Goal: Task Accomplishment & Management: Manage account settings

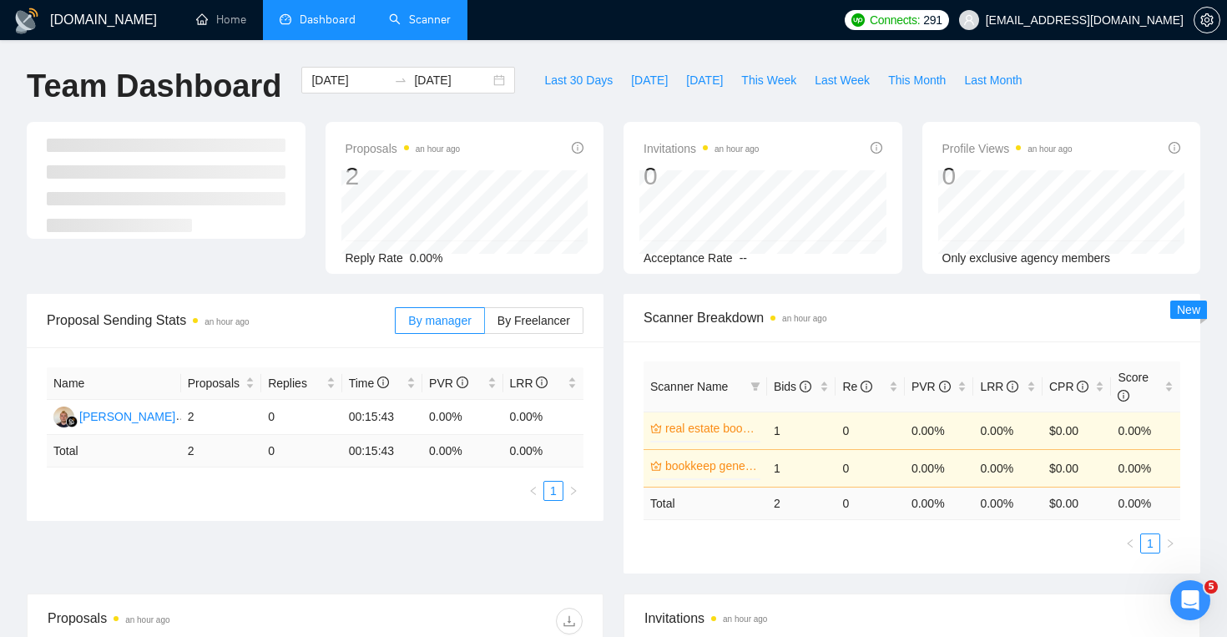
click at [428, 18] on link "Scanner" at bounding box center [420, 20] width 62 height 14
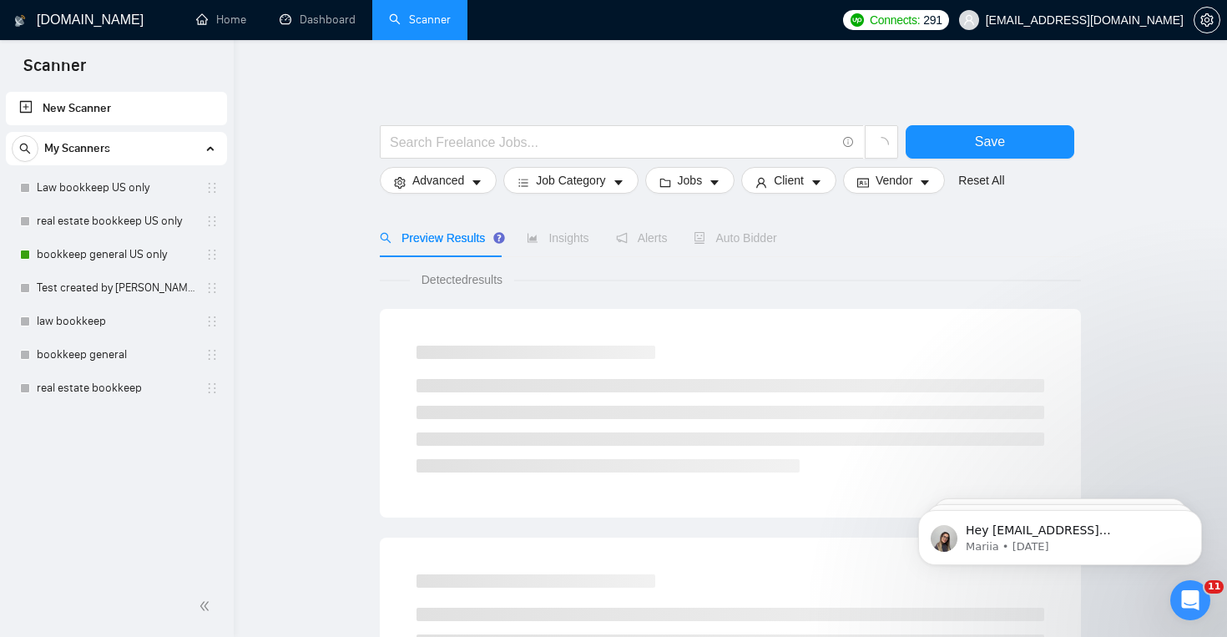
click at [201, 113] on link "New Scanner" at bounding box center [116, 108] width 195 height 33
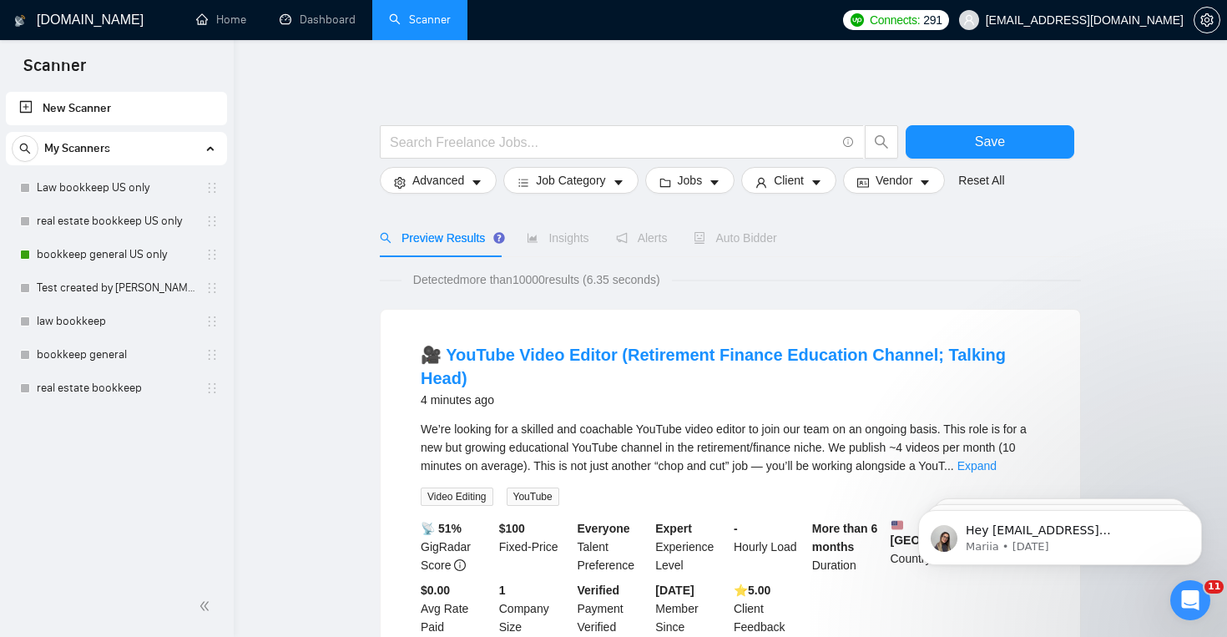
click at [140, 110] on link "New Scanner" at bounding box center [116, 108] width 195 height 33
click at [41, 105] on link "New Scanner" at bounding box center [116, 108] width 195 height 33
click at [24, 106] on link "New Scanner" at bounding box center [116, 108] width 195 height 33
click at [205, 146] on div "My Scanners" at bounding box center [117, 148] width 210 height 33
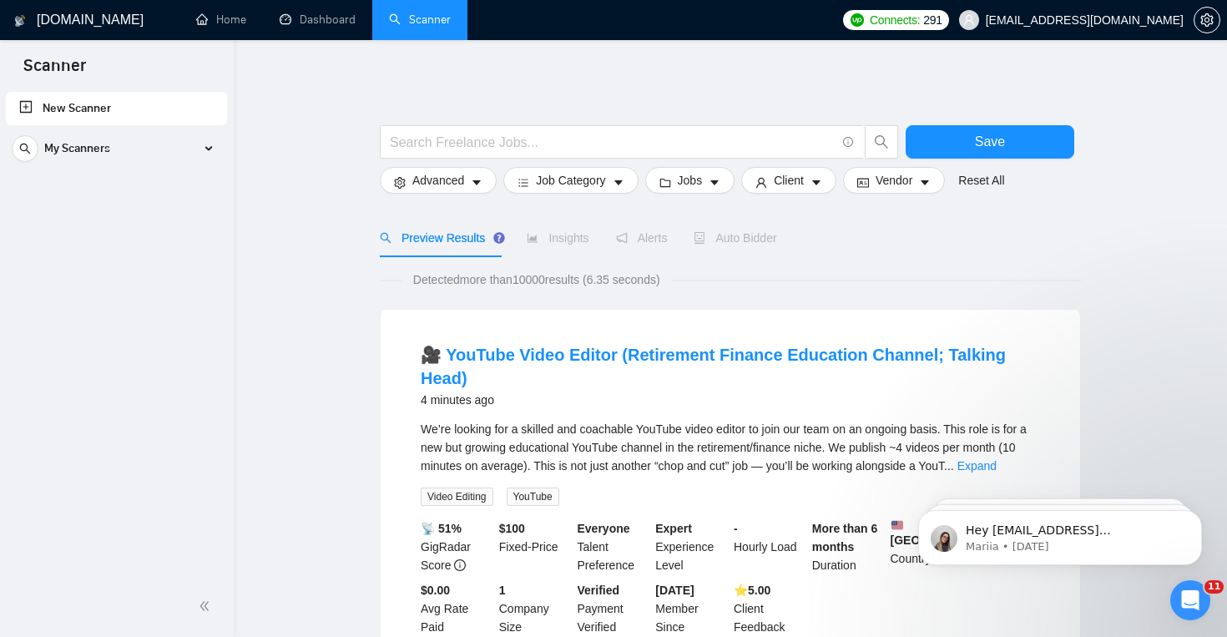
click at [165, 109] on link "New Scanner" at bounding box center [116, 108] width 195 height 33
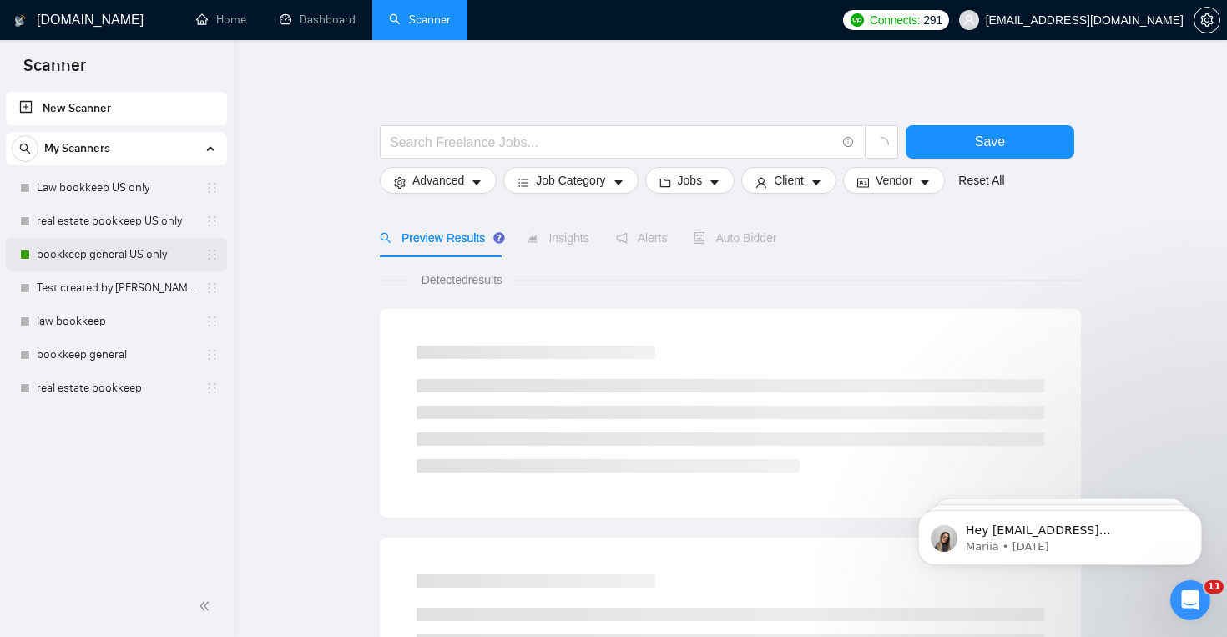
click at [144, 255] on link "bookkeep general US only" at bounding box center [116, 254] width 159 height 33
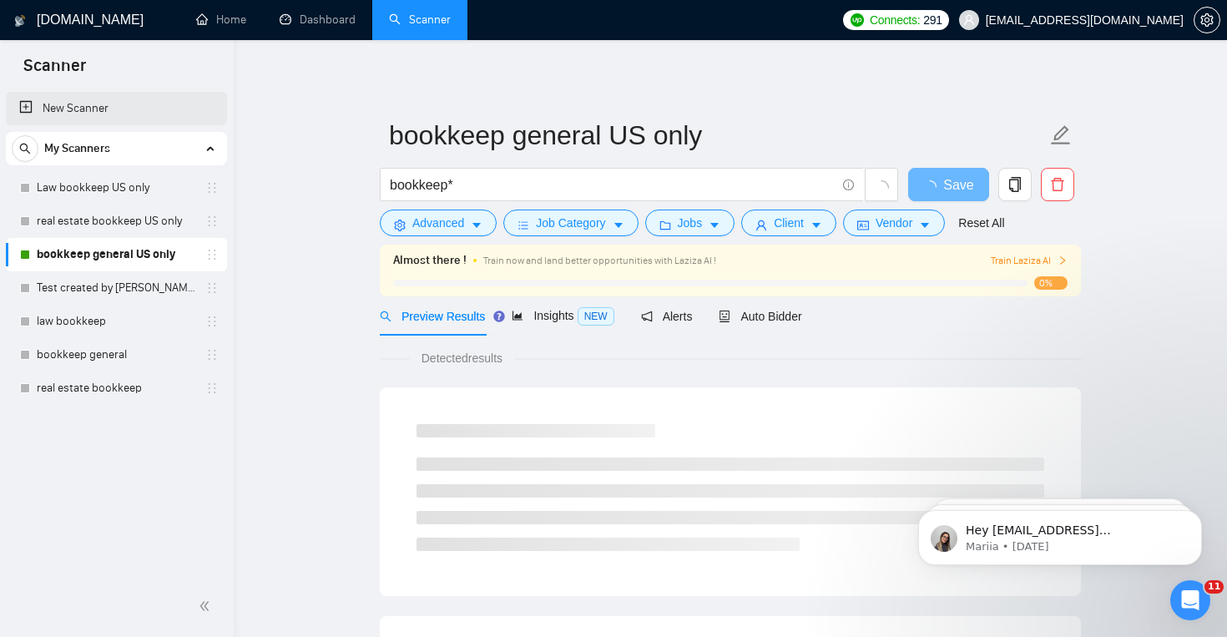
click at [142, 111] on link "New Scanner" at bounding box center [116, 108] width 195 height 33
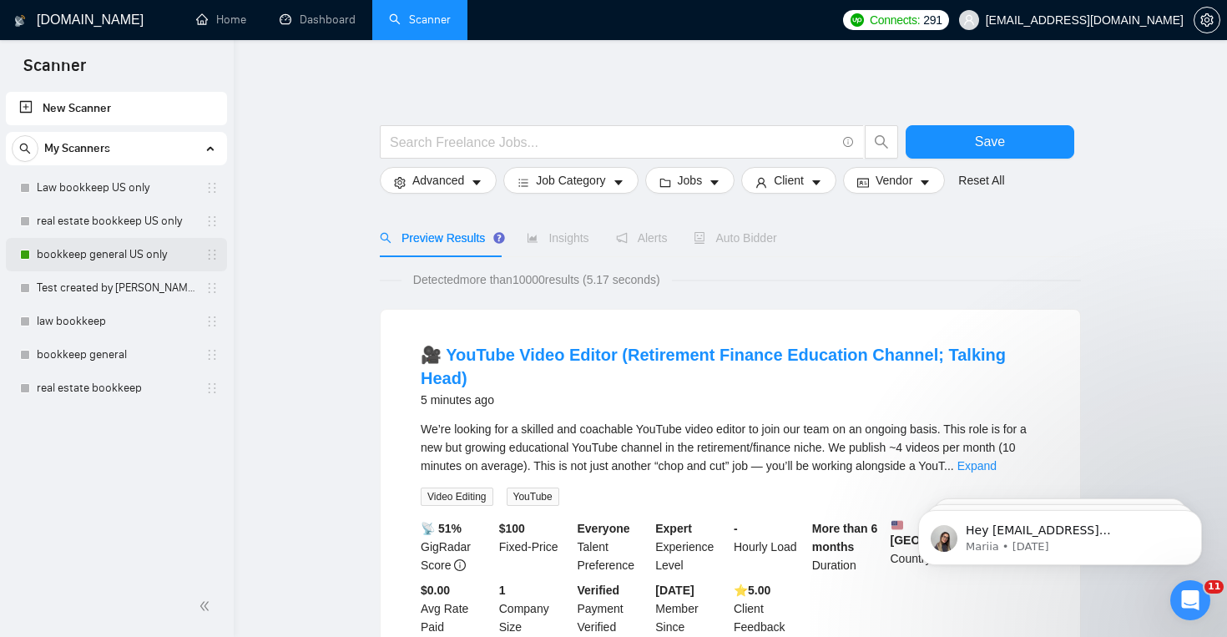
click at [149, 255] on link "bookkeep general US only" at bounding box center [116, 254] width 159 height 33
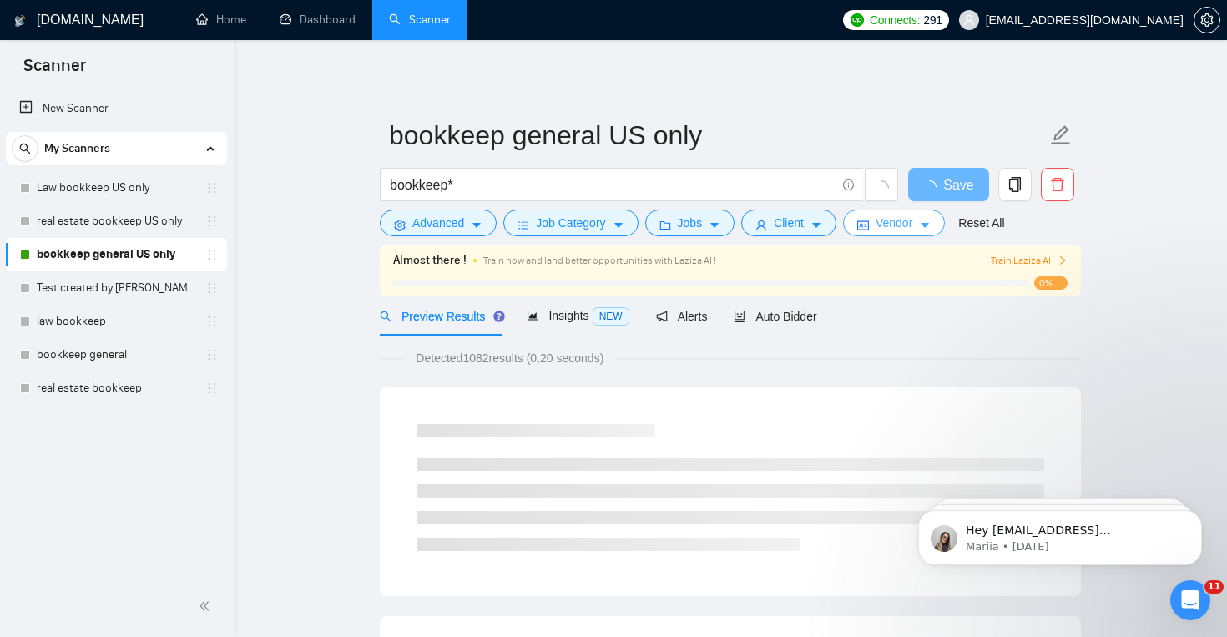
click at [893, 231] on span "Vendor" at bounding box center [894, 223] width 37 height 18
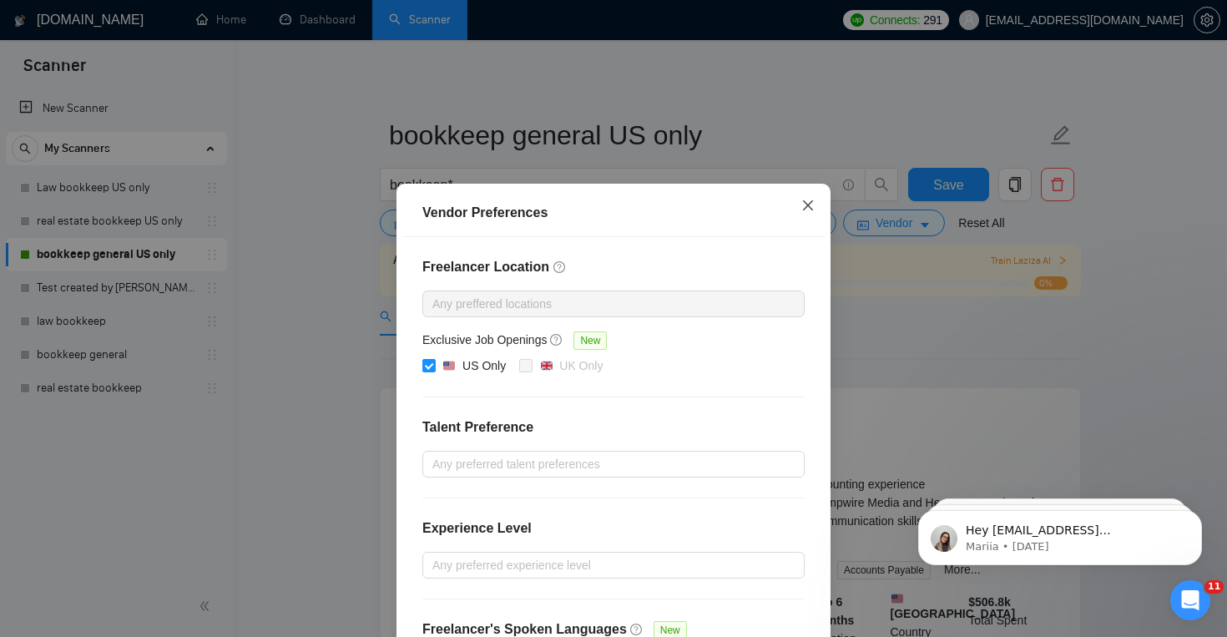
click at [806, 198] on span "Close" at bounding box center [808, 206] width 45 height 45
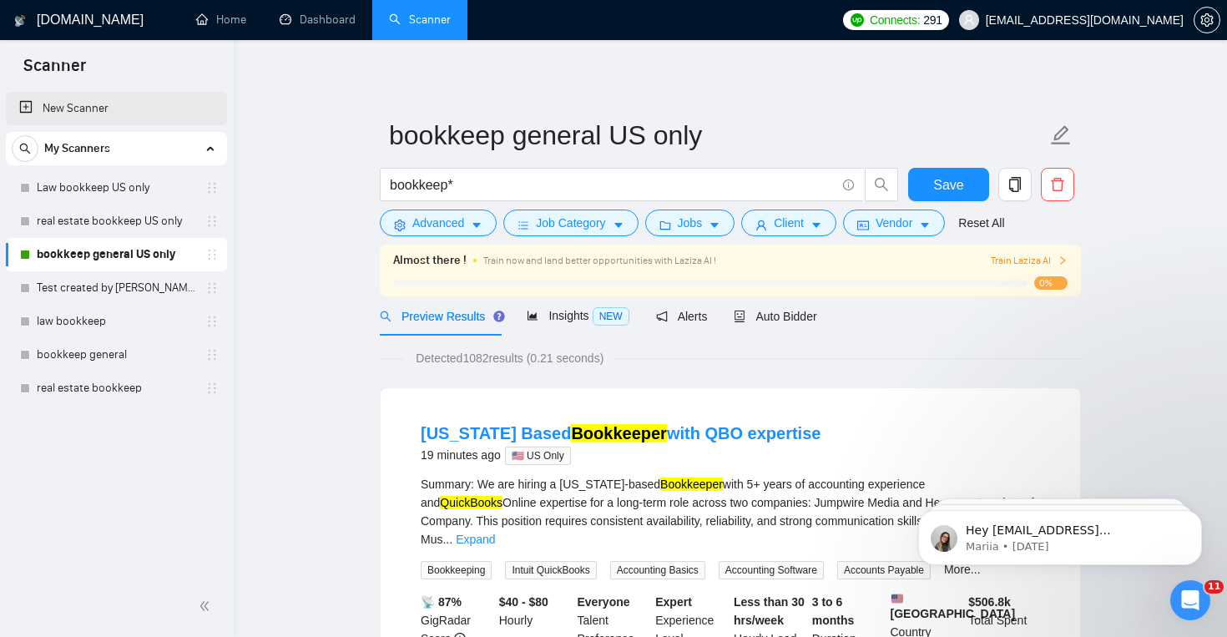
click at [99, 108] on link "New Scanner" at bounding box center [116, 108] width 195 height 33
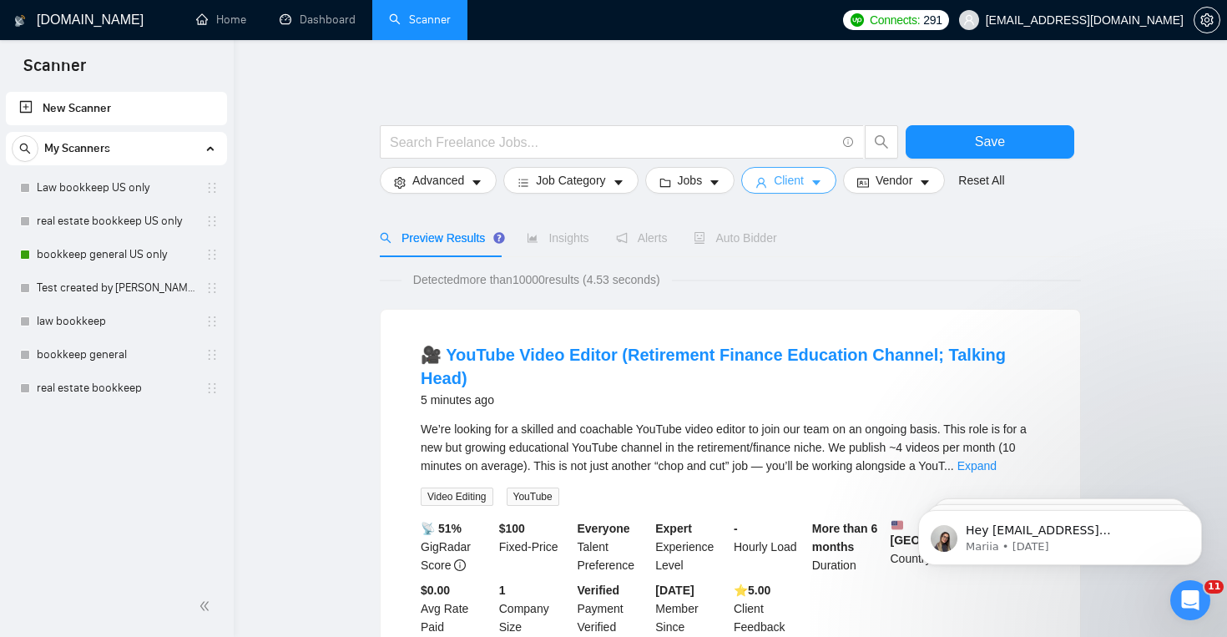
click at [822, 182] on icon "caret-down" at bounding box center [817, 183] width 12 height 12
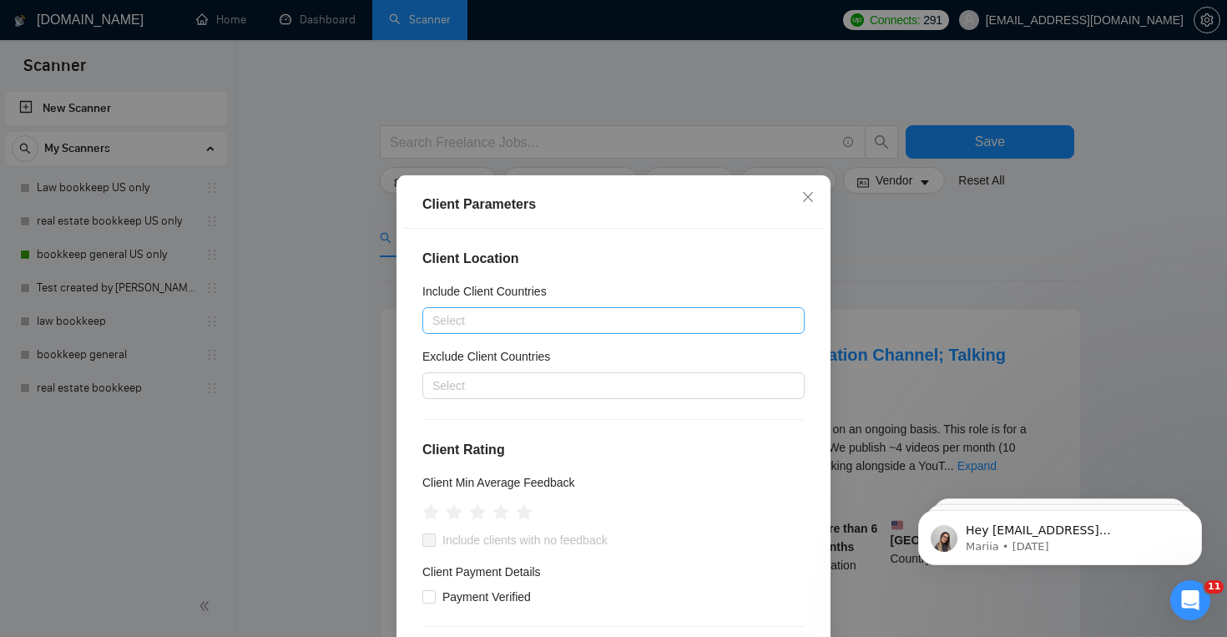
click at [675, 321] on div at bounding box center [605, 321] width 357 height 20
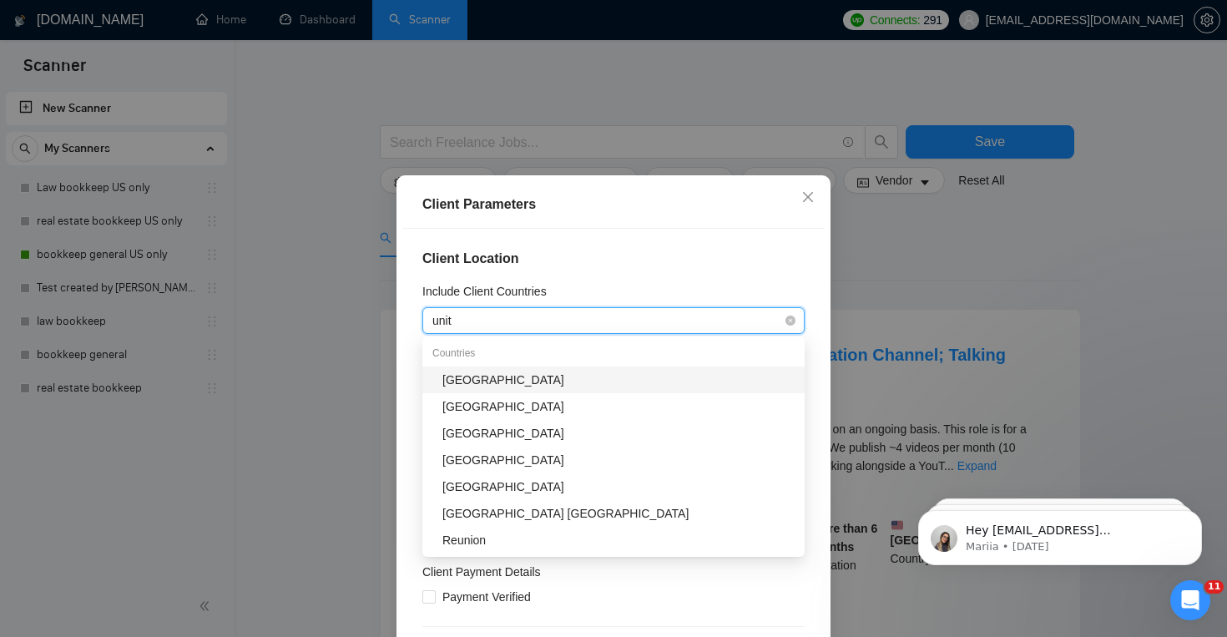
type input "unite"
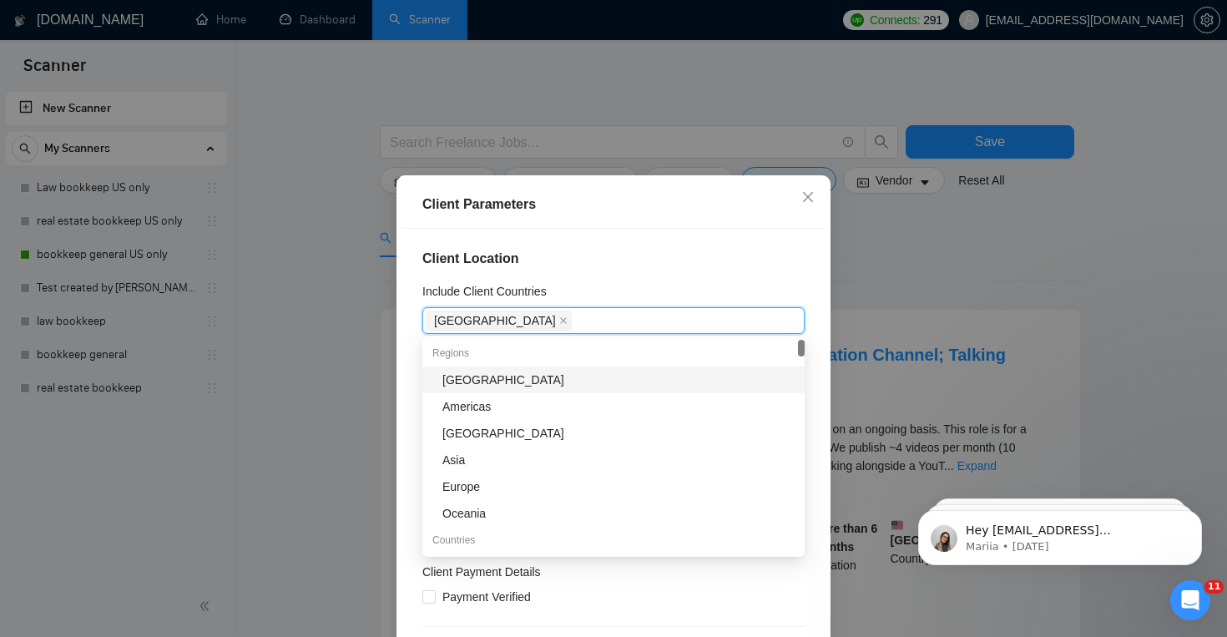
click at [750, 251] on h4 "Client Location" at bounding box center [613, 259] width 382 height 20
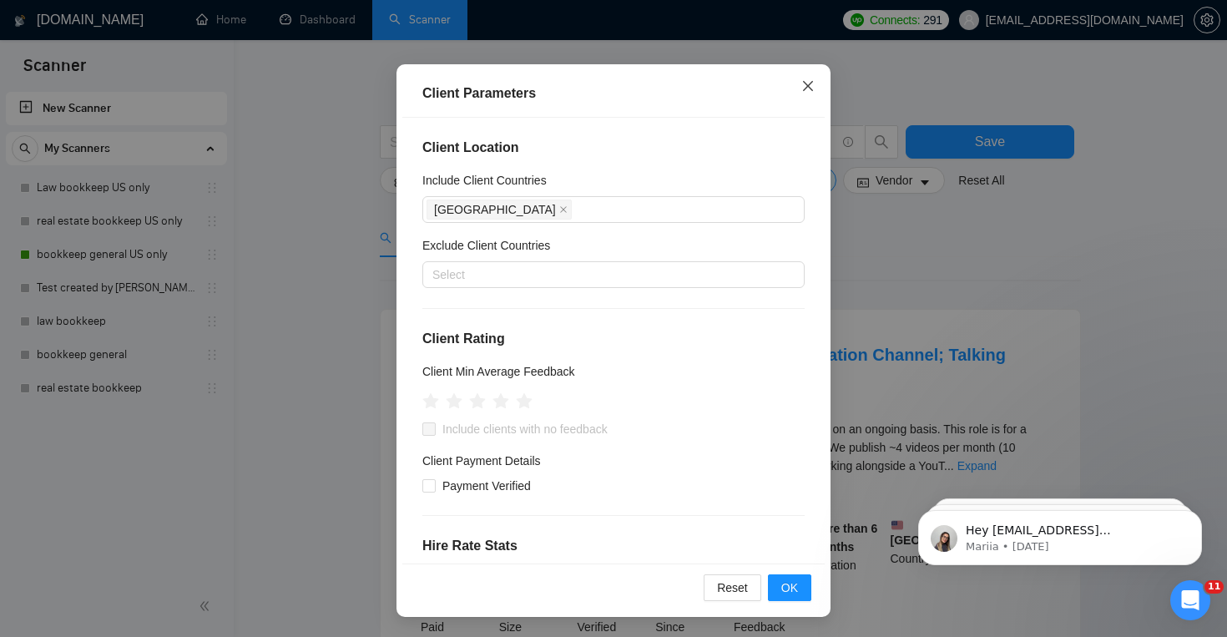
click at [807, 97] on span "Close" at bounding box center [808, 86] width 45 height 45
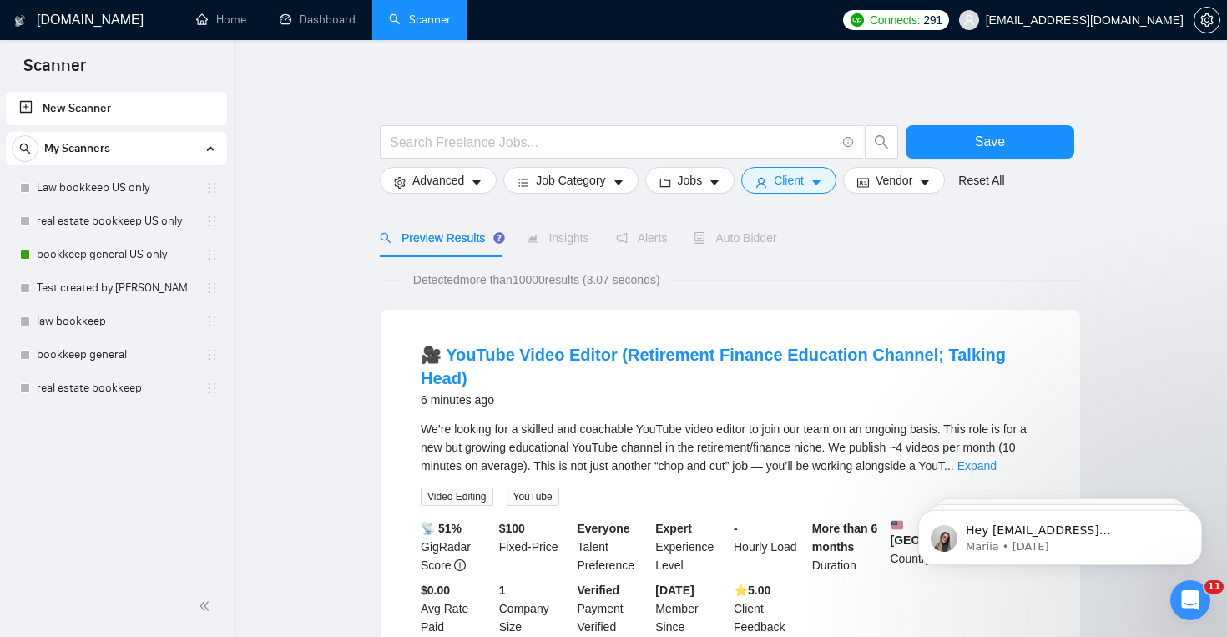
scroll to position [36, 0]
click at [425, 180] on span "Advanced" at bounding box center [438, 180] width 52 height 18
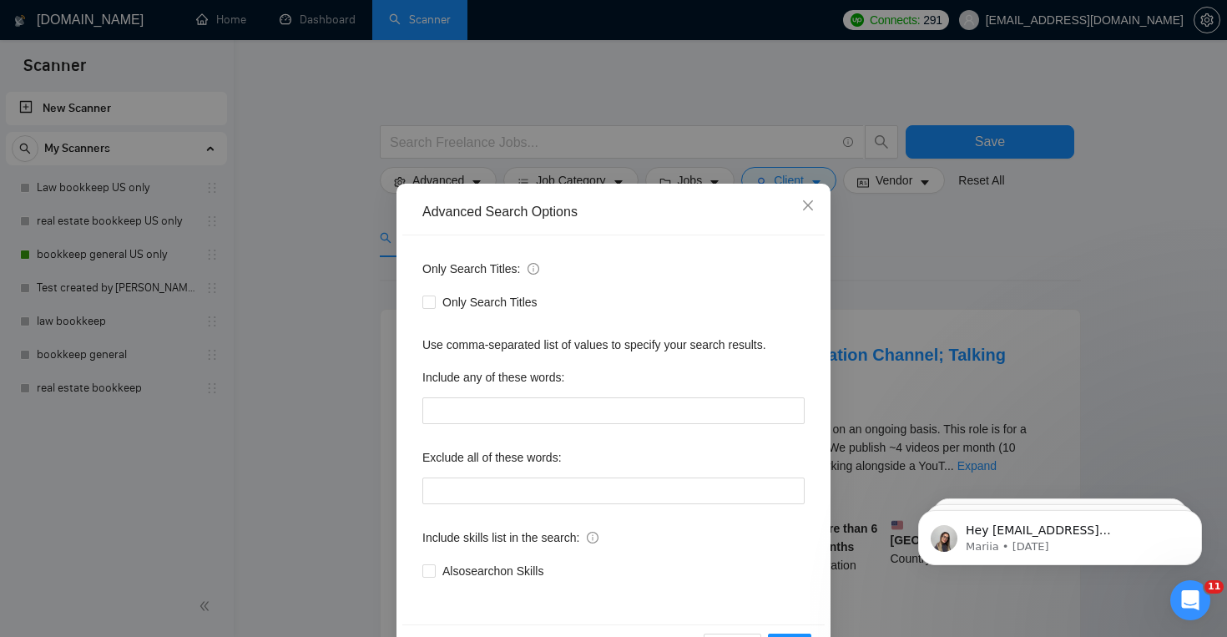
scroll to position [58, 0]
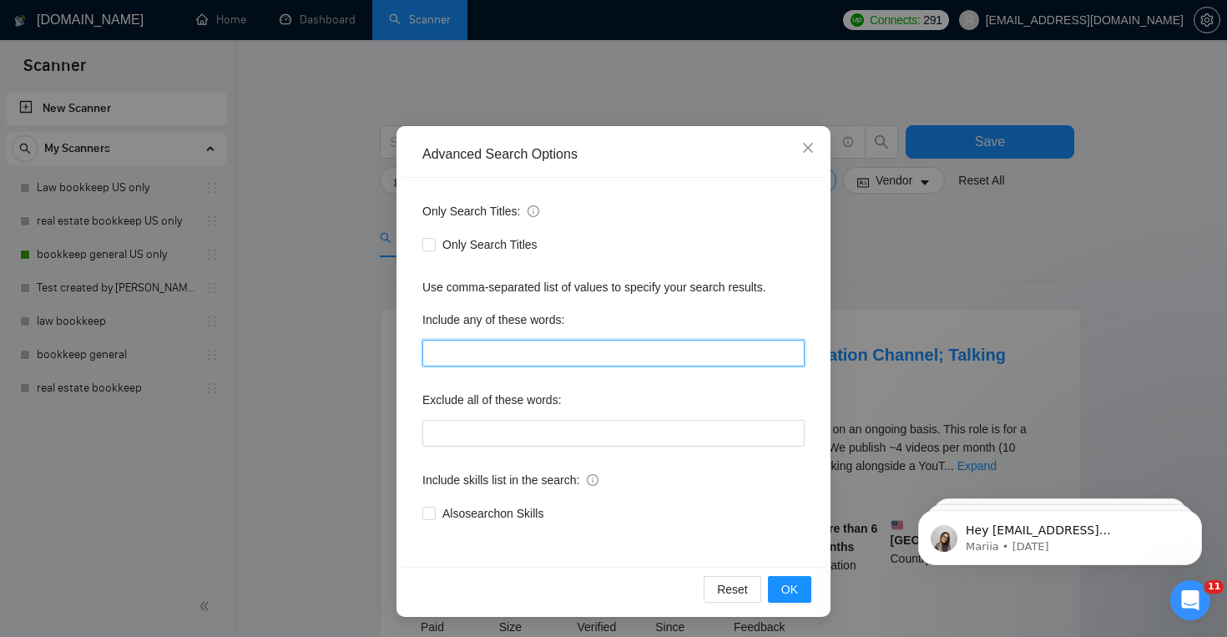
click at [590, 355] on input "text" at bounding box center [613, 353] width 382 height 27
click at [816, 144] on span "Close" at bounding box center [808, 148] width 45 height 45
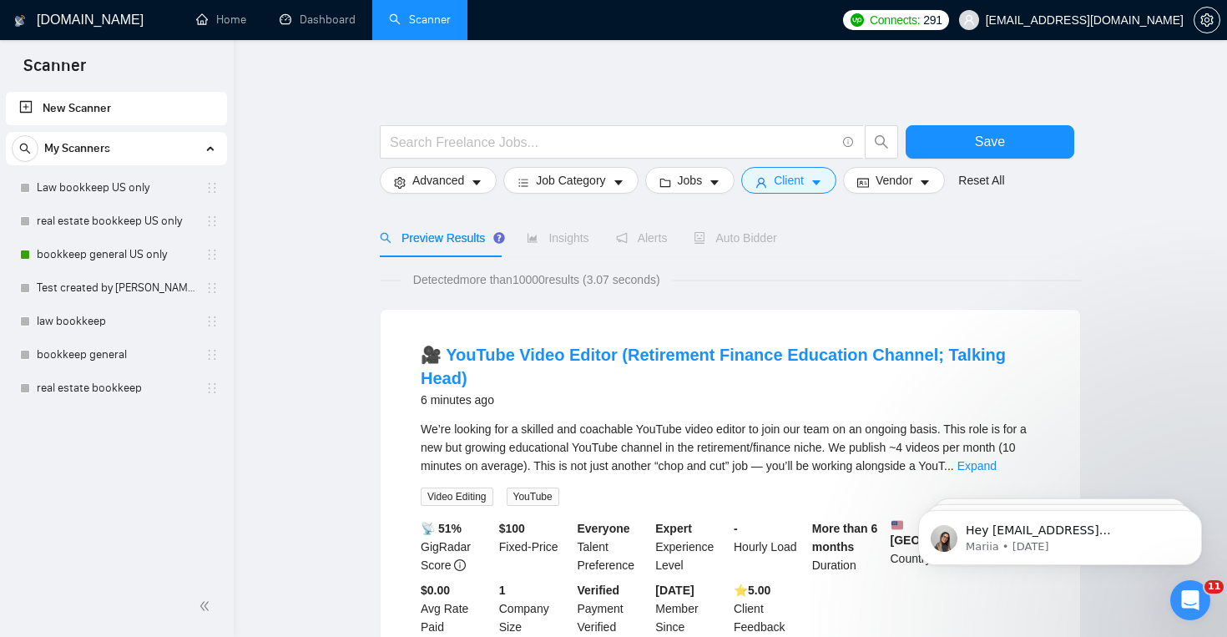
scroll to position [0, 0]
click at [144, 250] on link "bookkeep general US only" at bounding box center [116, 254] width 159 height 33
click at [474, 185] on icon "caret-down" at bounding box center [477, 183] width 12 height 12
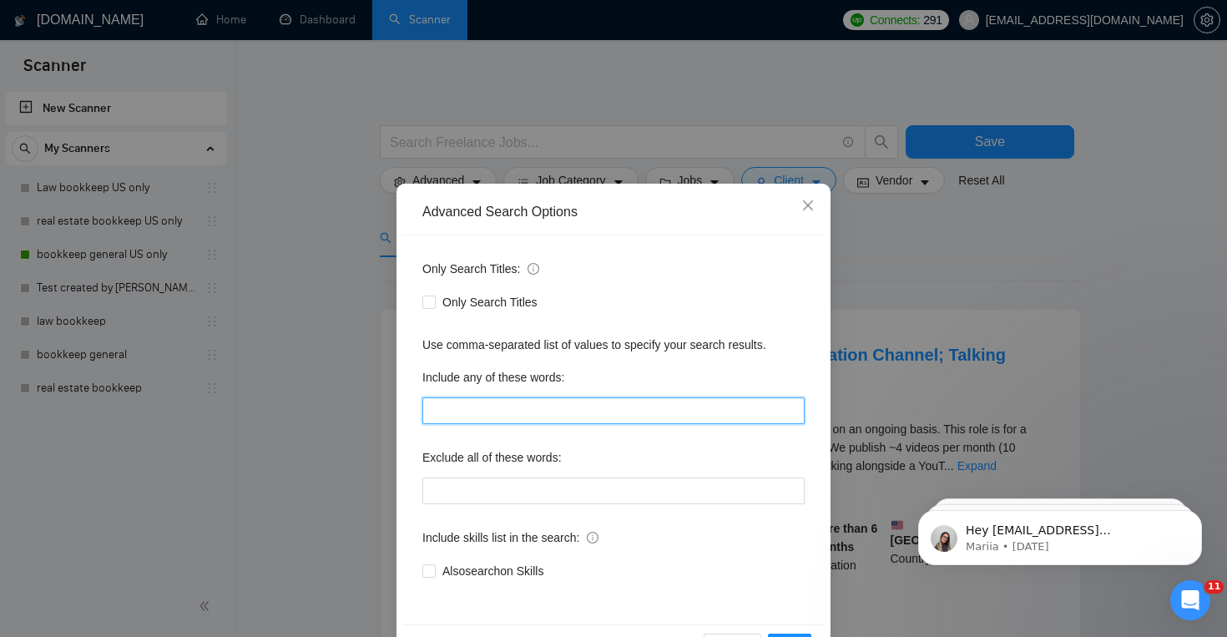
click at [473, 415] on input "text" at bounding box center [613, 410] width 382 height 27
paste input "QuickBooks, "Quick Books""
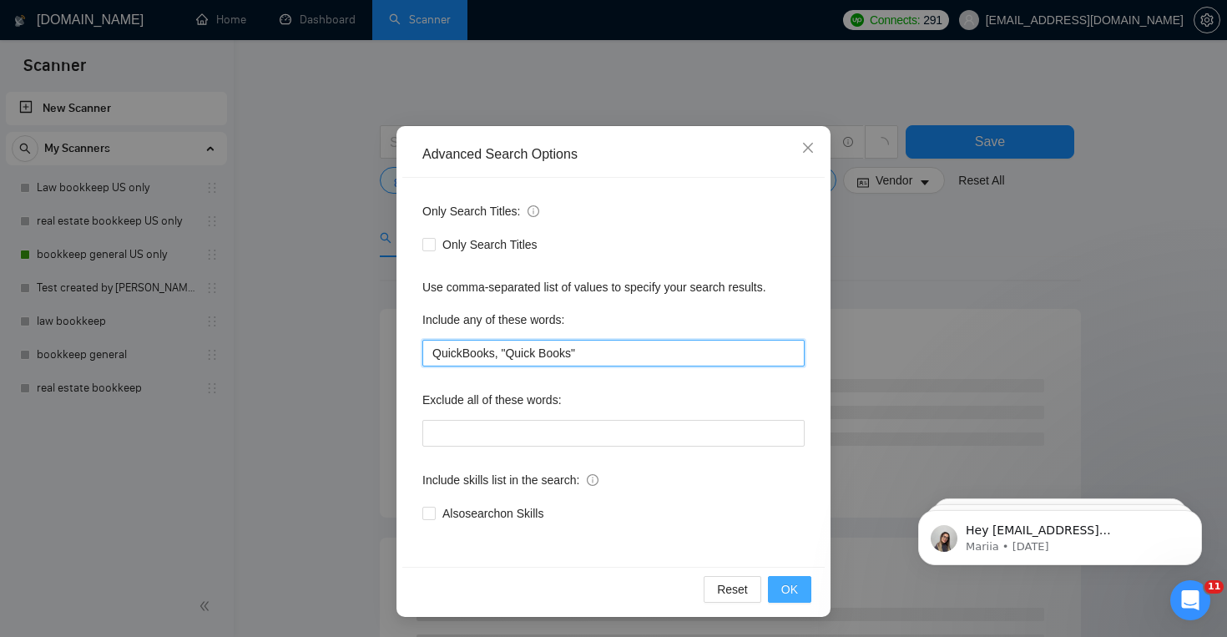
type input "QuickBooks, "Quick Books""
click at [781, 589] on span "OK" at bounding box center [789, 589] width 17 height 18
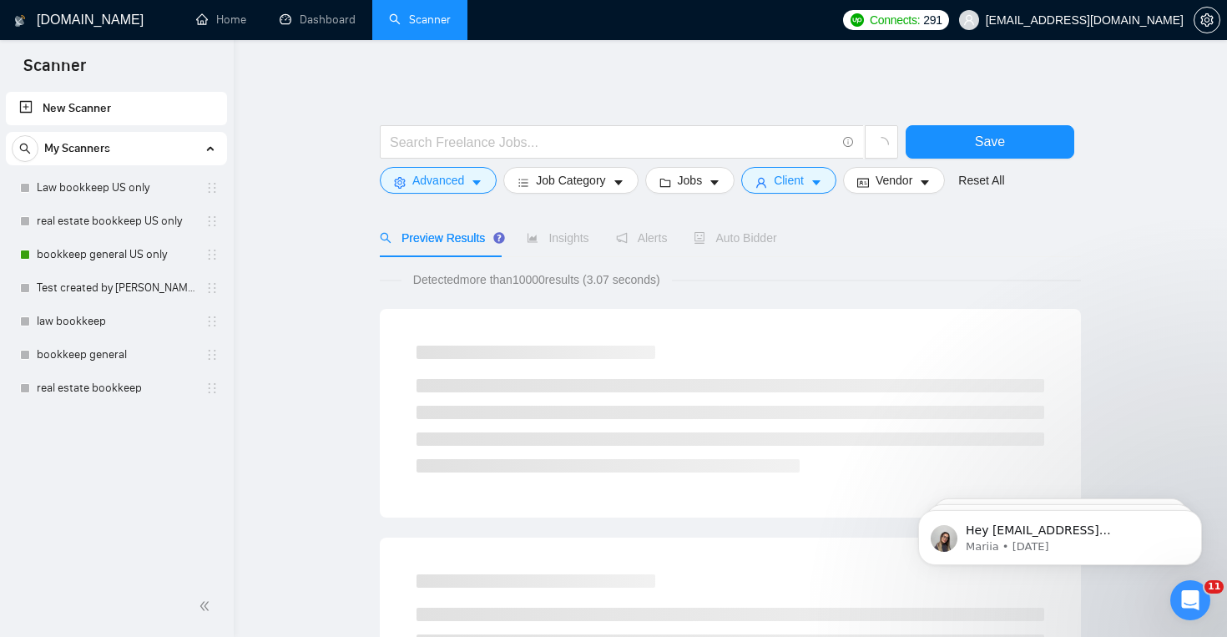
scroll to position [0, 0]
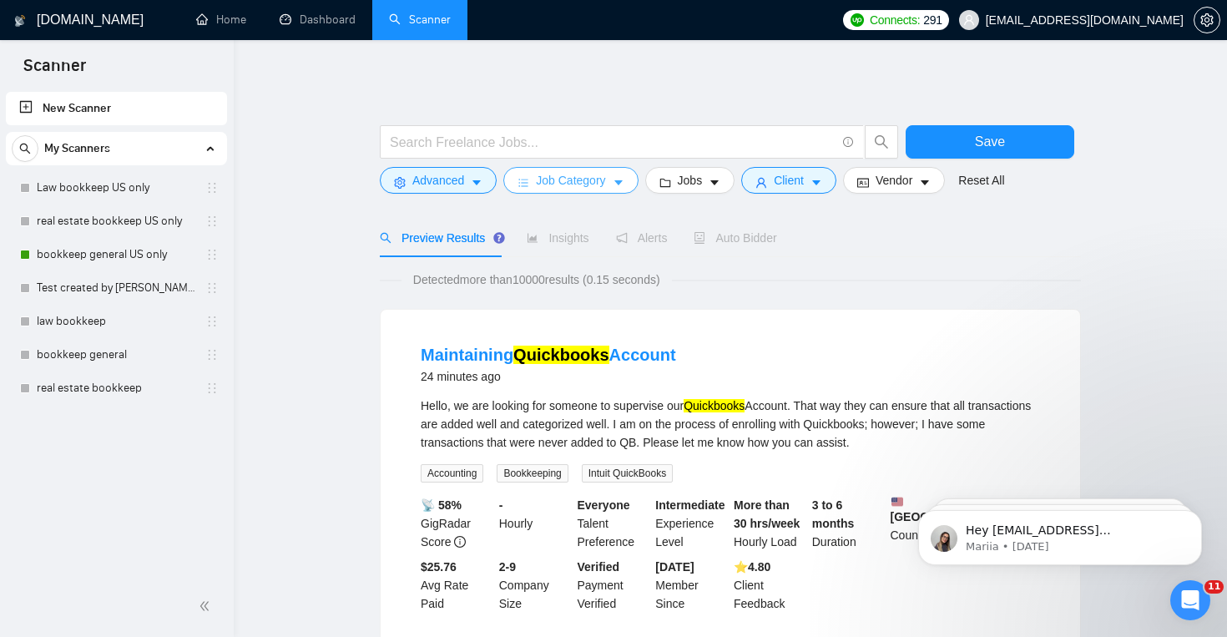
click at [614, 185] on button "Job Category" at bounding box center [570, 180] width 134 height 27
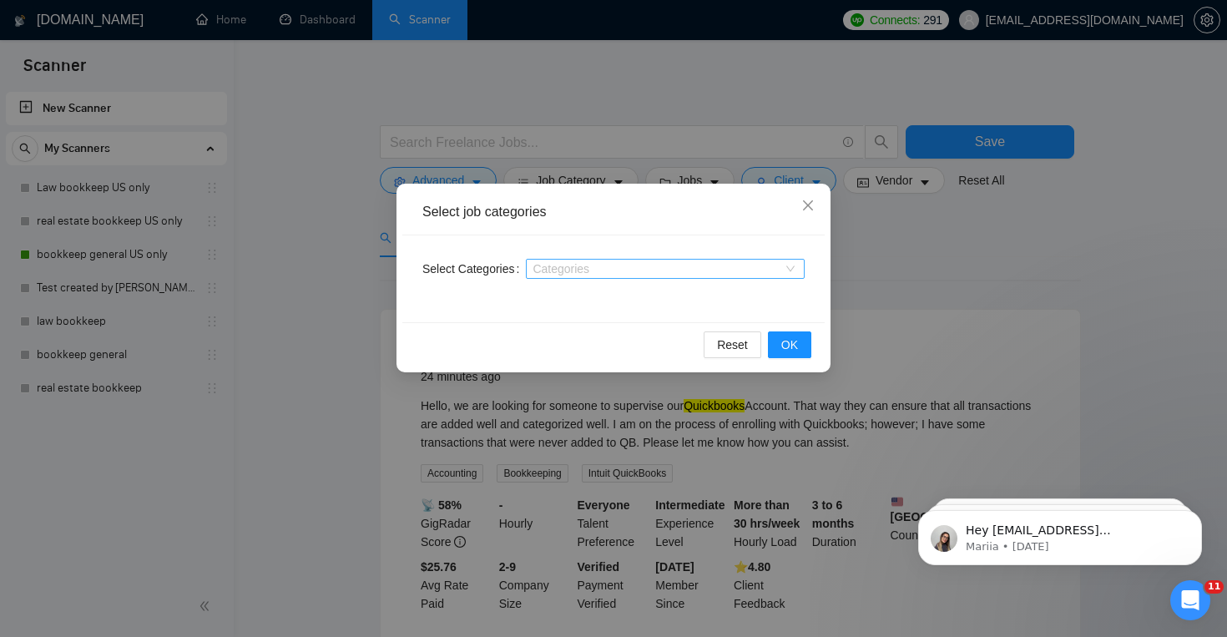
click at [582, 265] on div at bounding box center [657, 268] width 254 height 13
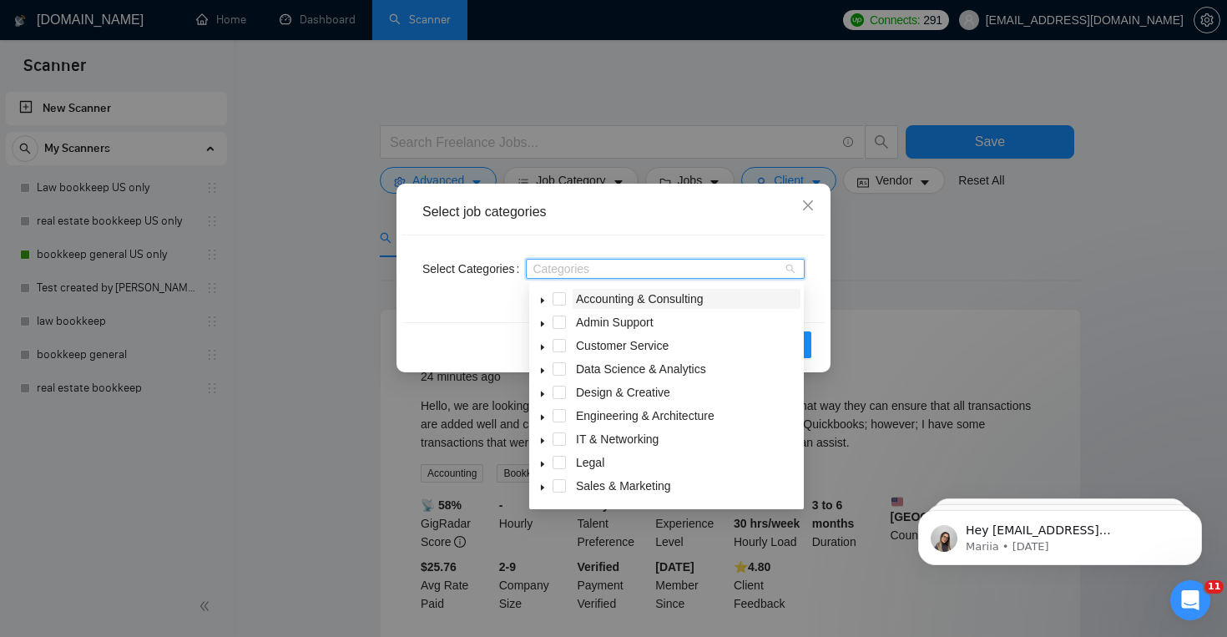
click at [606, 296] on span "Accounting & Consulting" at bounding box center [640, 298] width 128 height 13
click at [820, 281] on div "Select Categories Accounting & Consulting" at bounding box center [613, 278] width 422 height 87
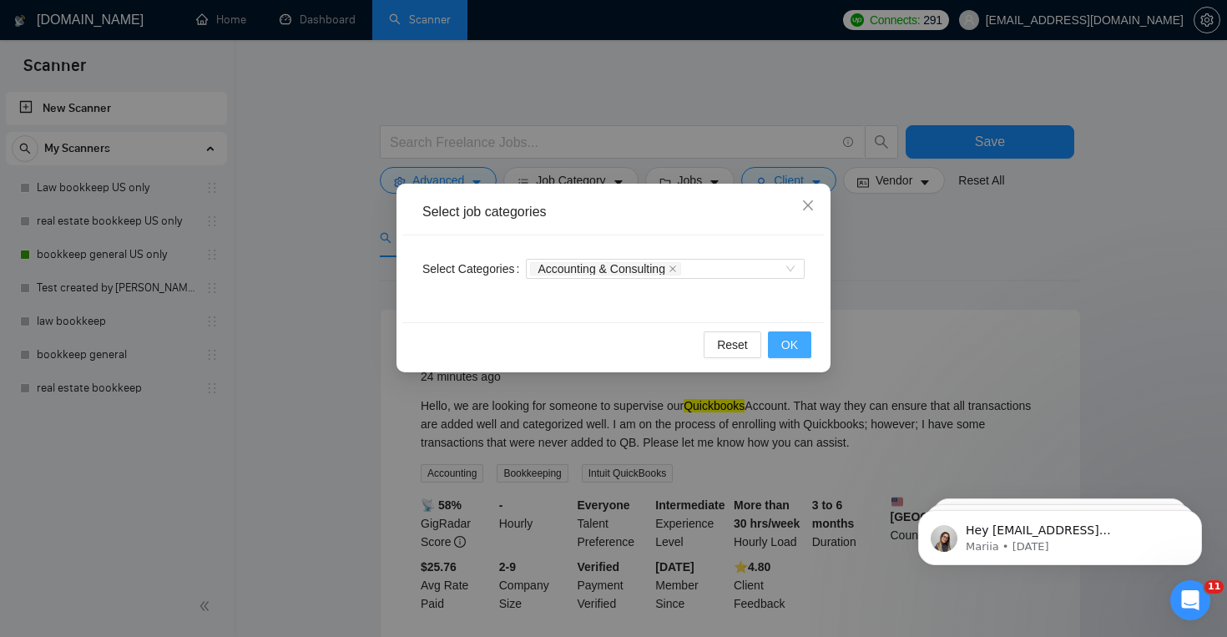
click at [798, 344] on button "OK" at bounding box center [789, 344] width 43 height 27
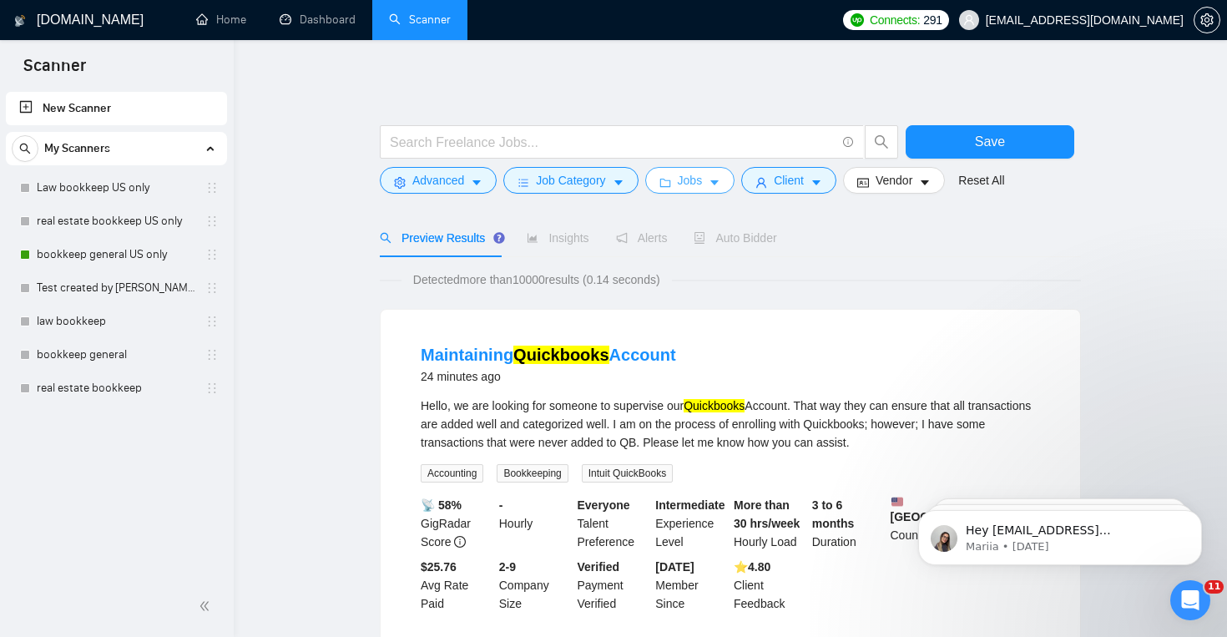
click at [689, 177] on span "Jobs" at bounding box center [690, 180] width 25 height 18
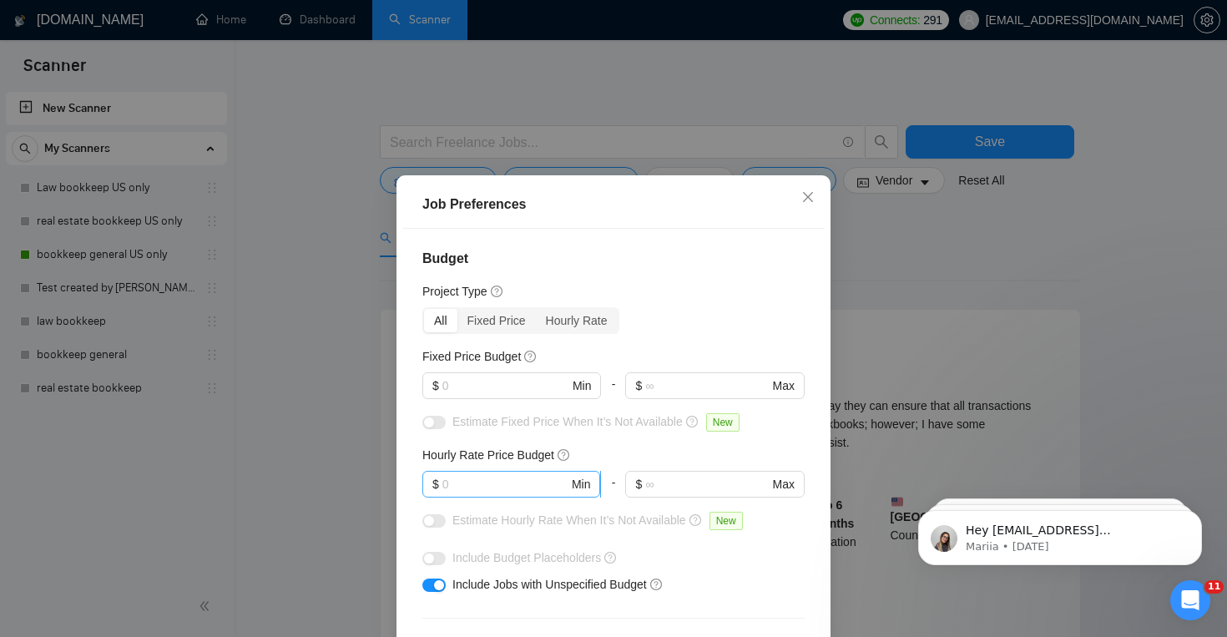
click at [507, 478] on input "text" at bounding box center [506, 484] width 126 height 18
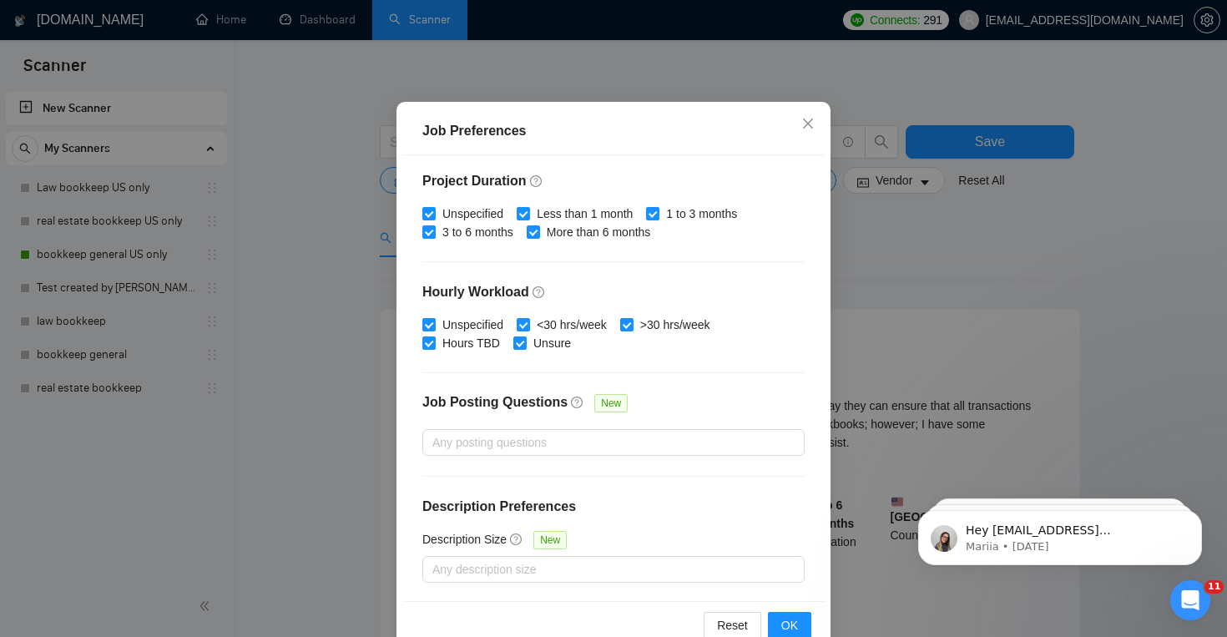
scroll to position [111, 0]
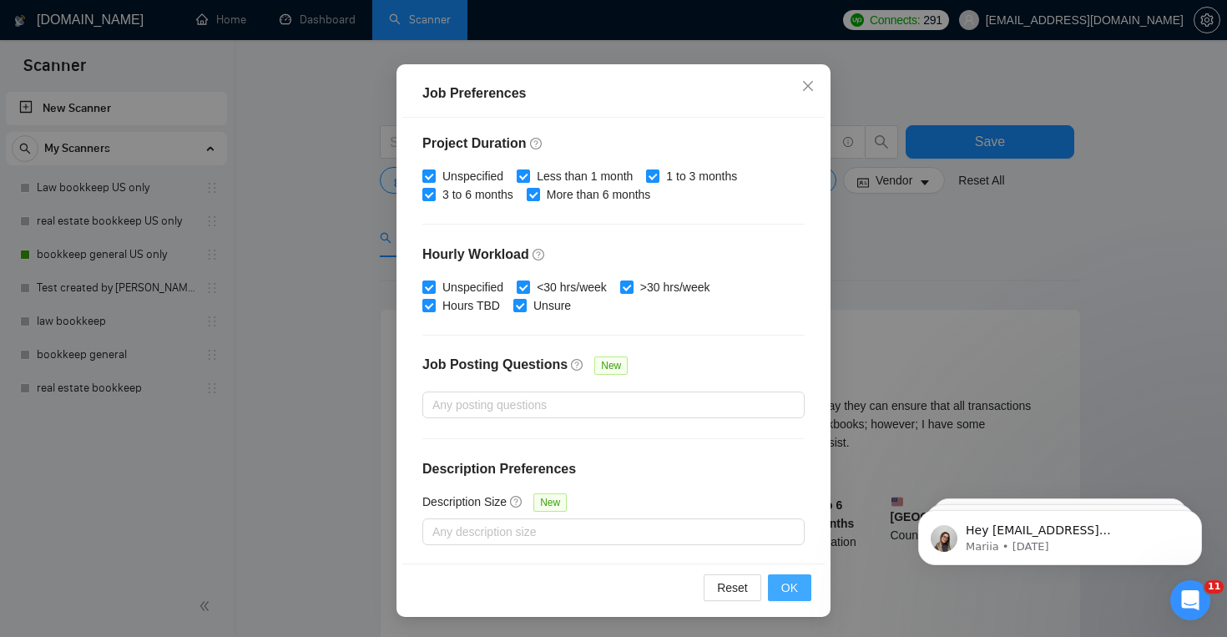
type input "25"
click at [785, 589] on span "OK" at bounding box center [789, 588] width 17 height 18
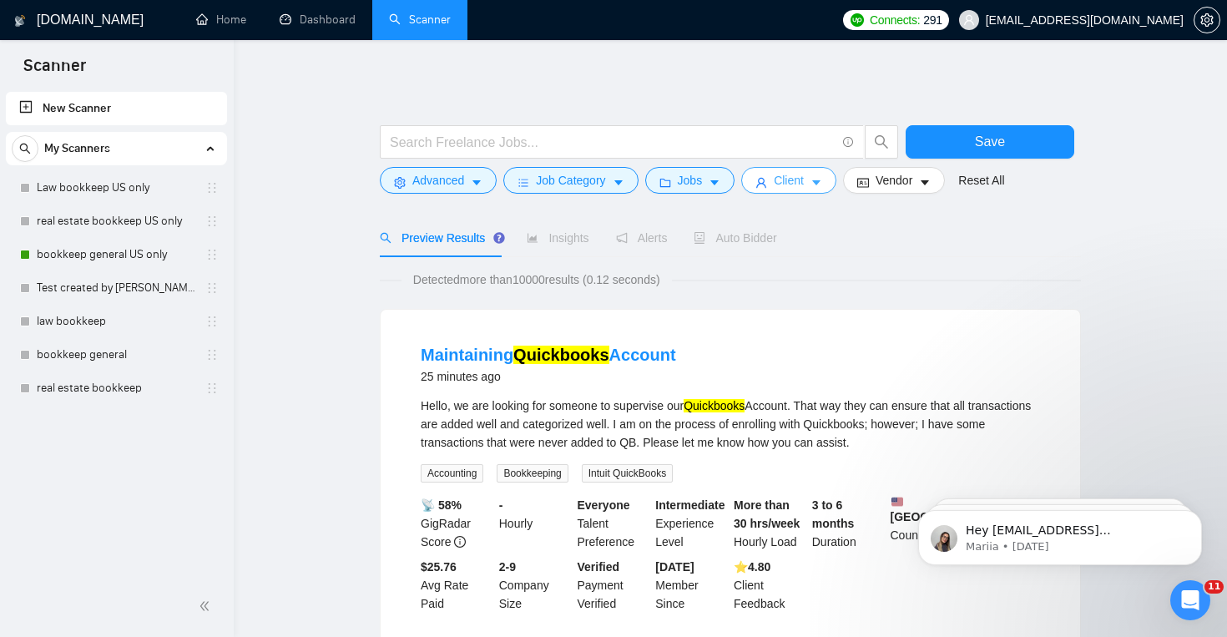
click at [820, 178] on icon "caret-down" at bounding box center [817, 183] width 12 height 12
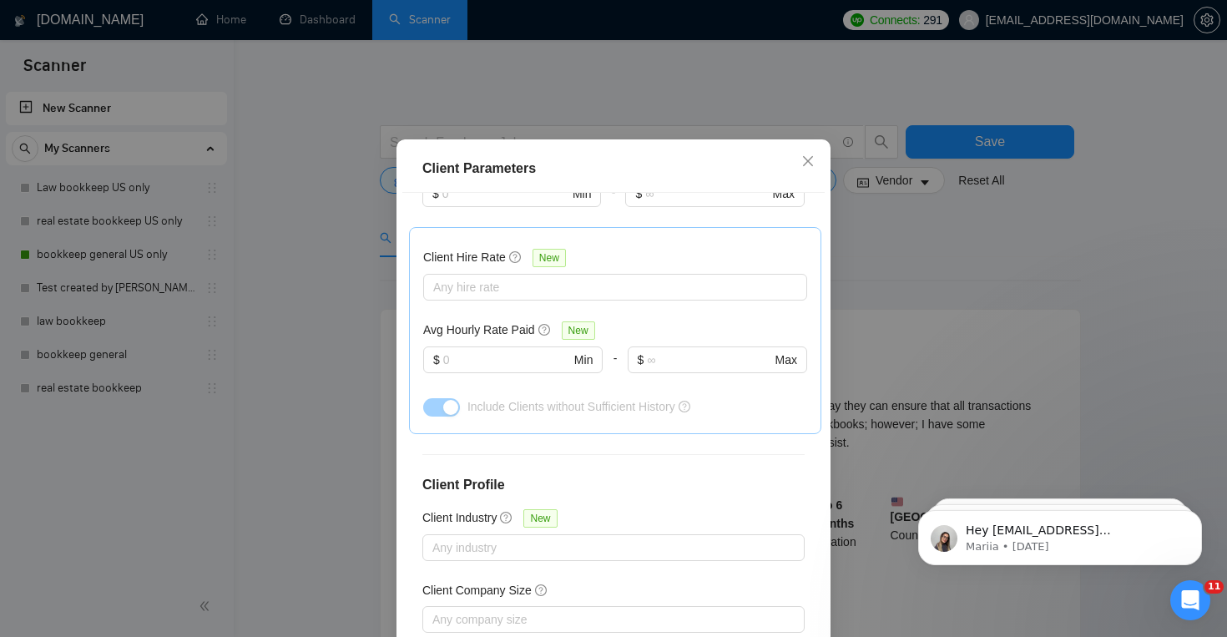
scroll to position [594, 0]
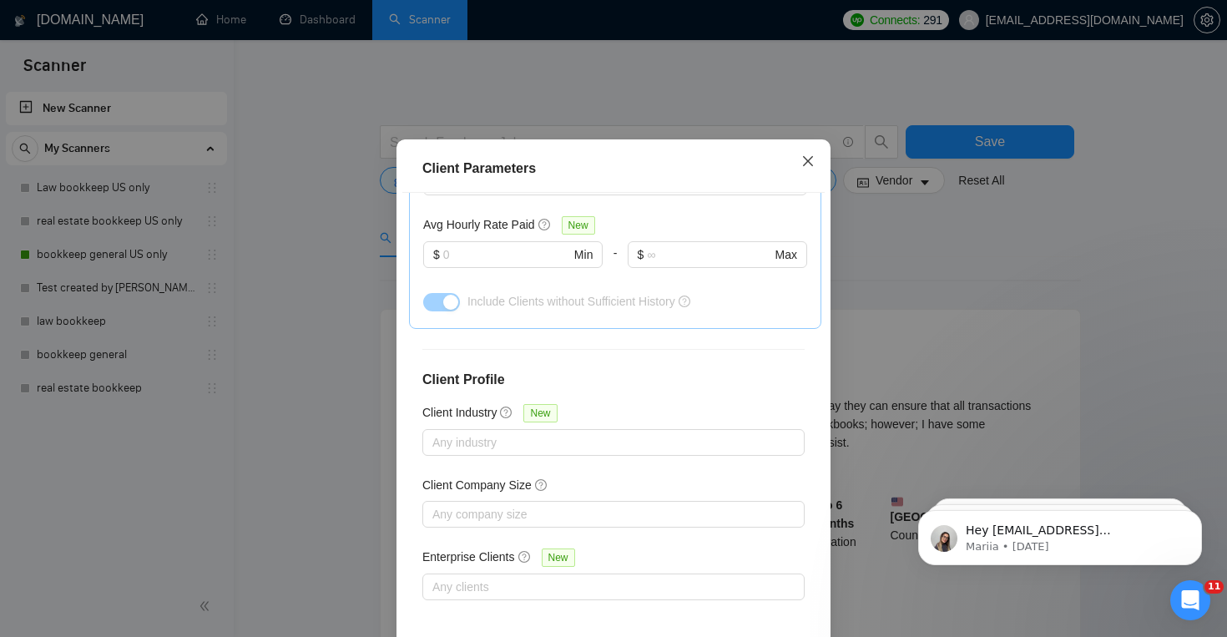
click at [802, 168] on icon "close" at bounding box center [808, 160] width 13 height 13
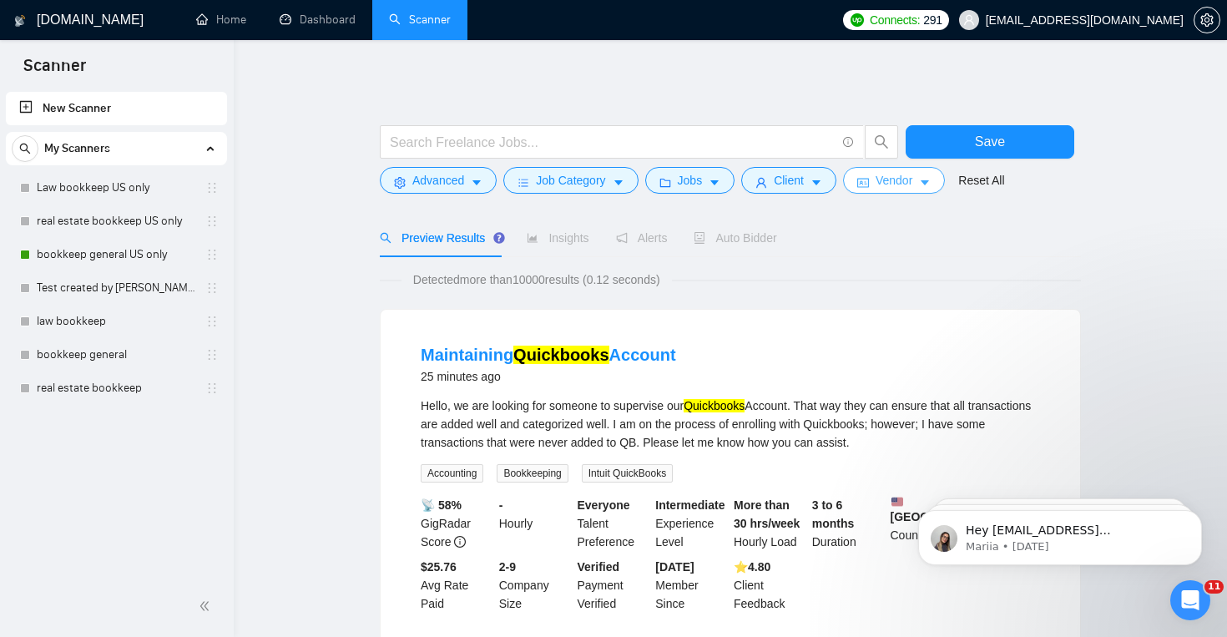
click at [888, 183] on span "Vendor" at bounding box center [894, 180] width 37 height 18
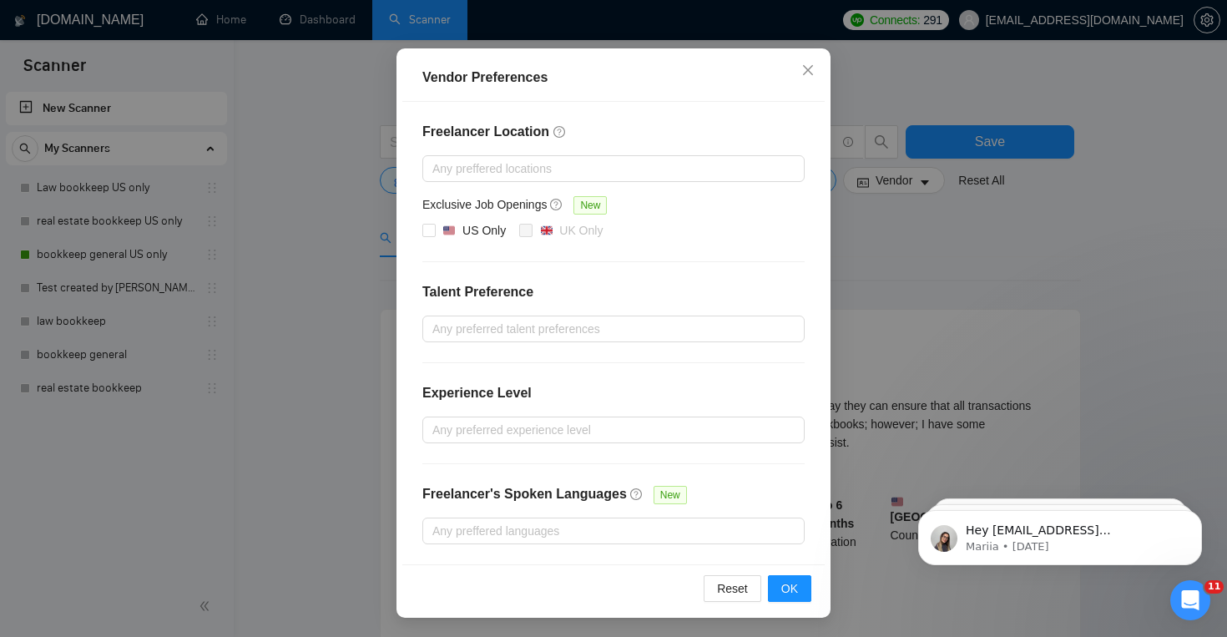
scroll to position [0, 0]
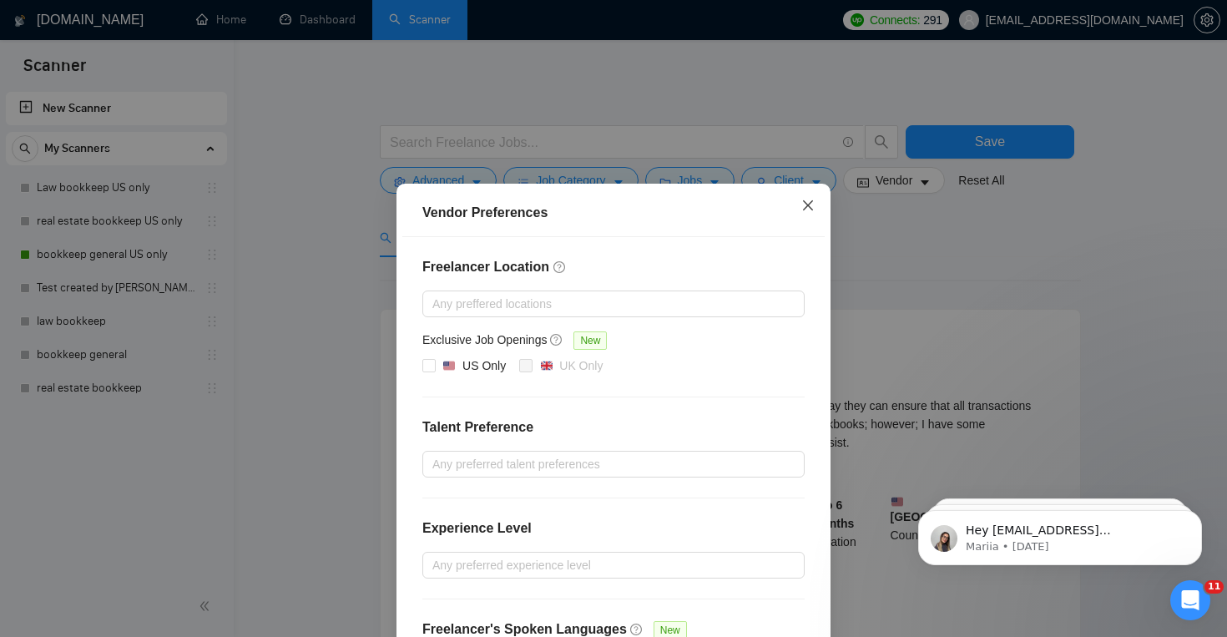
click at [807, 206] on icon "close" at bounding box center [808, 205] width 10 height 10
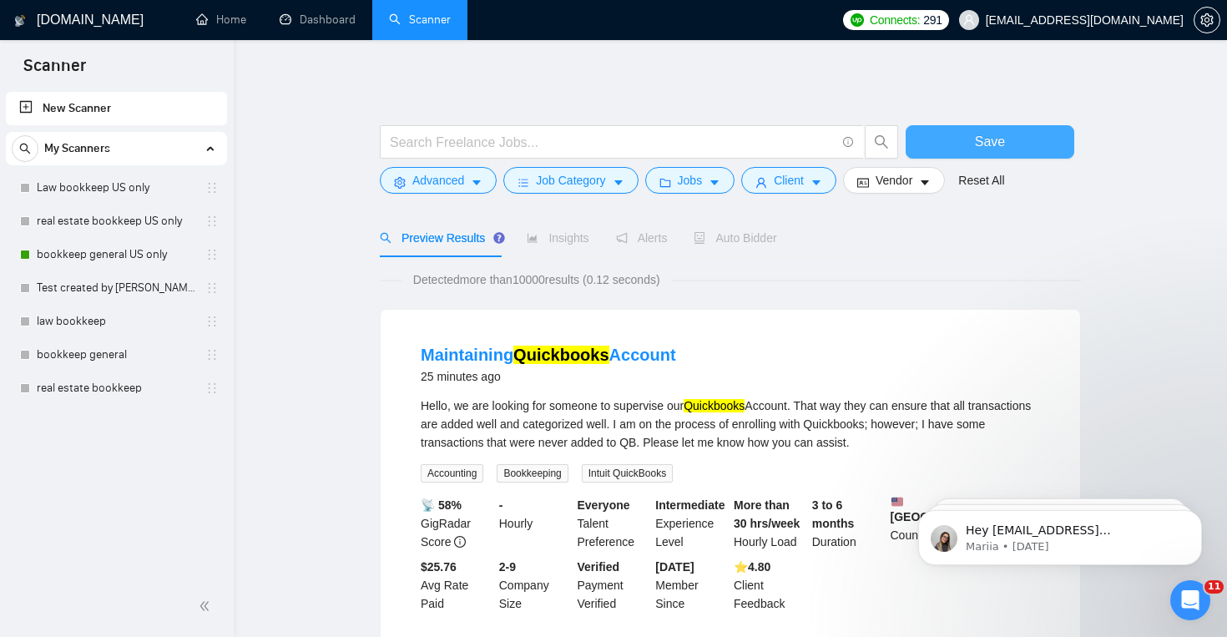
click at [960, 139] on button "Save" at bounding box center [990, 141] width 169 height 33
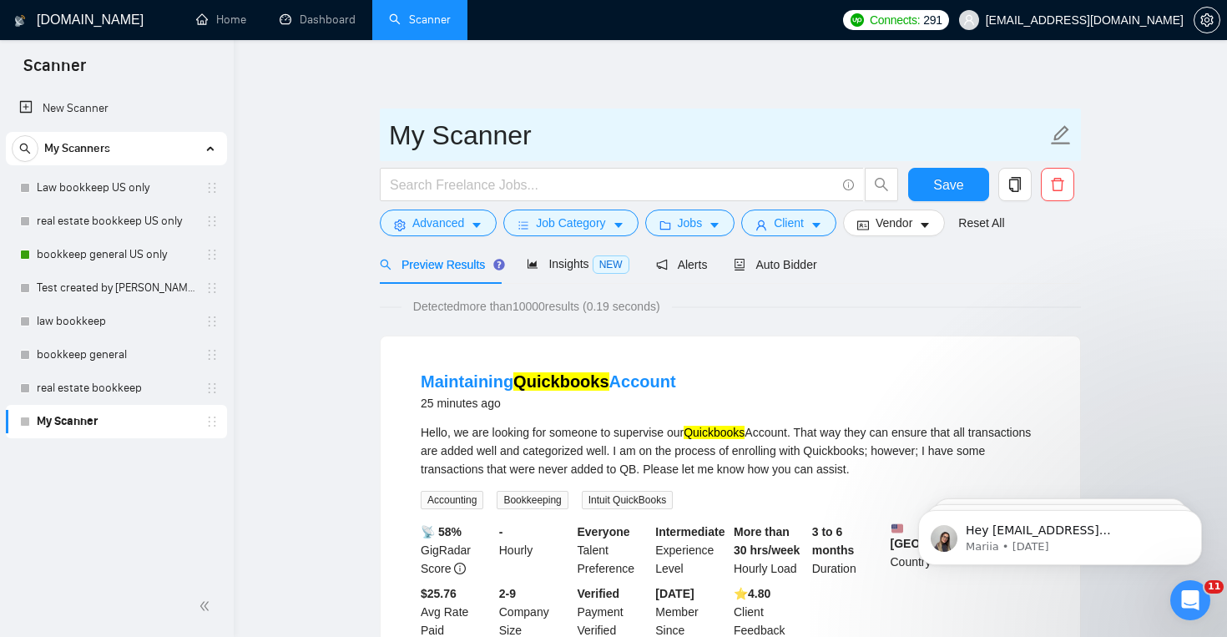
click at [513, 143] on input "My Scanner" at bounding box center [718, 135] width 658 height 42
drag, startPoint x: 539, startPoint y: 138, endPoint x: 363, endPoint y: 136, distance: 176.2
type input "bookkeep general"
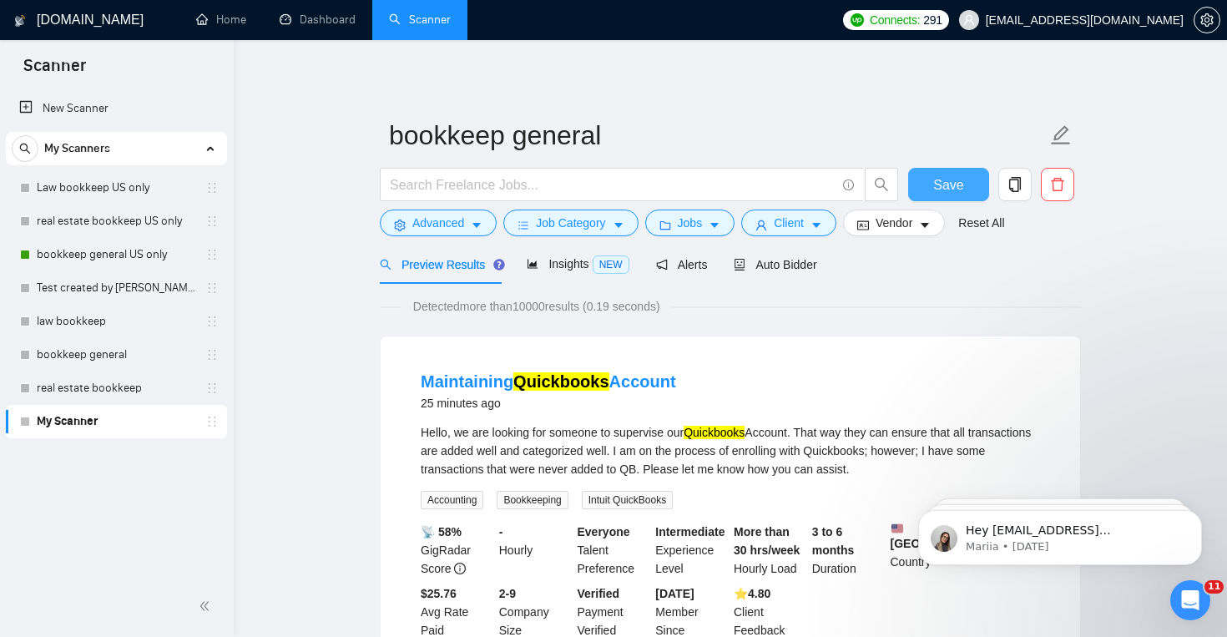
click at [922, 185] on button "Save" at bounding box center [948, 184] width 81 height 33
click at [125, 255] on link "bookkeep general US only" at bounding box center [116, 254] width 159 height 33
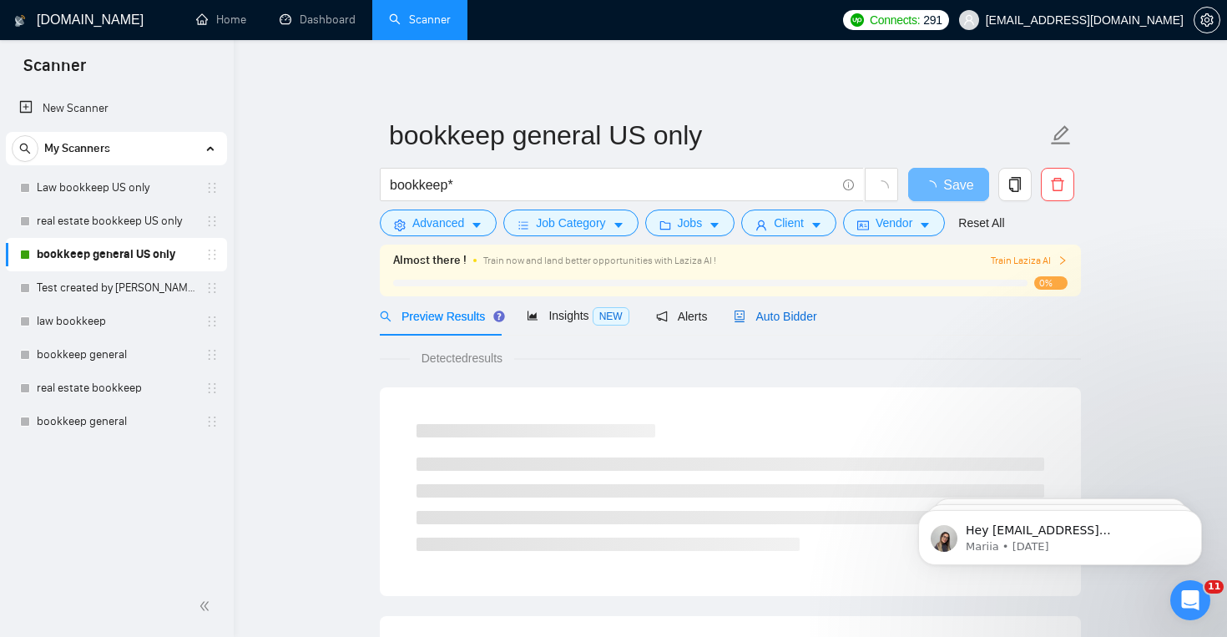
click at [796, 313] on span "Auto Bidder" at bounding box center [775, 316] width 83 height 13
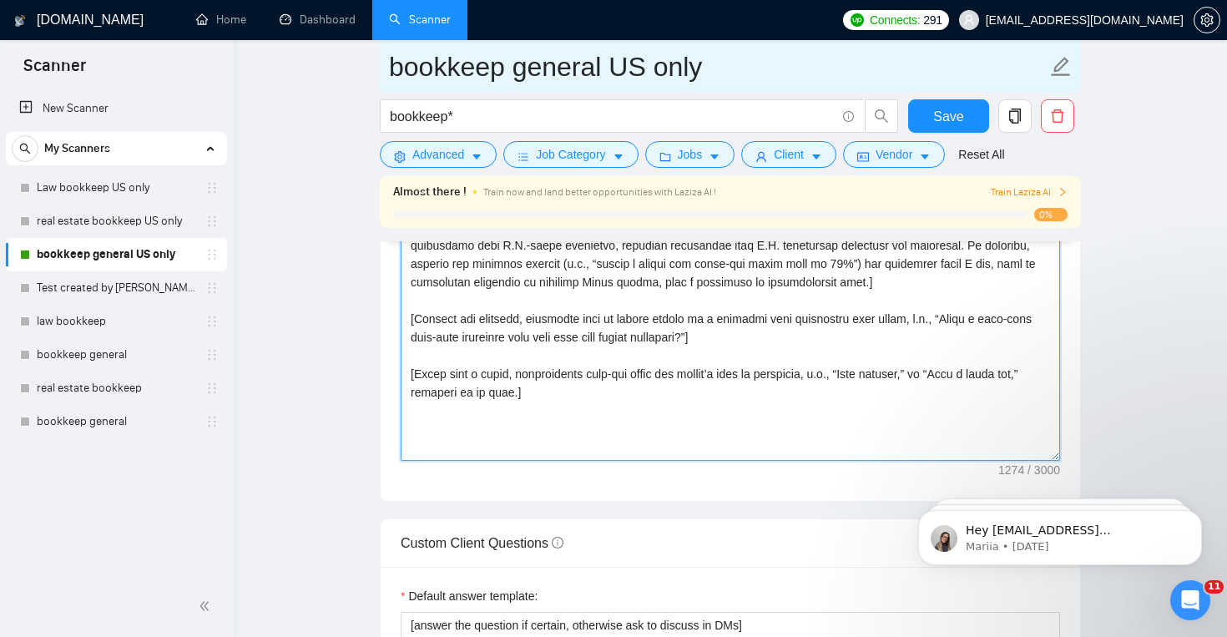
scroll to position [1837, 0]
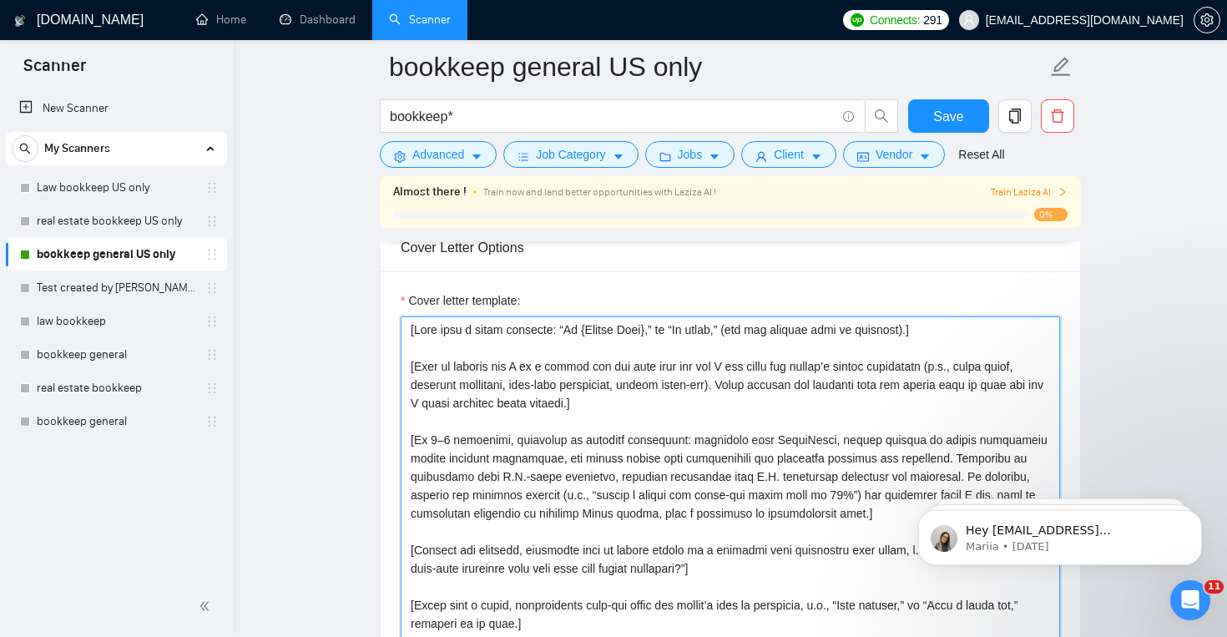
drag, startPoint x: 405, startPoint y: 336, endPoint x: 559, endPoint y: 628, distance: 330.5
click at [559, 628] on textarea "Cover letter template:" at bounding box center [731, 504] width 660 height 376
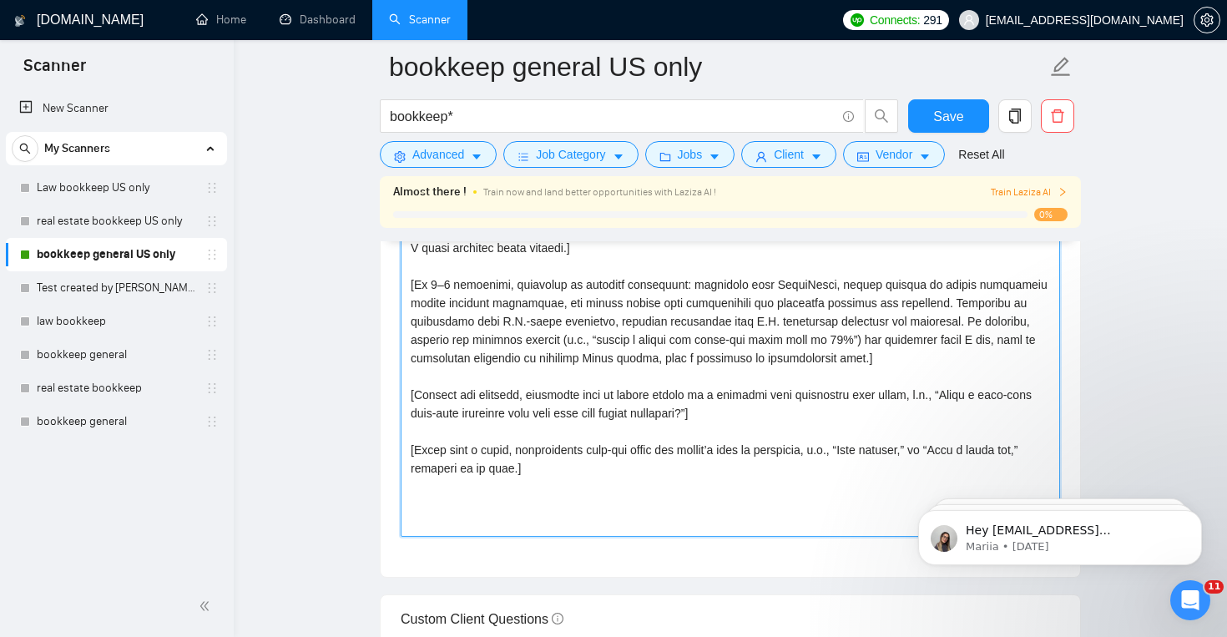
scroll to position [2012, 0]
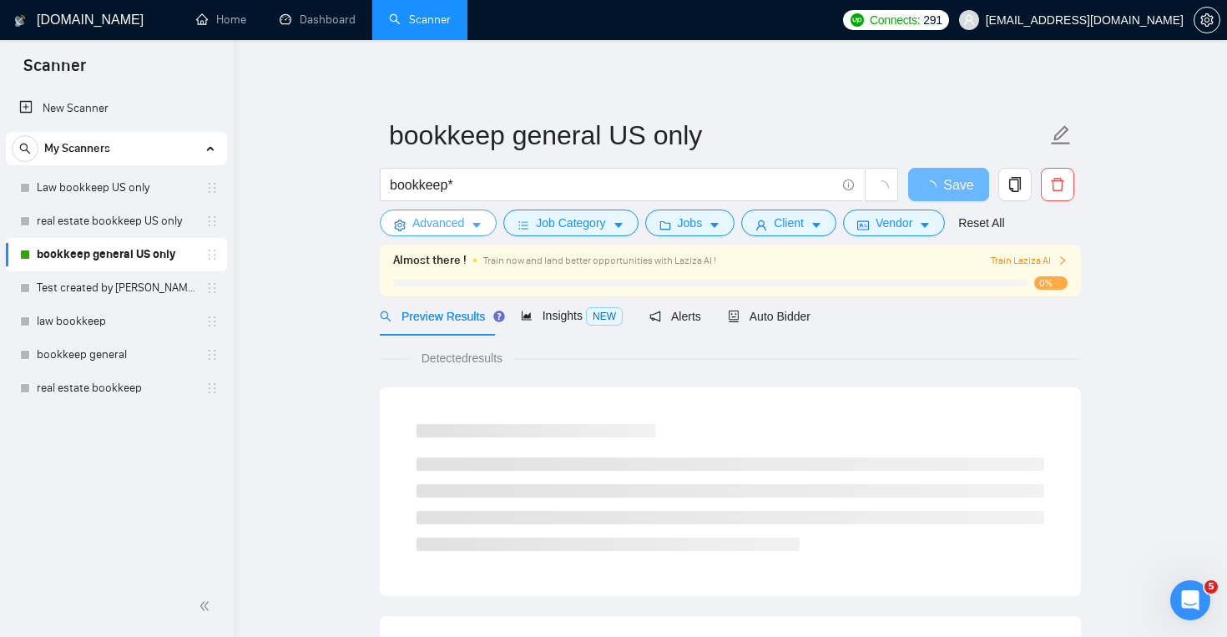
click at [468, 223] on button "Advanced" at bounding box center [438, 223] width 117 height 27
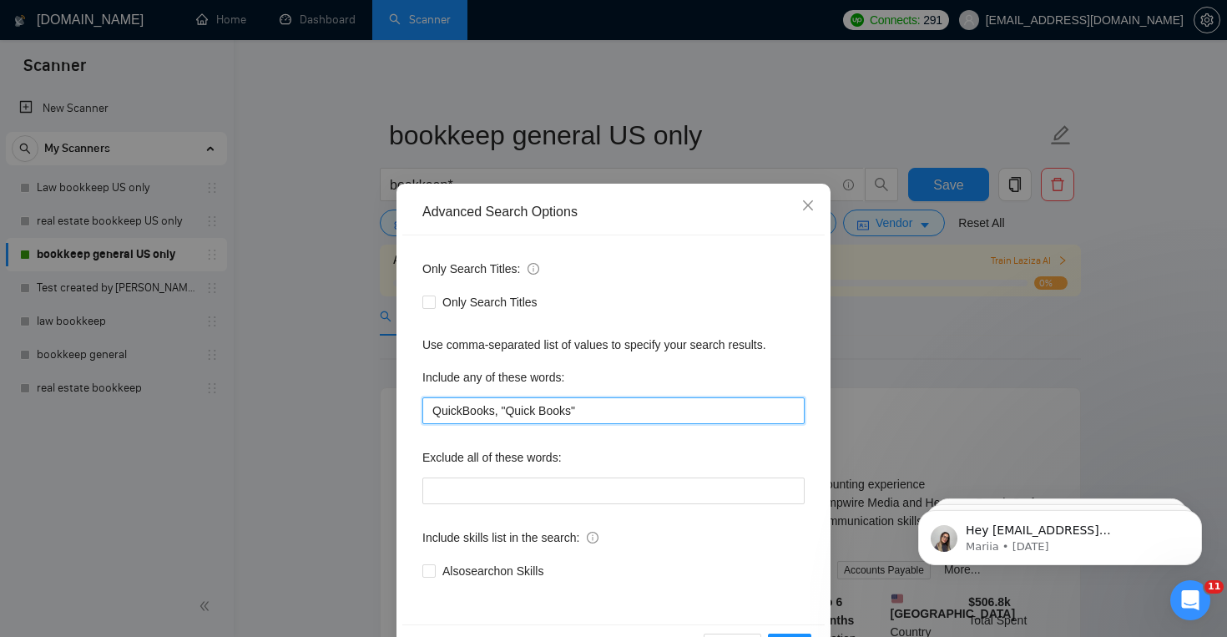
drag, startPoint x: 546, startPoint y: 412, endPoint x: 392, endPoint y: 407, distance: 153.7
click at [392, 407] on div "Advanced Search Options Only Search Titles: Only Search Titles Use comma-separa…" at bounding box center [613, 318] width 1227 height 637
click at [818, 210] on span "Close" at bounding box center [808, 206] width 45 height 45
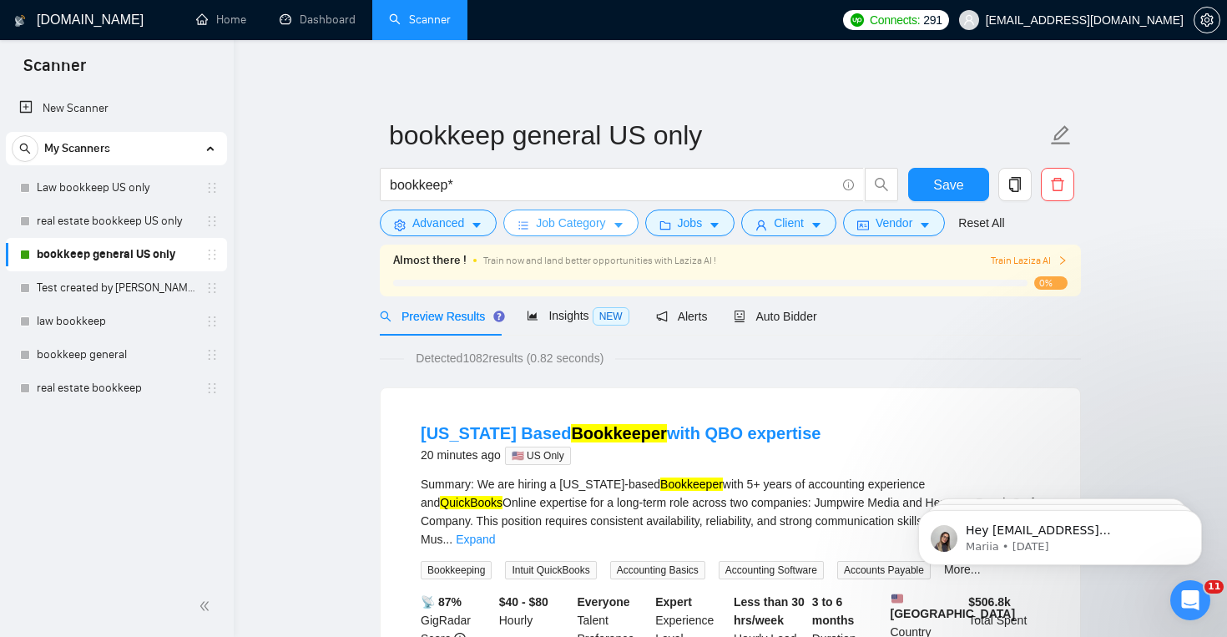
click at [576, 232] on span "Job Category" at bounding box center [570, 223] width 69 height 18
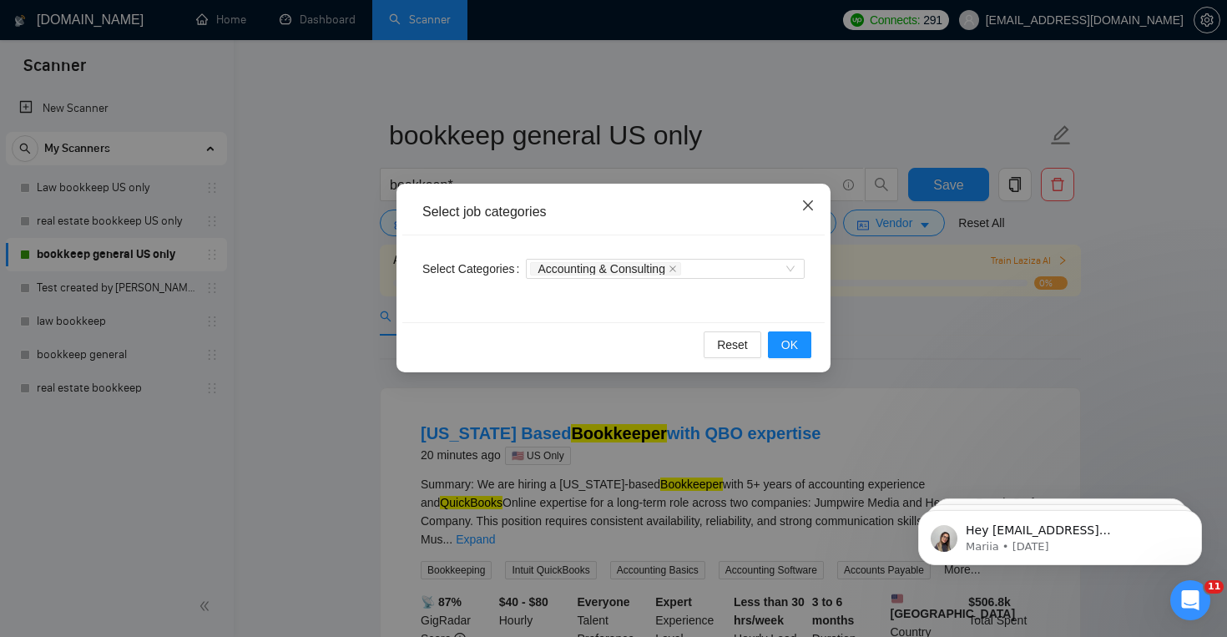
click at [803, 215] on span "Close" at bounding box center [808, 206] width 45 height 45
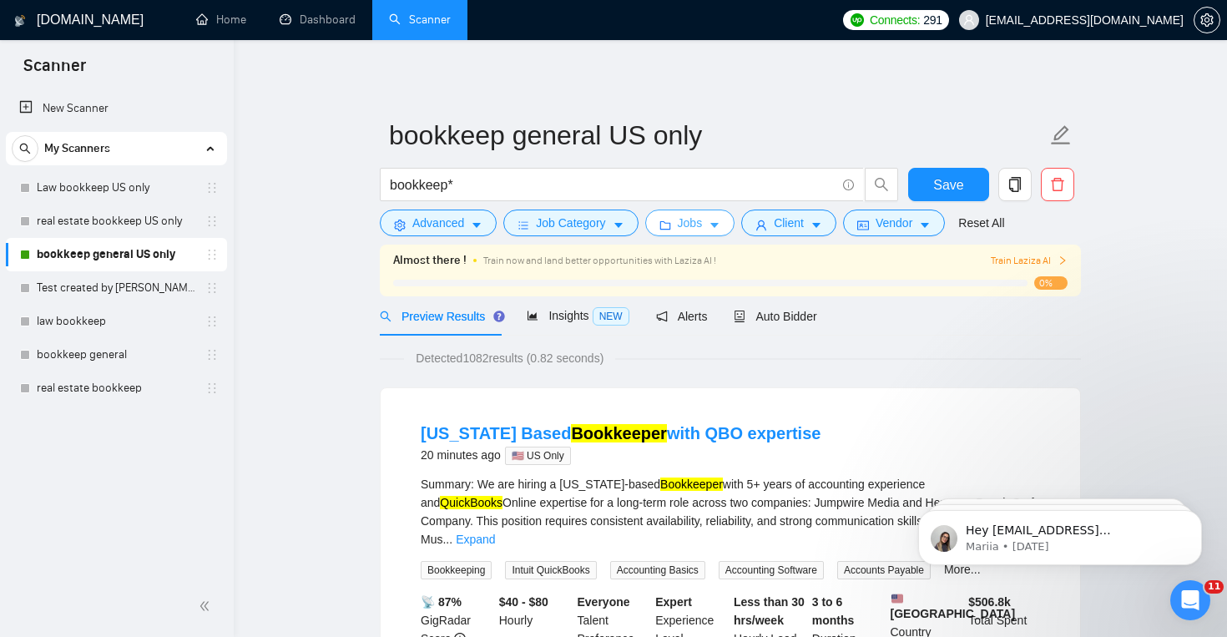
click at [663, 225] on button "Jobs" at bounding box center [690, 223] width 90 height 27
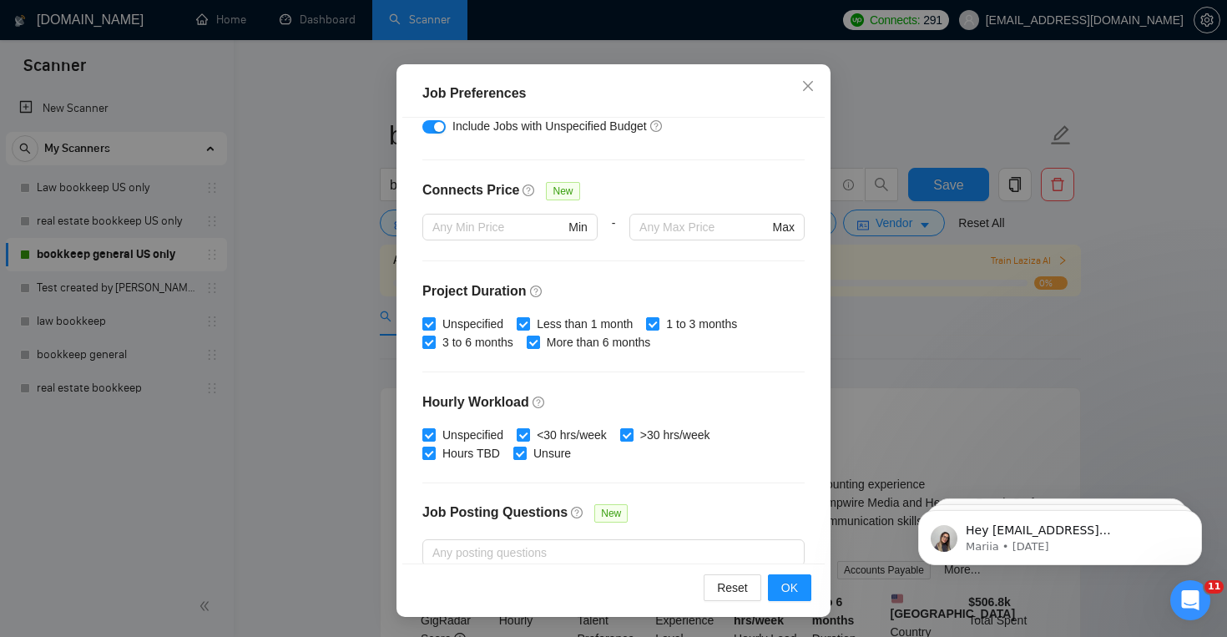
scroll to position [389, 0]
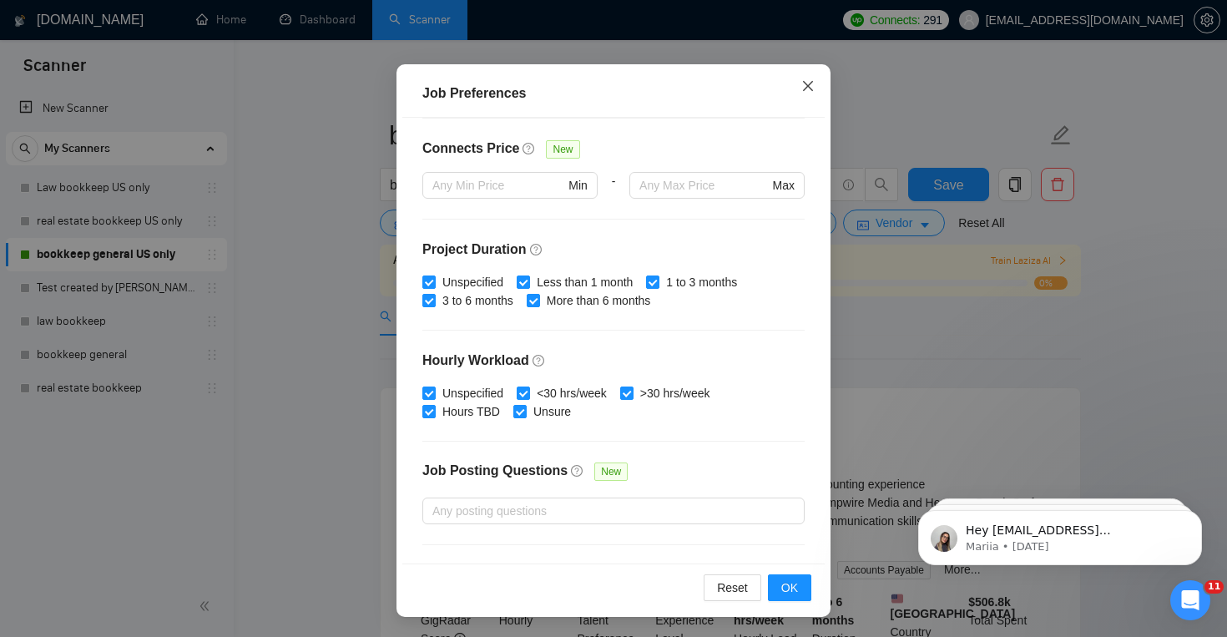
click at [812, 82] on icon "close" at bounding box center [808, 86] width 10 height 10
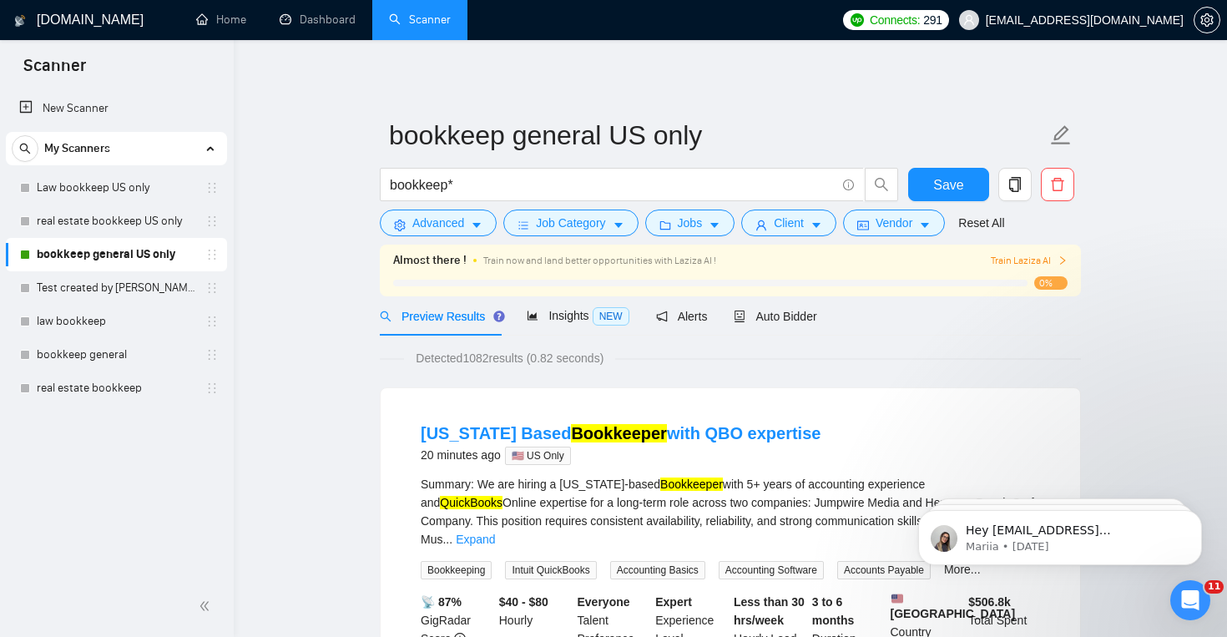
scroll to position [36, 0]
click at [908, 231] on span "Vendor" at bounding box center [894, 223] width 37 height 18
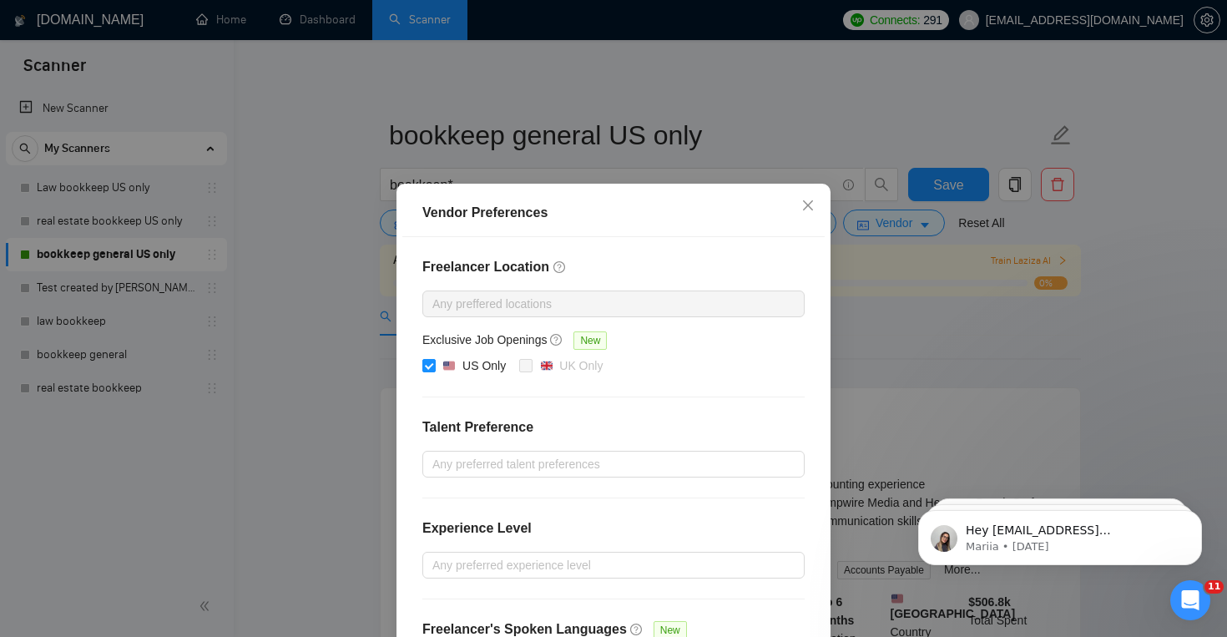
click at [895, 266] on div "Vendor Preferences Freelancer Location Any preffered locations Exclusive Job Op…" at bounding box center [613, 318] width 1227 height 637
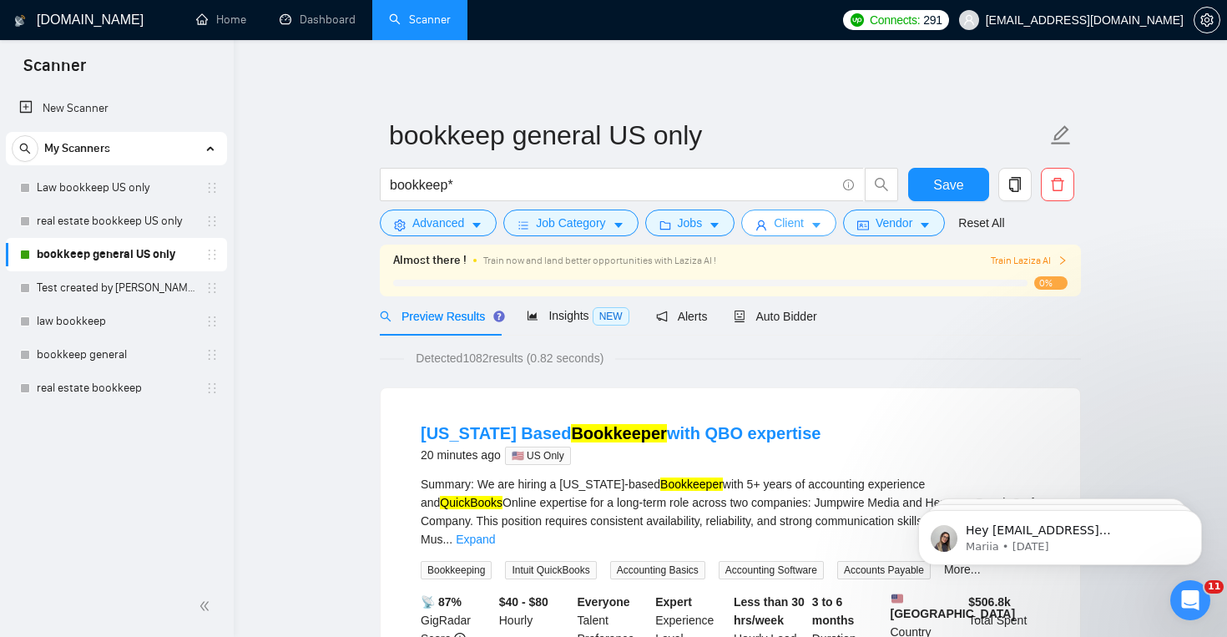
click at [814, 225] on button "Client" at bounding box center [788, 223] width 95 height 27
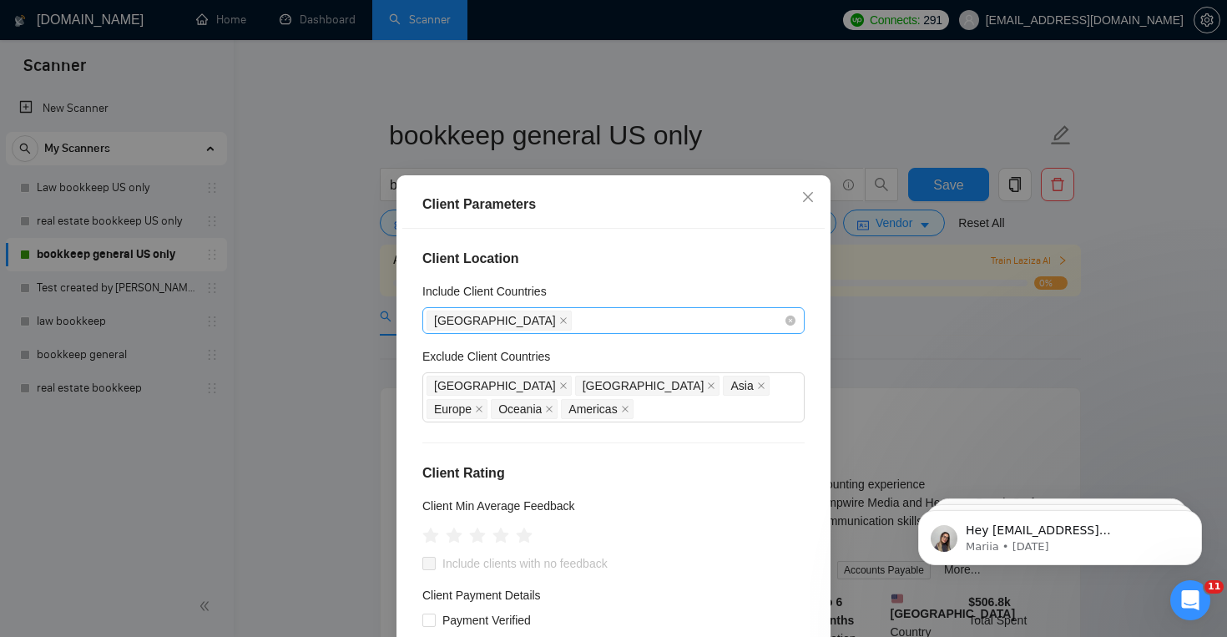
click at [506, 319] on span "[GEOGRAPHIC_DATA]" at bounding box center [495, 320] width 122 height 18
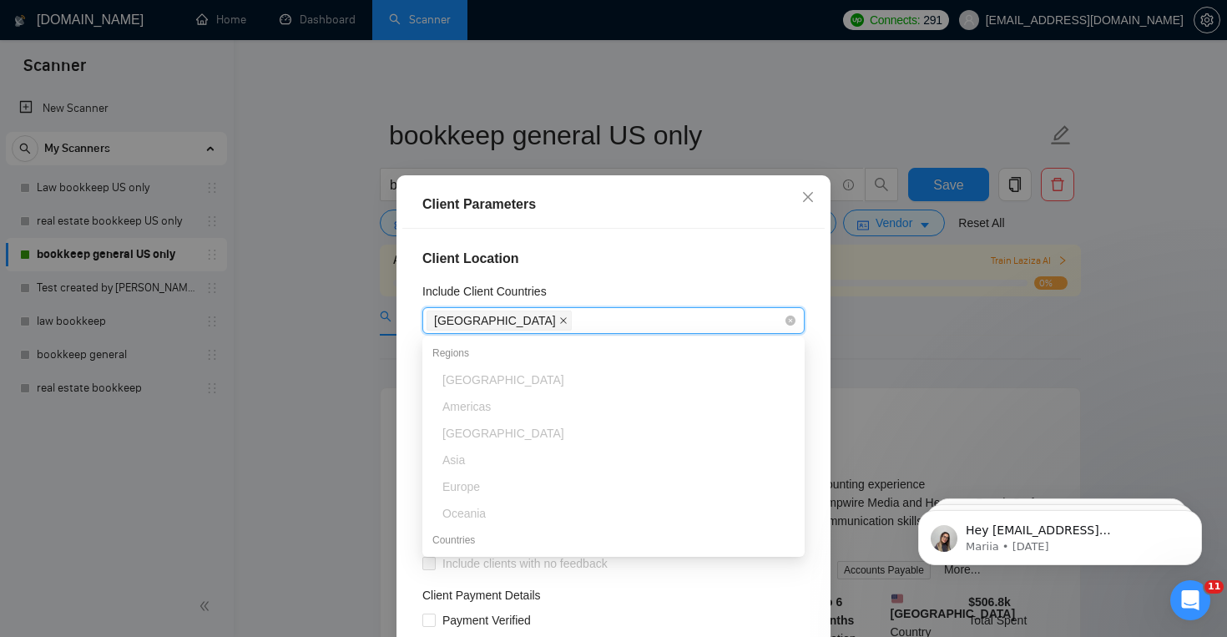
click at [559, 321] on icon "close" at bounding box center [563, 320] width 8 height 8
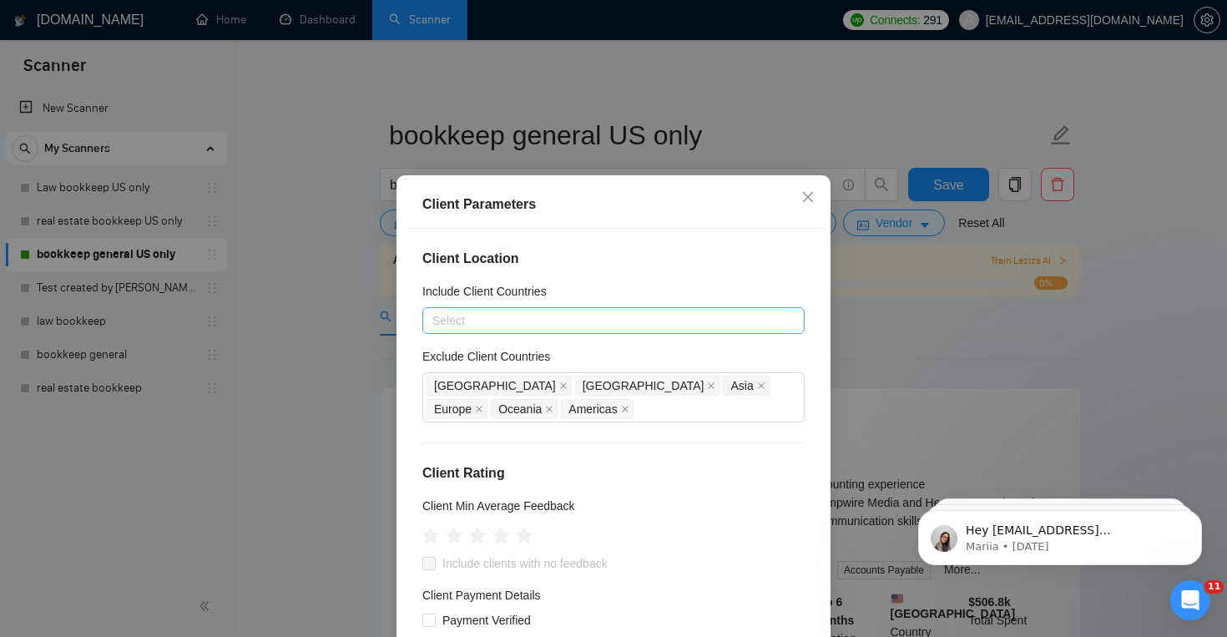
click at [402, 399] on div "Client Location Include Client Countries Select Exclude Client Countries Africa…" at bounding box center [613, 452] width 422 height 446
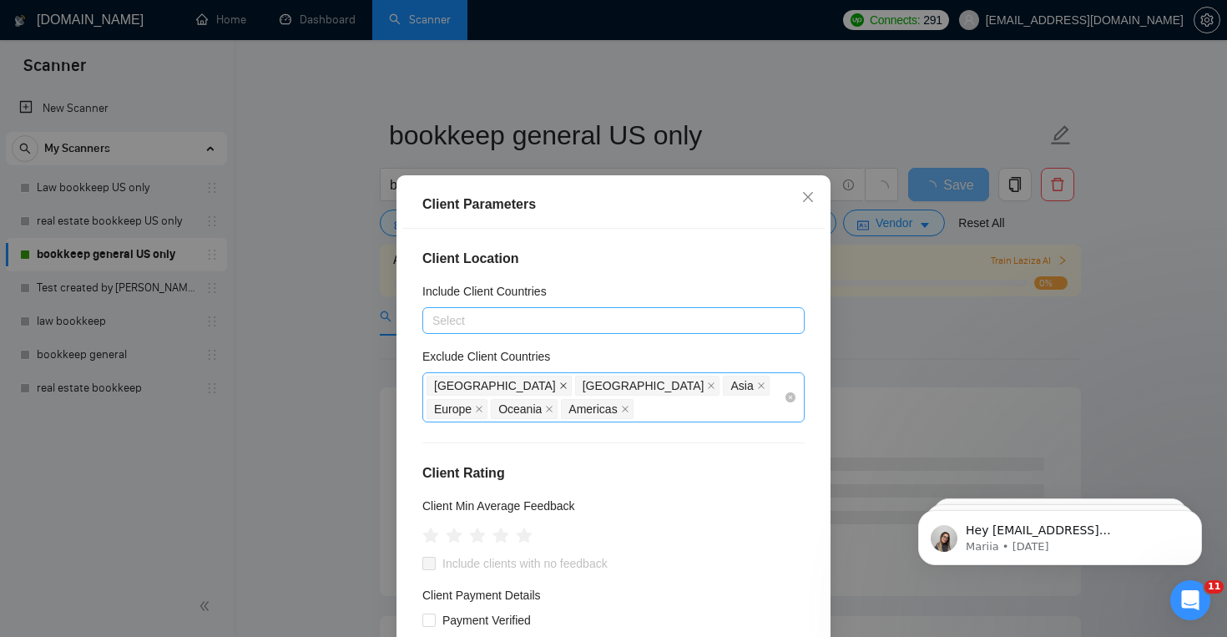
click at [559, 384] on icon "close" at bounding box center [563, 386] width 8 height 8
click at [469, 384] on span "[GEOGRAPHIC_DATA]" at bounding box center [495, 386] width 122 height 18
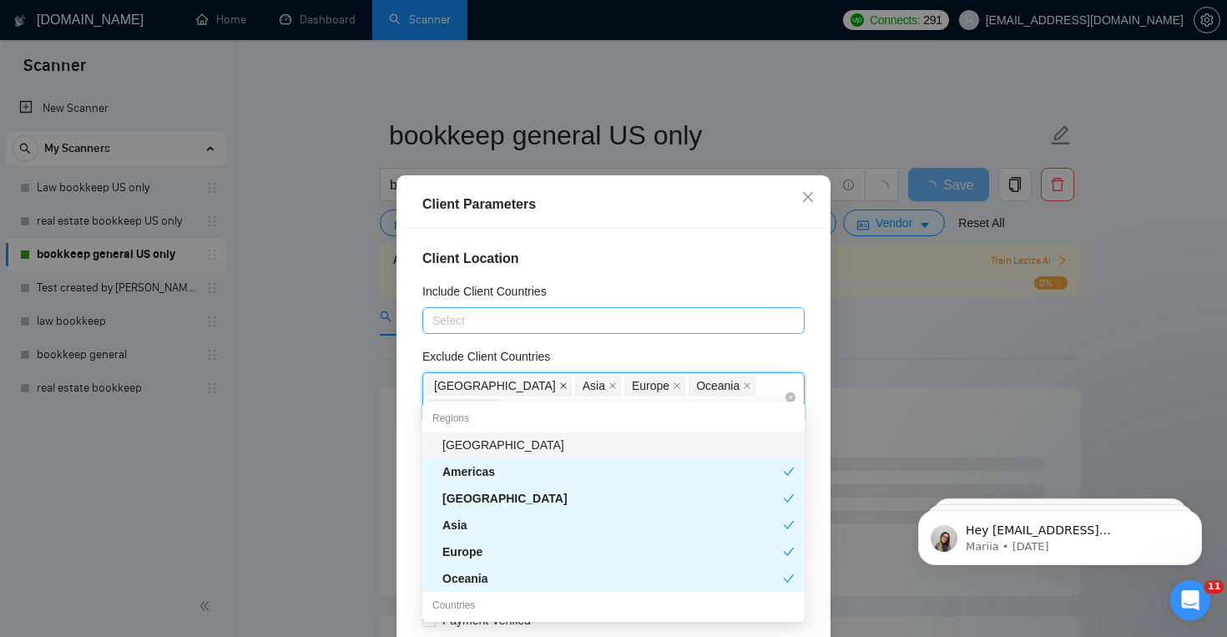
click at [559, 385] on icon "close" at bounding box center [563, 386] width 8 height 8
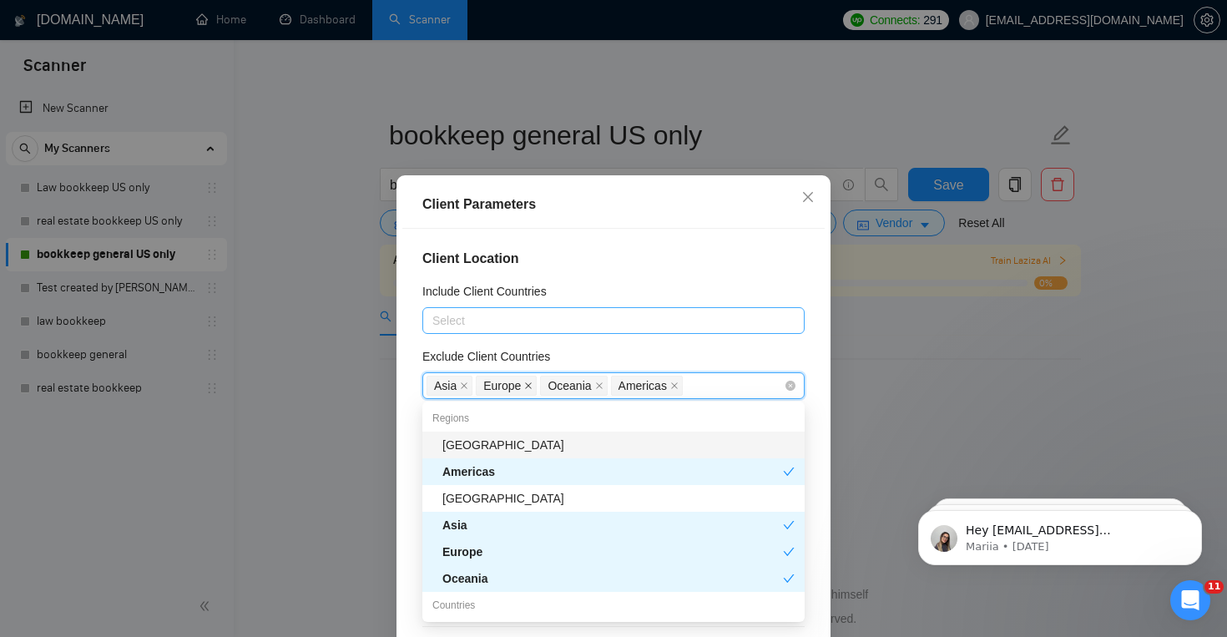
click at [526, 386] on icon "close" at bounding box center [528, 386] width 8 height 8
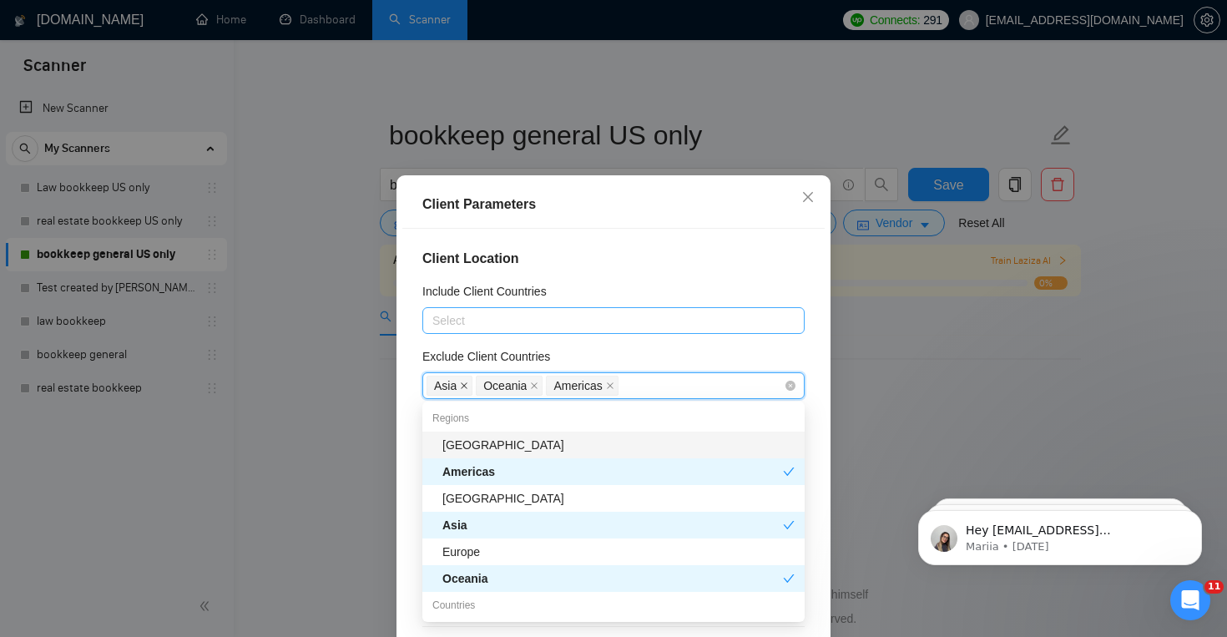
click at [463, 386] on icon "close" at bounding box center [464, 386] width 8 height 8
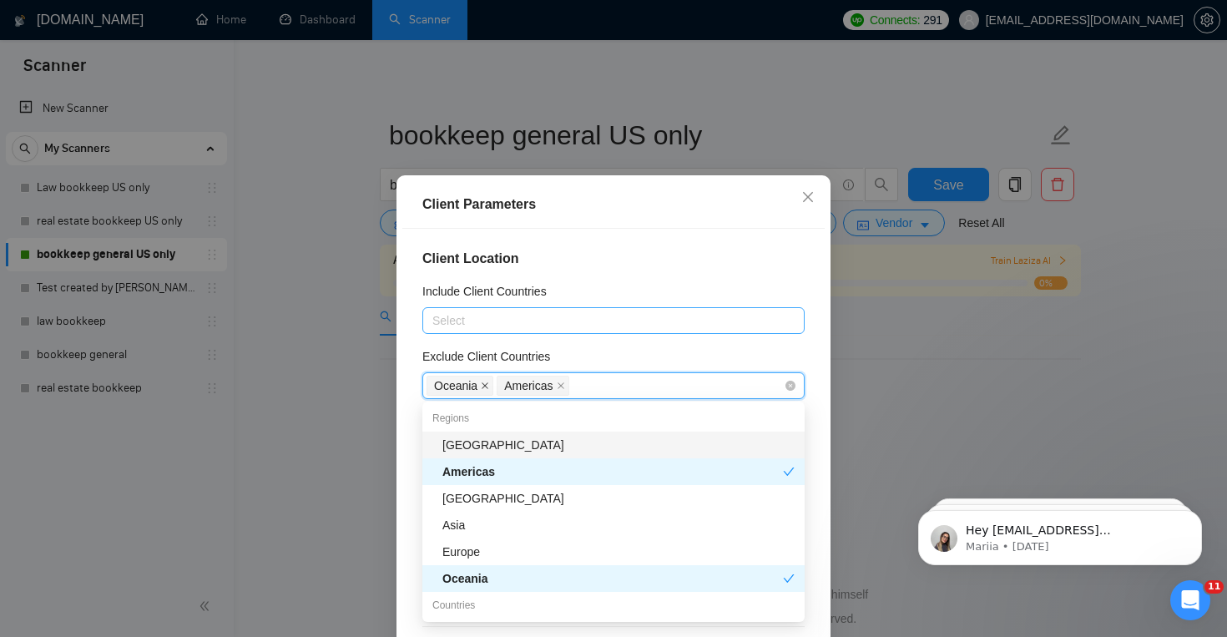
click at [486, 384] on icon "close" at bounding box center [485, 385] width 7 height 7
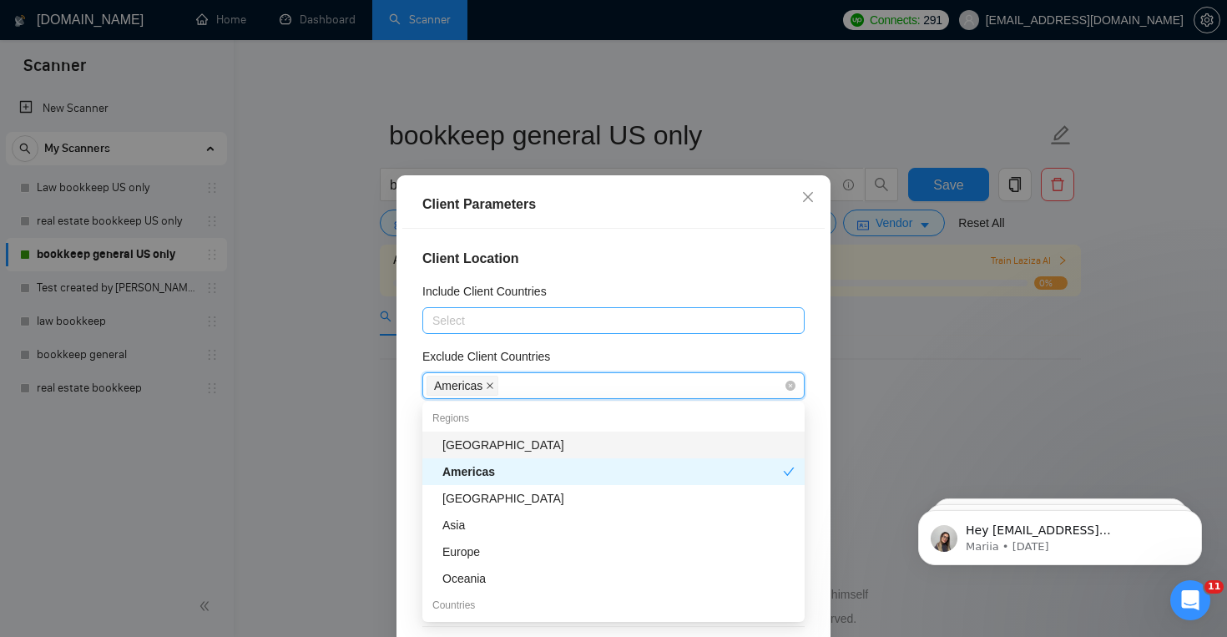
click at [488, 388] on icon "close" at bounding box center [490, 386] width 8 height 8
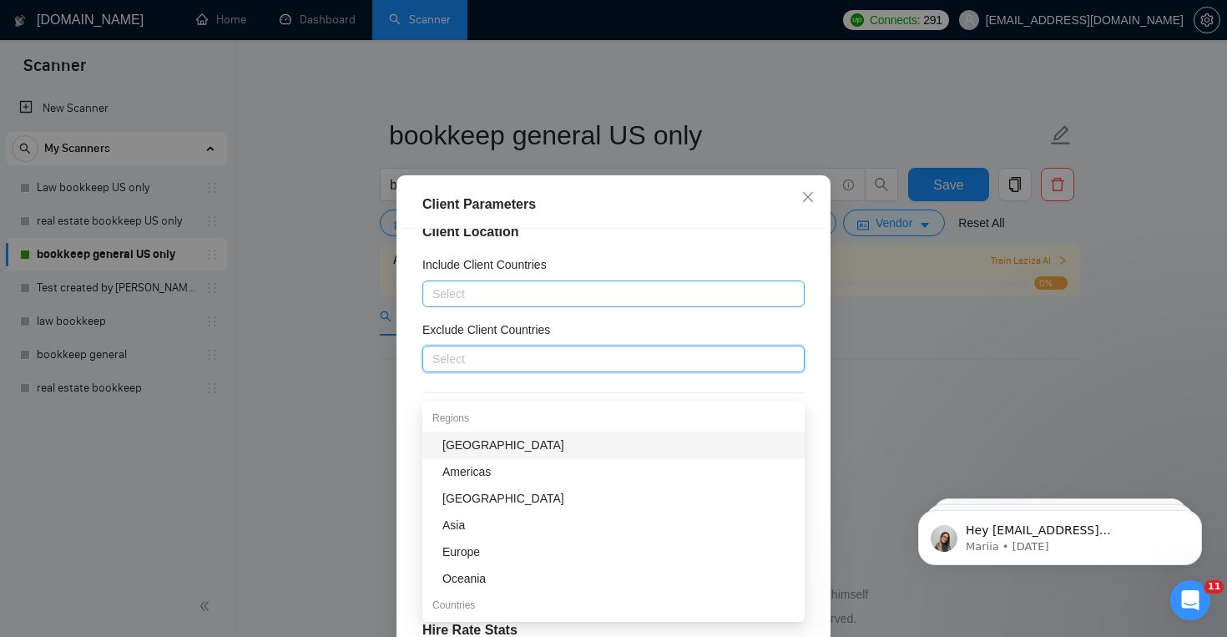
click at [665, 337] on div "Exclude Client Countries" at bounding box center [613, 333] width 382 height 25
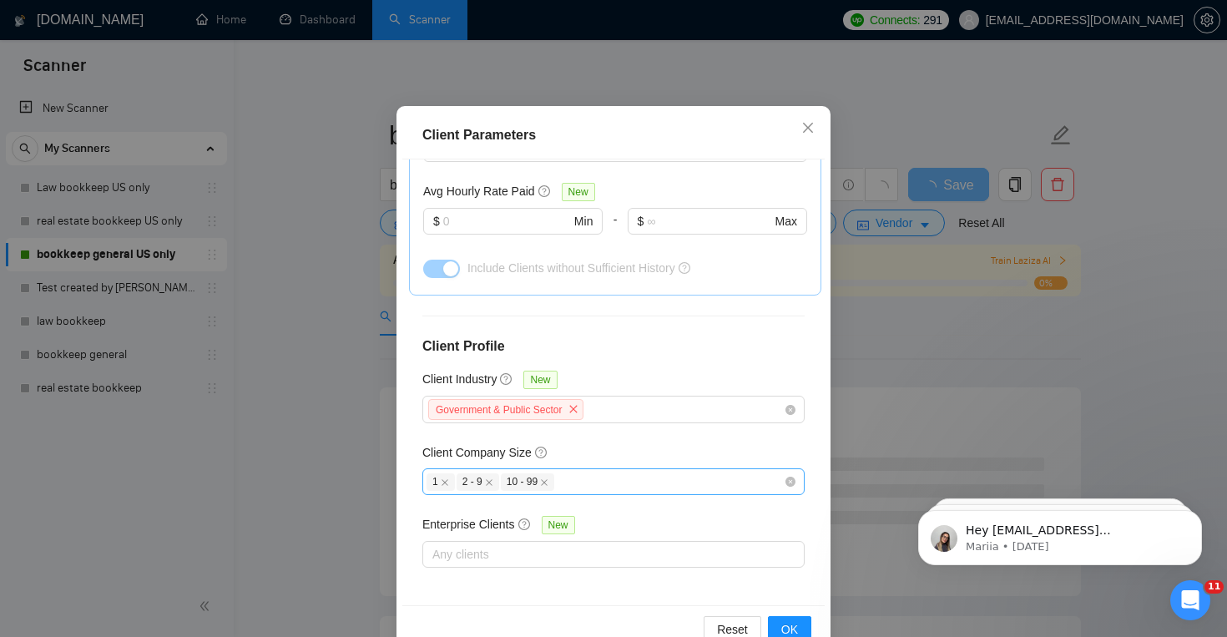
scroll to position [111, 0]
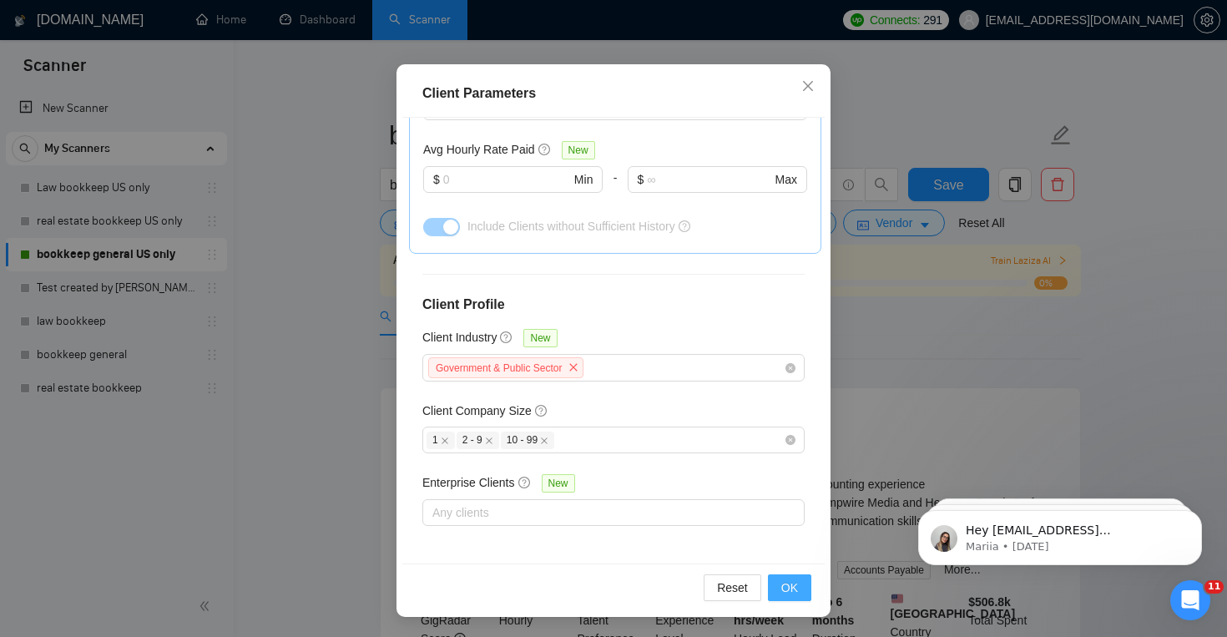
click at [783, 577] on button "OK" at bounding box center [789, 587] width 43 height 27
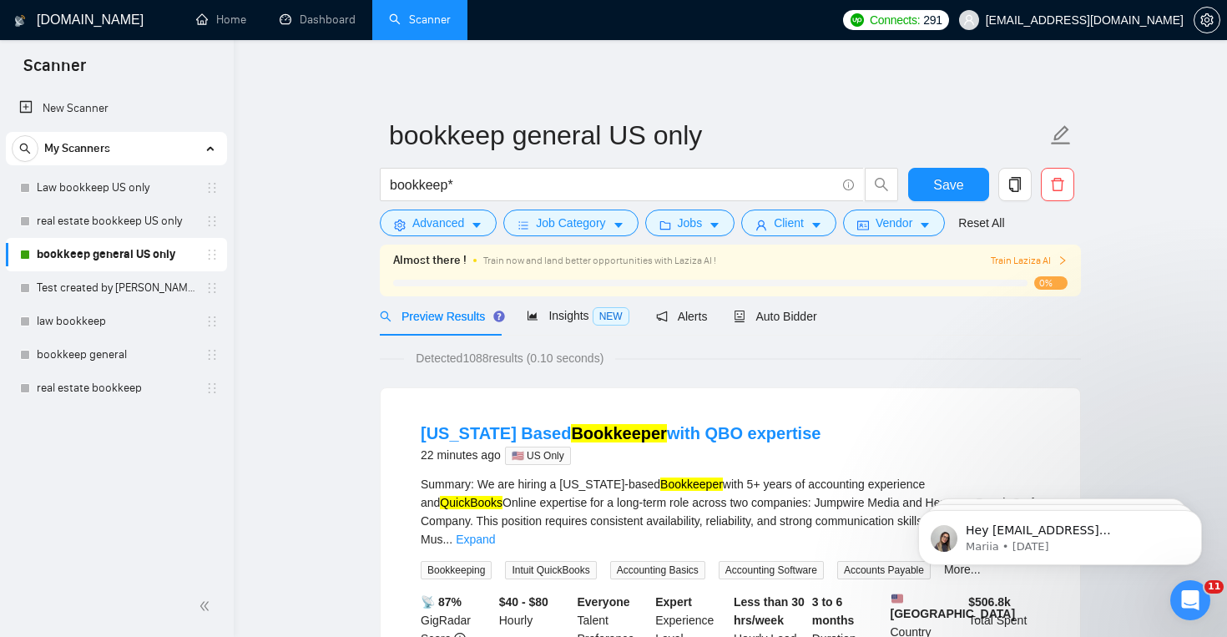
scroll to position [36, 0]
click at [935, 182] on span "Save" at bounding box center [948, 185] width 30 height 21
click at [128, 420] on link "bookkeep general" at bounding box center [116, 421] width 159 height 33
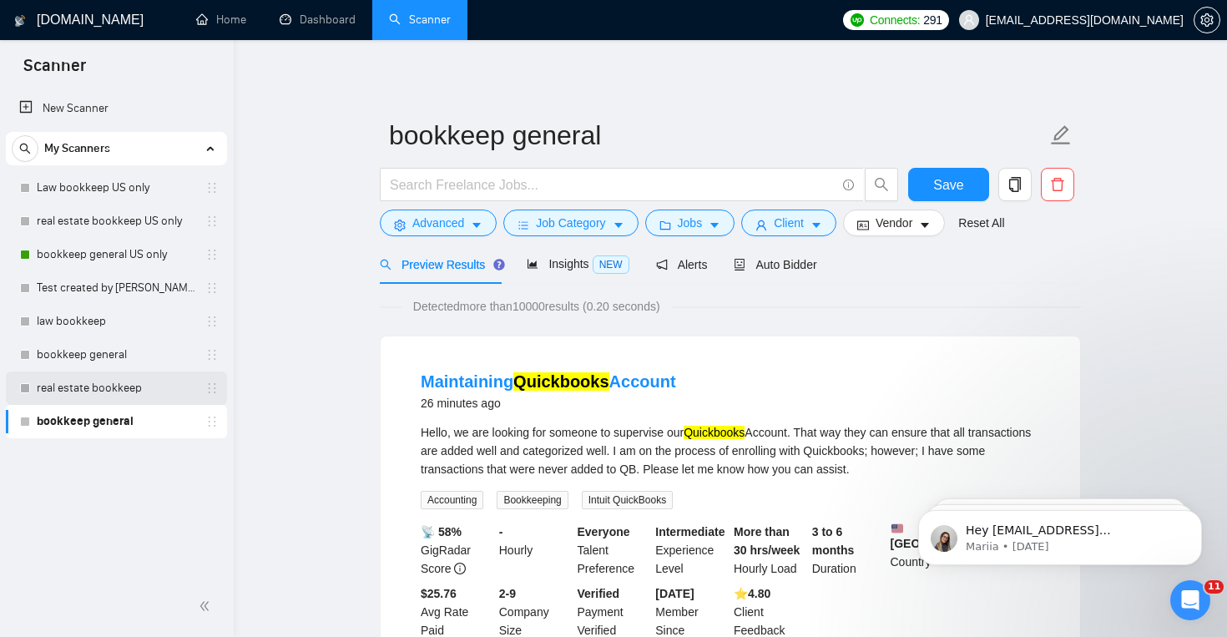
click at [161, 395] on link "real estate bookkeep" at bounding box center [116, 388] width 159 height 33
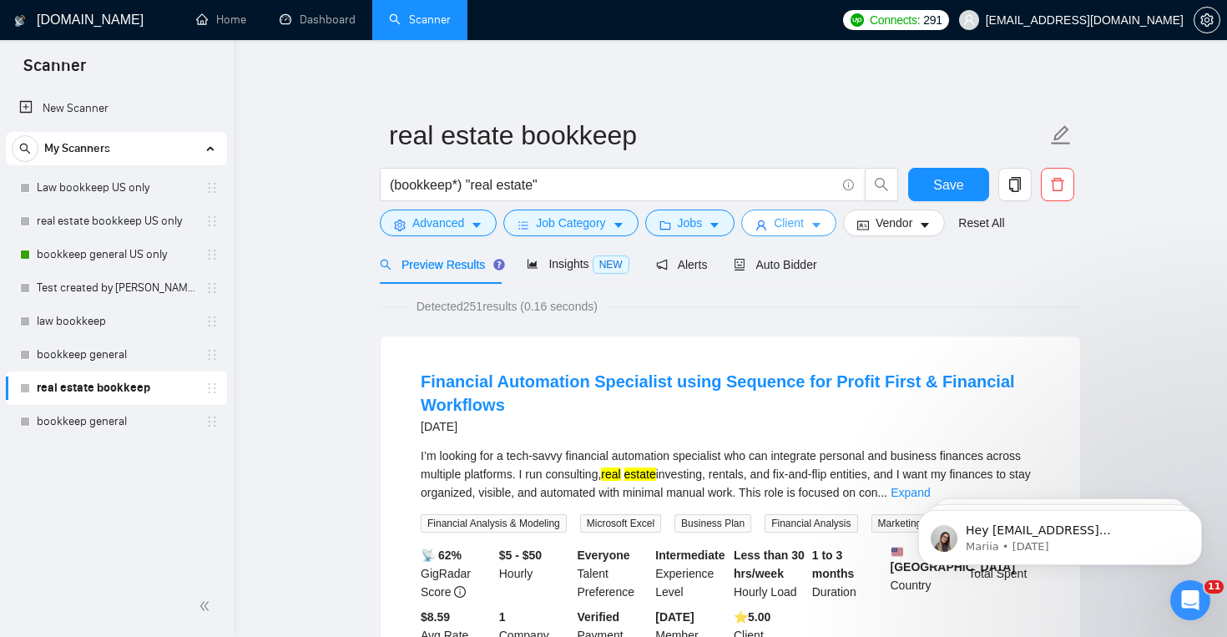
click at [774, 231] on button "Client" at bounding box center [788, 223] width 95 height 27
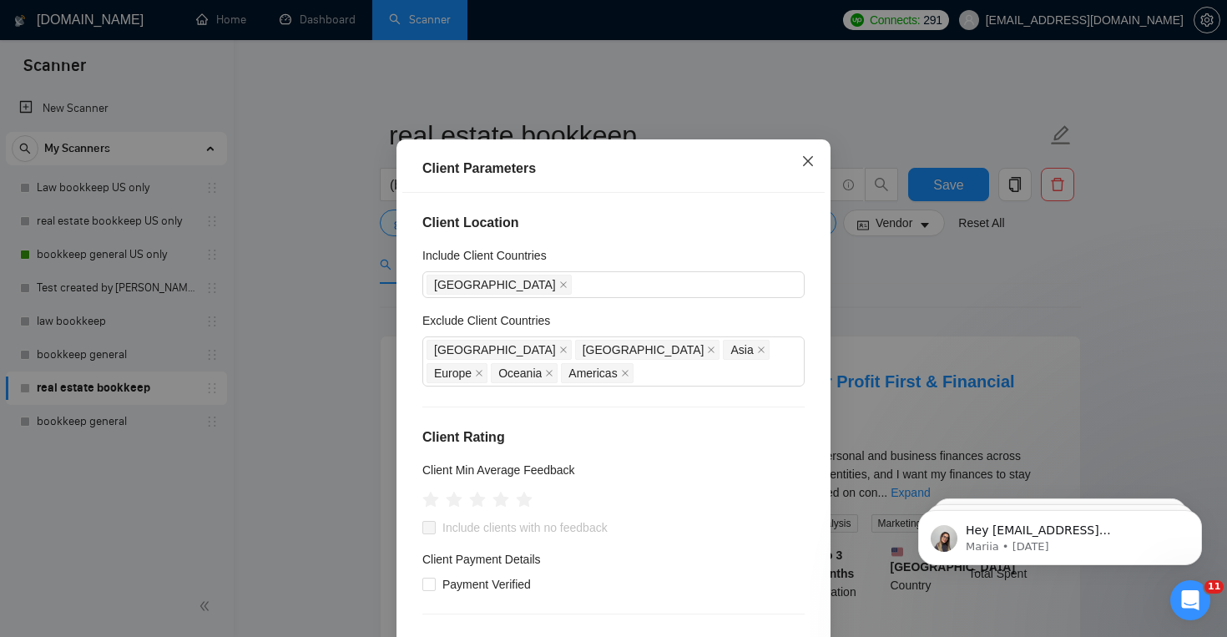
click at [803, 168] on icon "close" at bounding box center [808, 160] width 13 height 13
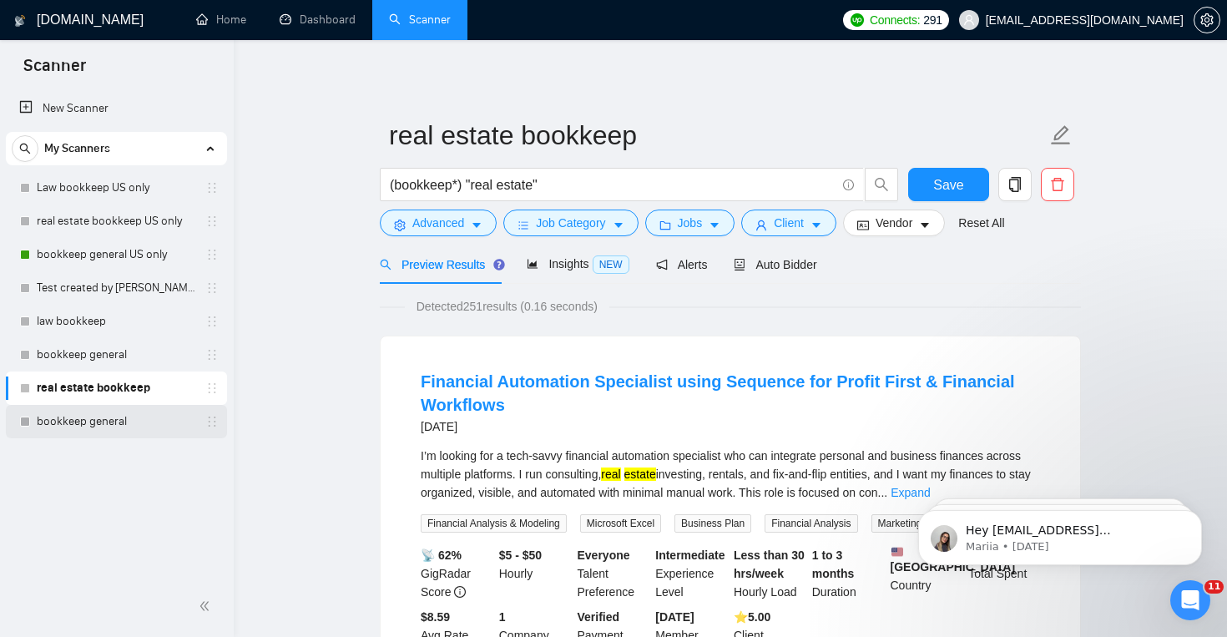
click at [134, 424] on link "bookkeep general" at bounding box center [116, 421] width 159 height 33
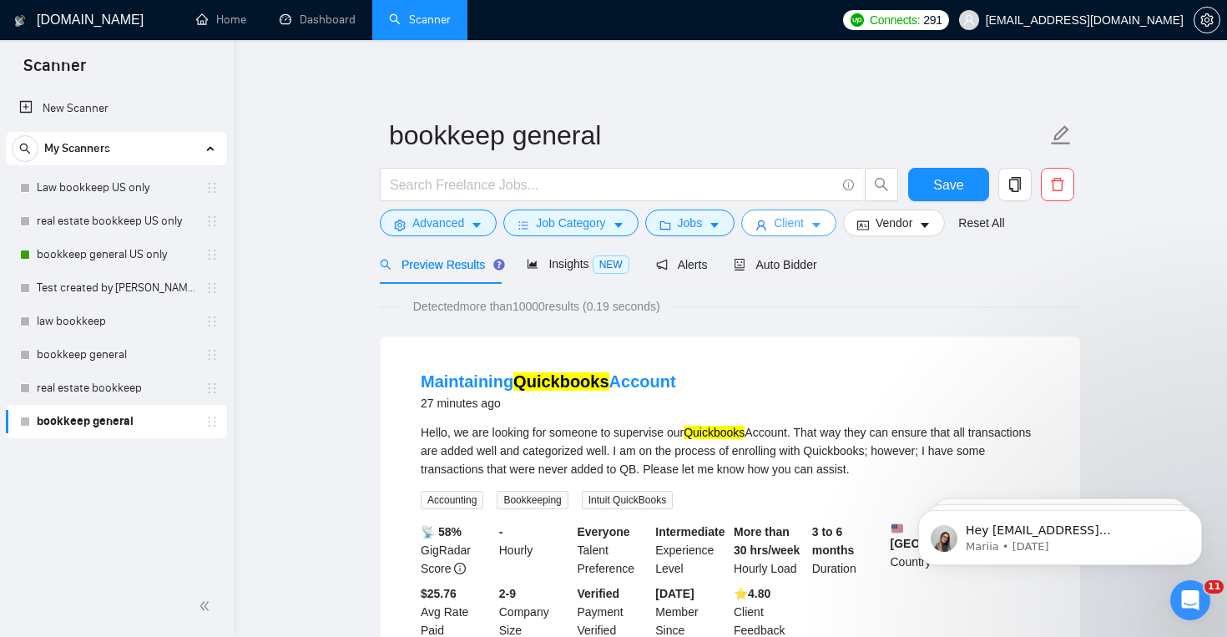
click at [787, 224] on span "Client" at bounding box center [789, 223] width 30 height 18
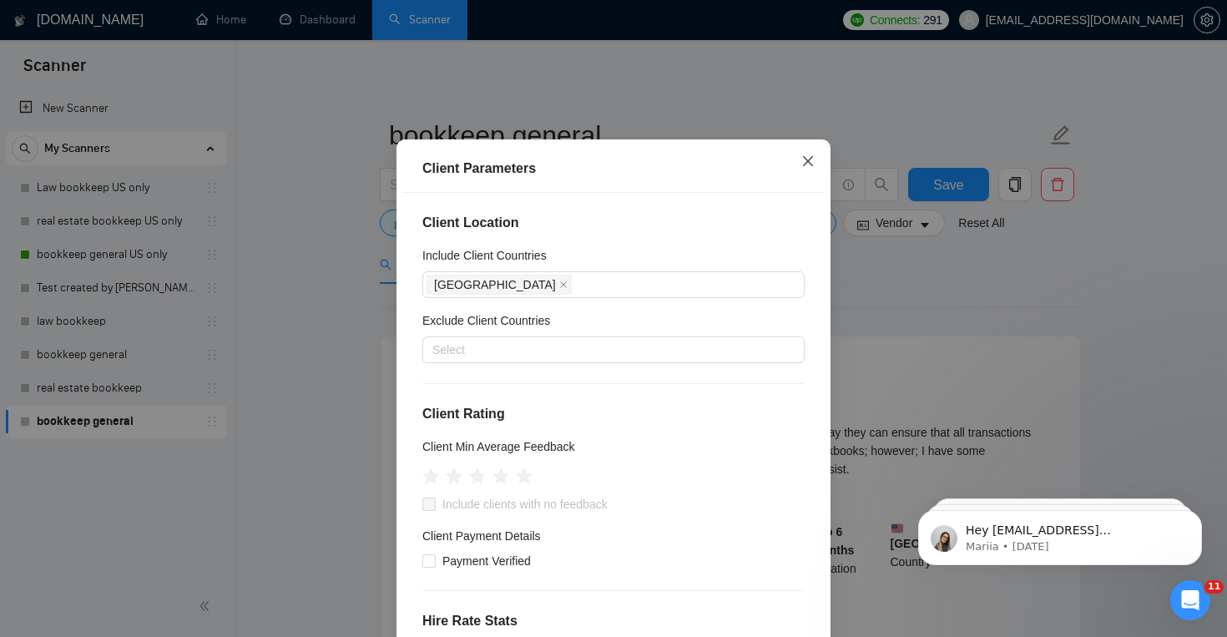
click at [804, 185] on span "Close" at bounding box center [808, 161] width 45 height 45
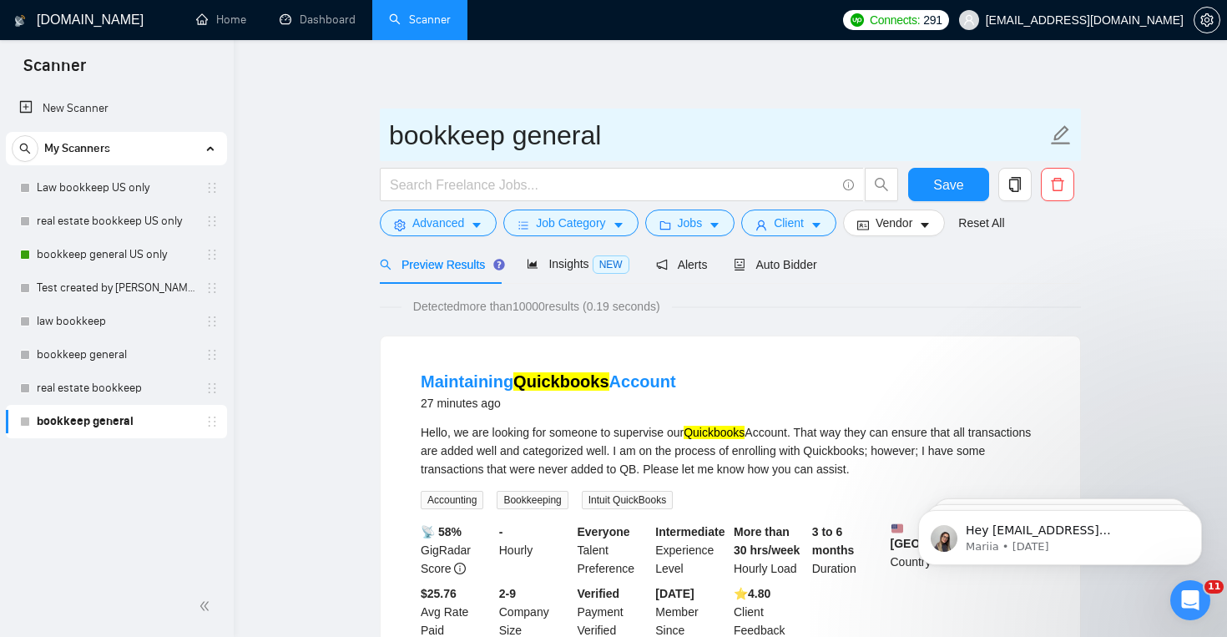
click at [648, 134] on input "bookkeep general" at bounding box center [718, 135] width 658 height 42
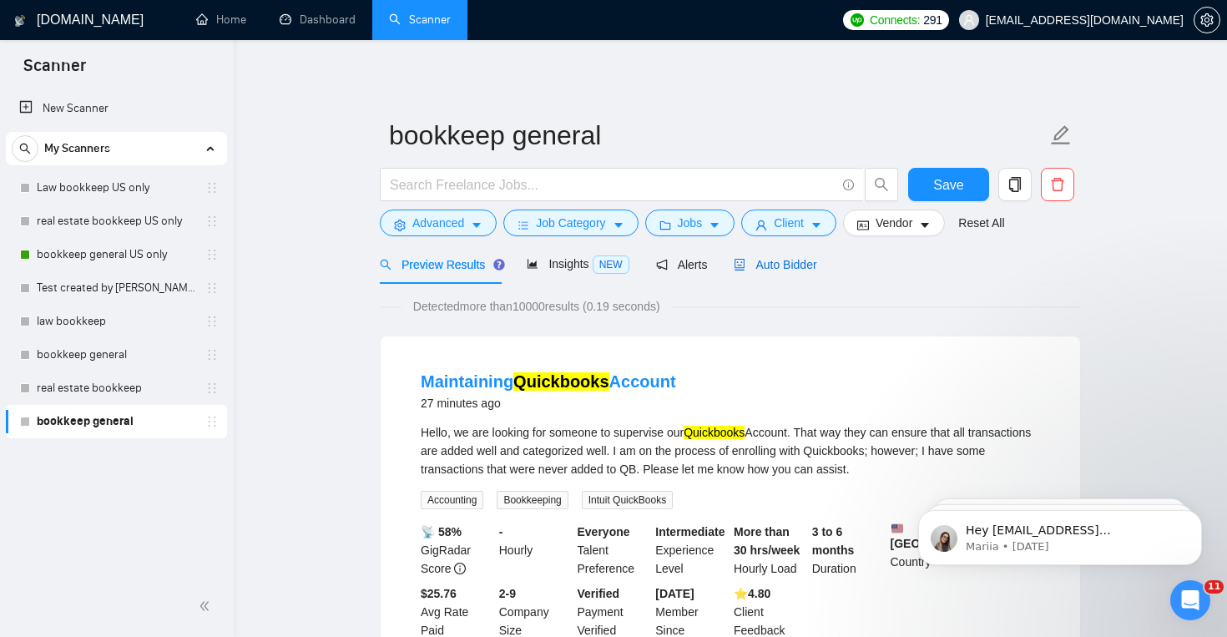
click at [786, 256] on div "Auto Bidder" at bounding box center [775, 264] width 83 height 18
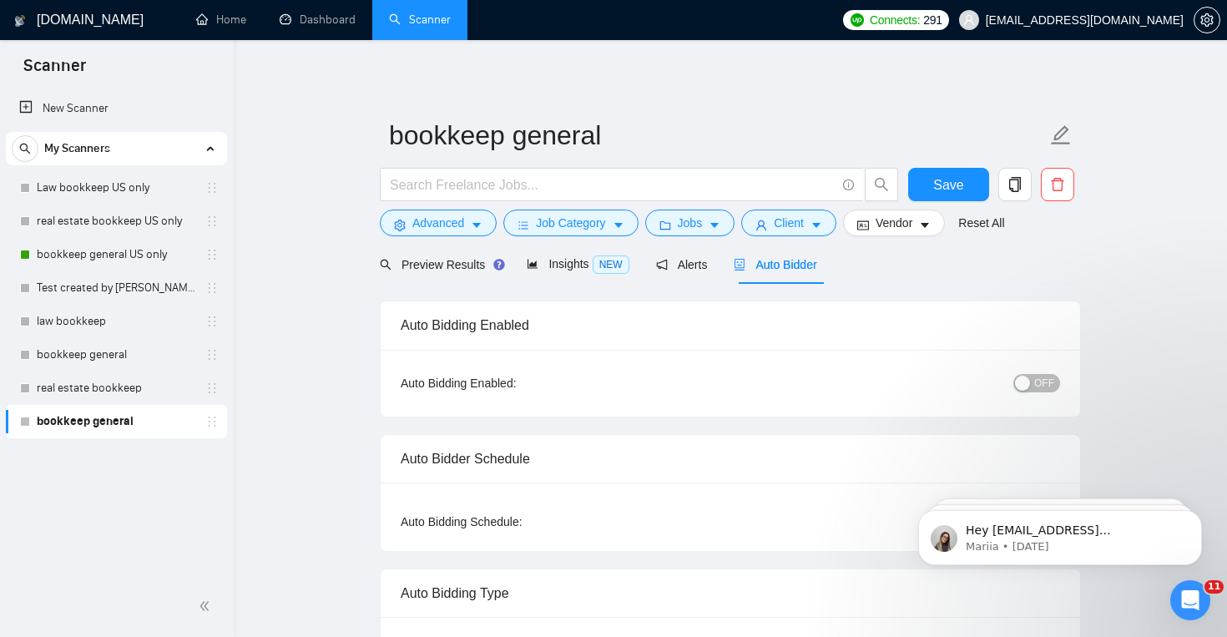
click at [1026, 385] on div "button" at bounding box center [1022, 383] width 15 height 15
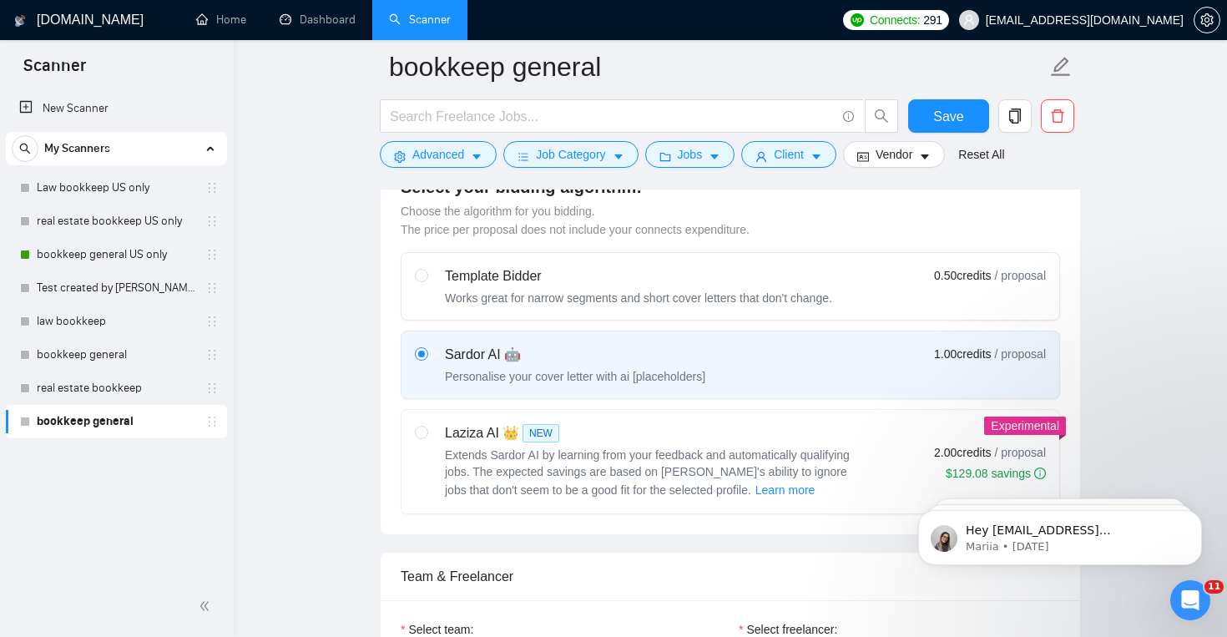
click at [812, 436] on div "Laziza AI 👑 NEW" at bounding box center [653, 433] width 417 height 20
click at [427, 436] on input "radio" at bounding box center [421, 432] width 12 height 12
radio input "true"
radio input "false"
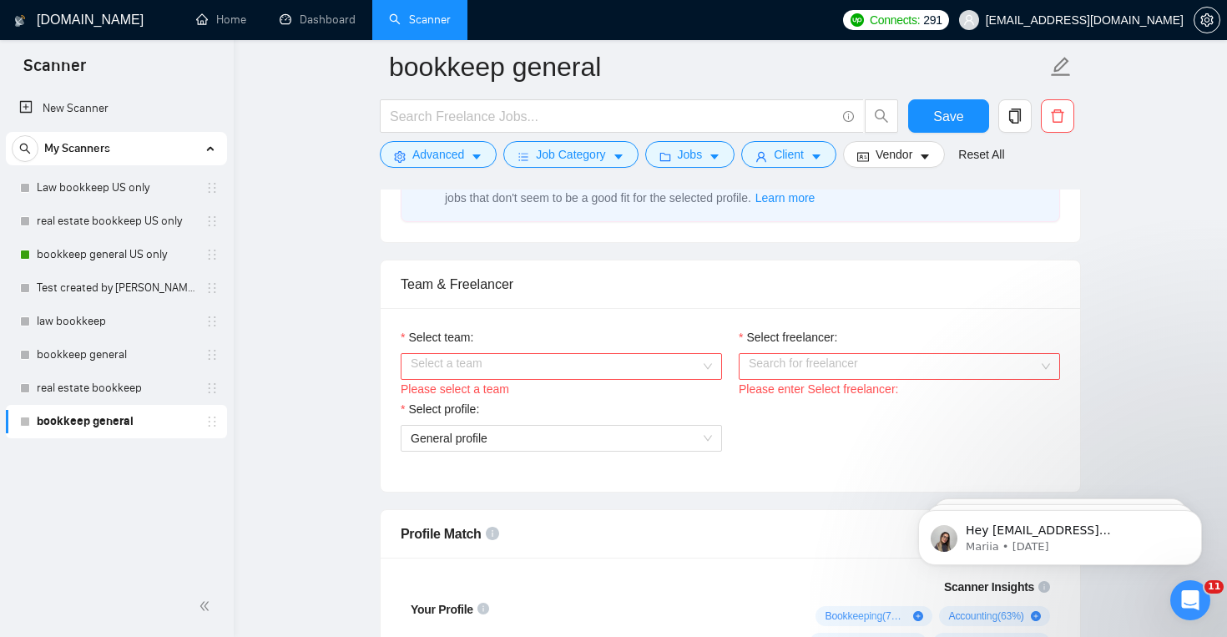
scroll to position [781, 0]
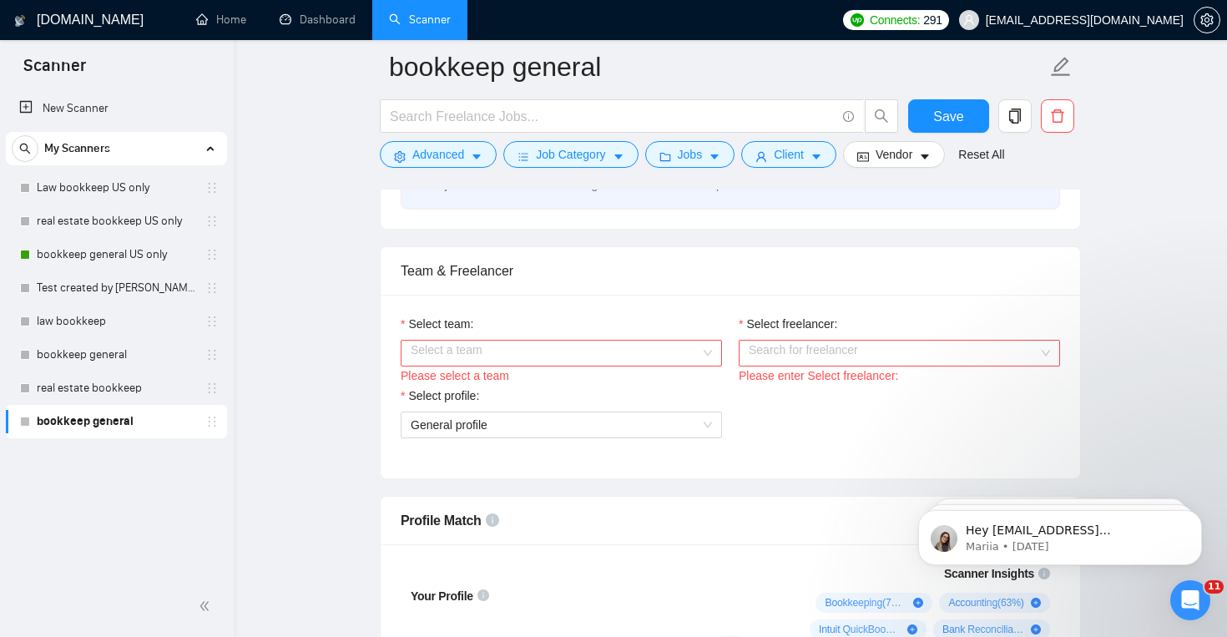
click at [632, 352] on input "Select team:" at bounding box center [556, 353] width 290 height 25
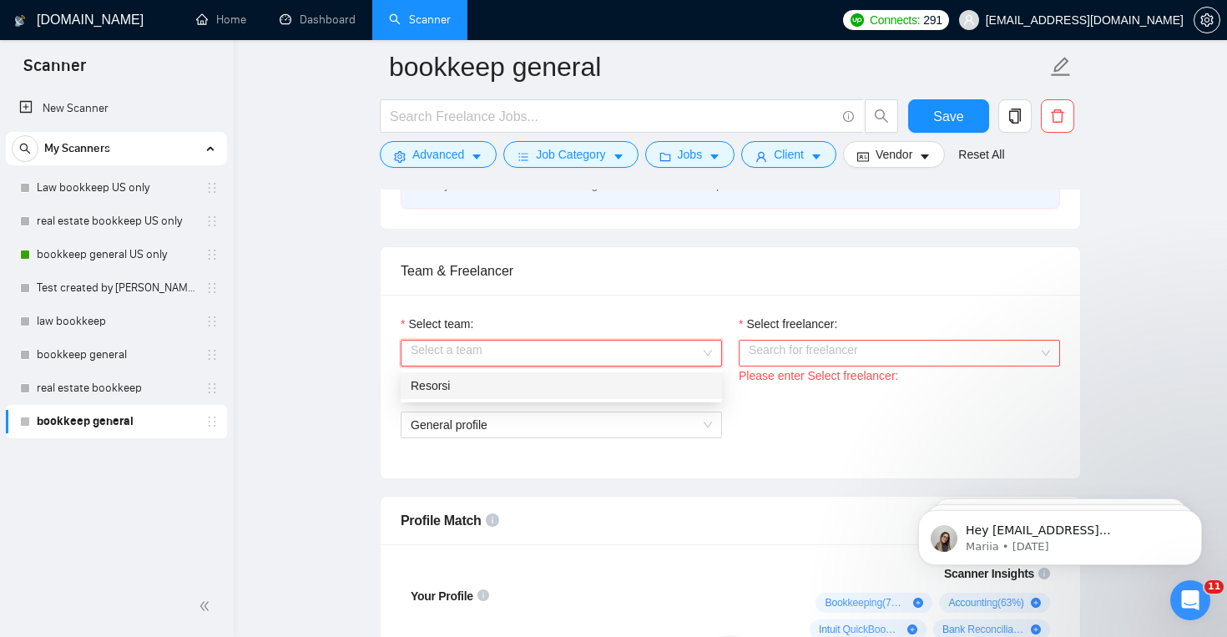
click at [613, 382] on div "Resorsi" at bounding box center [561, 386] width 301 height 18
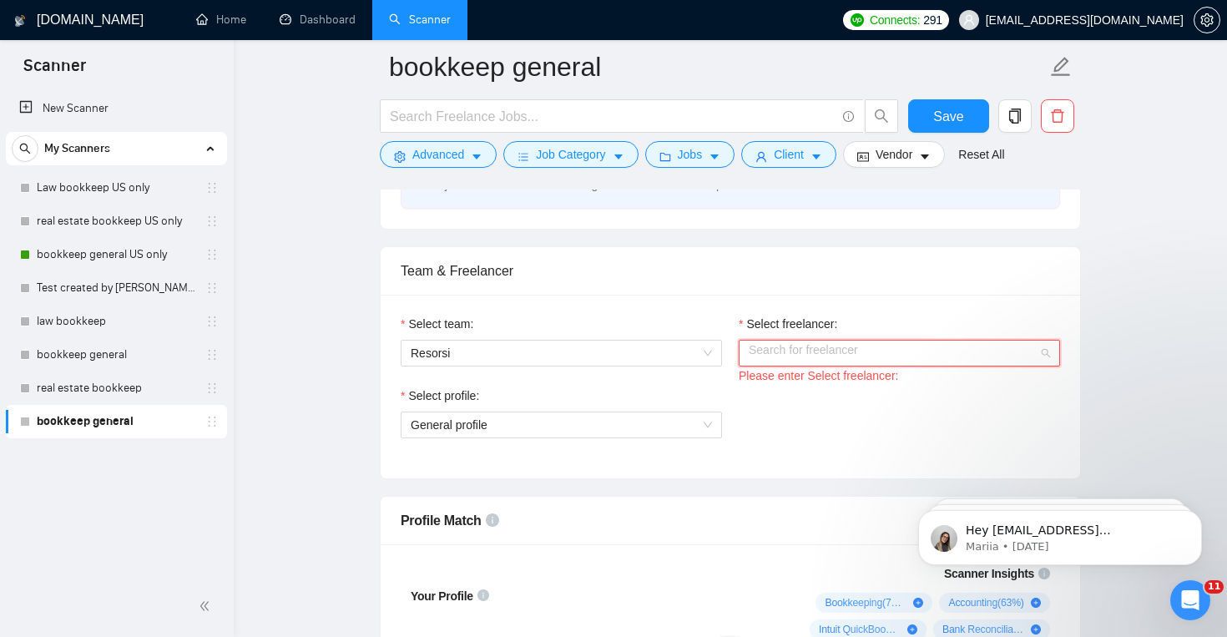
click at [759, 354] on input "Select freelancer:" at bounding box center [894, 353] width 290 height 25
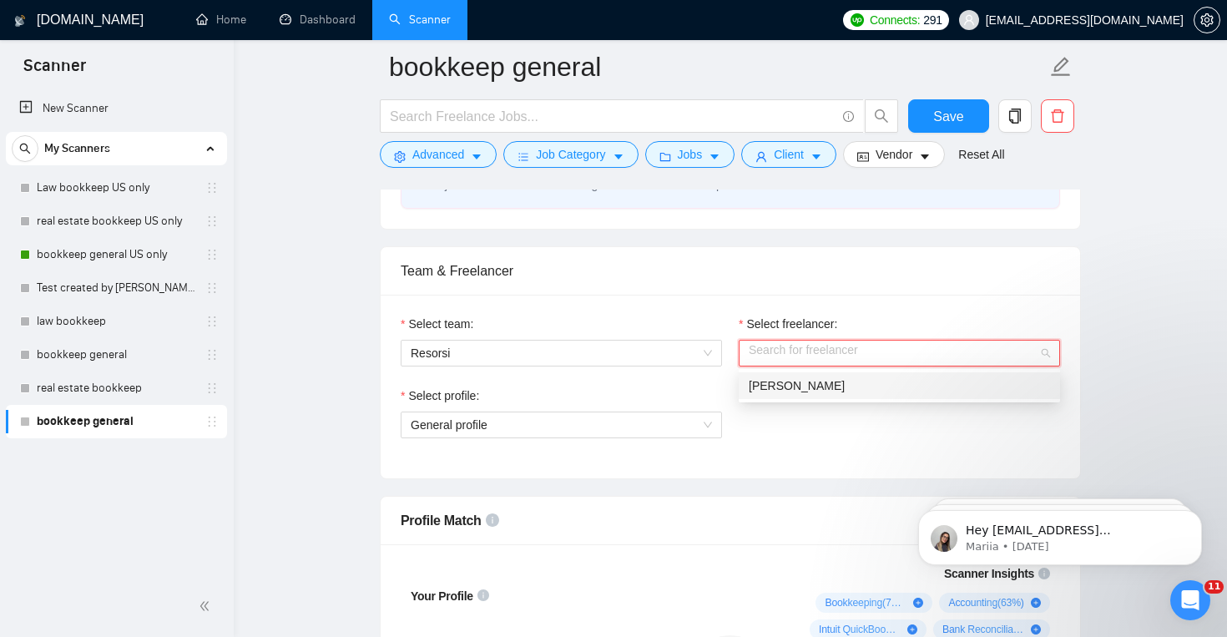
click at [782, 392] on div "[PERSON_NAME]" at bounding box center [899, 386] width 301 height 18
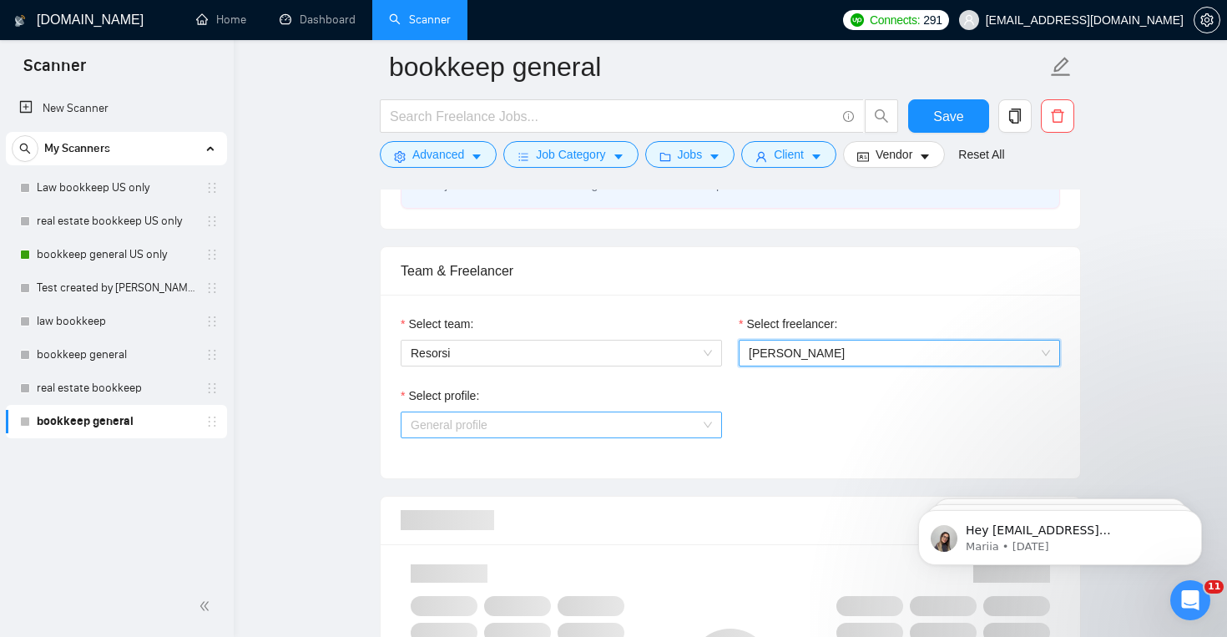
click at [629, 427] on span "General profile" at bounding box center [561, 424] width 301 height 25
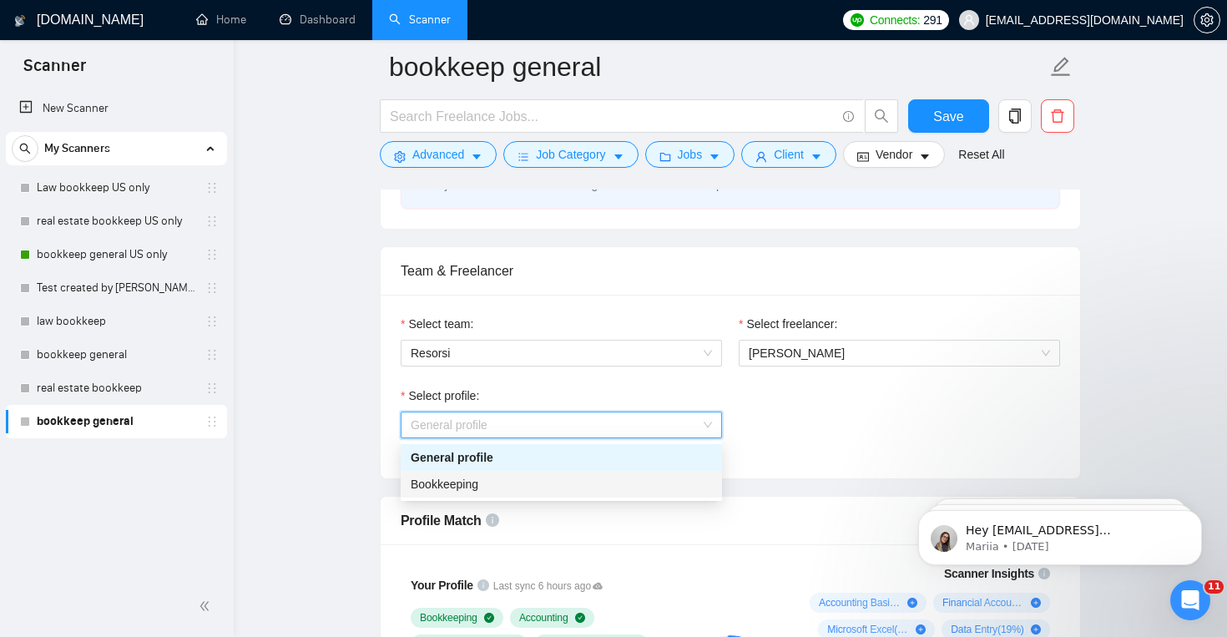
click at [612, 478] on div "Bookkeeping" at bounding box center [561, 484] width 301 height 18
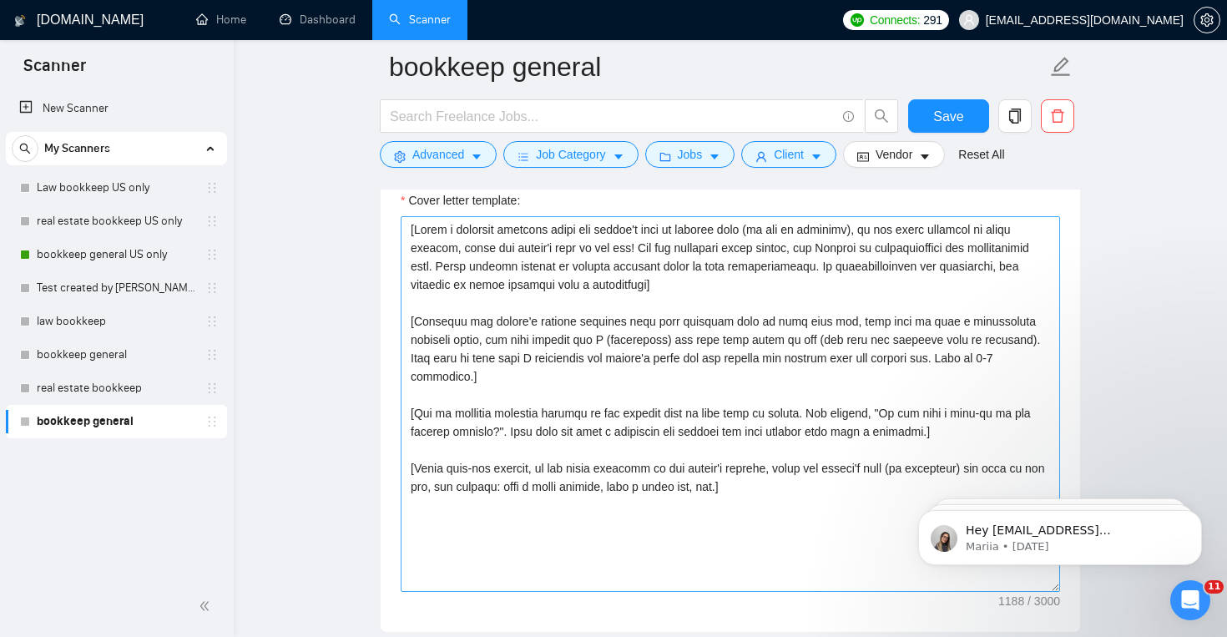
scroll to position [1884, 0]
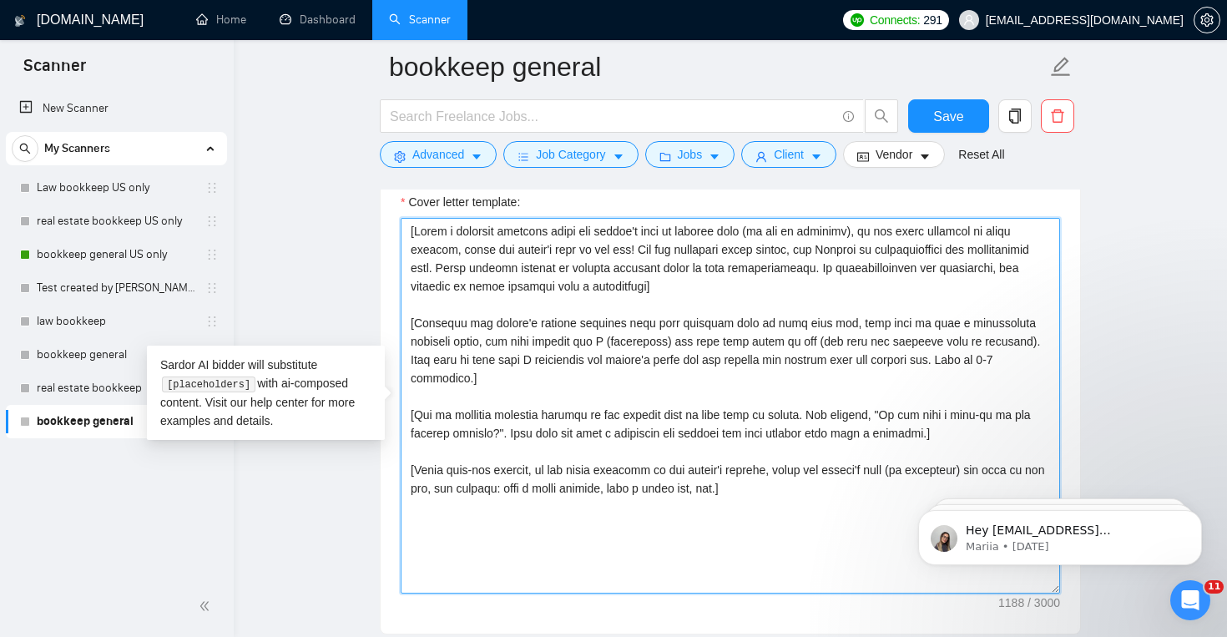
drag, startPoint x: 407, startPoint y: 232, endPoint x: 792, endPoint y: 483, distance: 459.7
click at [792, 483] on textarea "Cover letter template:" at bounding box center [731, 406] width 660 height 376
paste textarea "Open with a short greeting: “Hi {Client Name},” or “Hi there,” (use the company…"
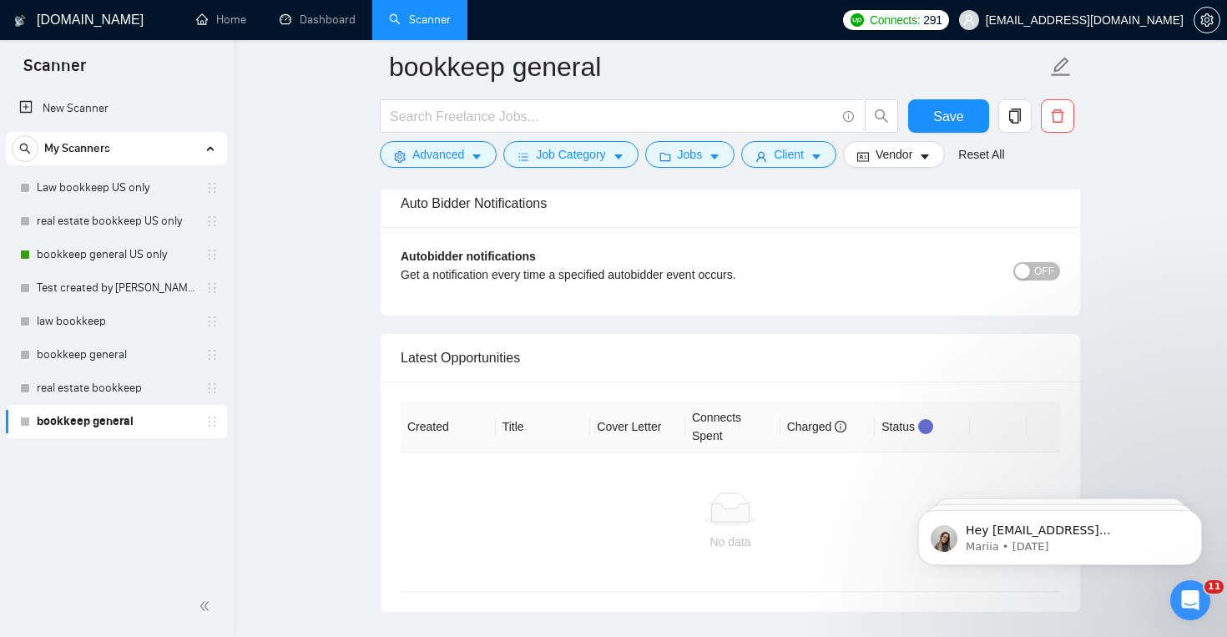
scroll to position [3902, 0]
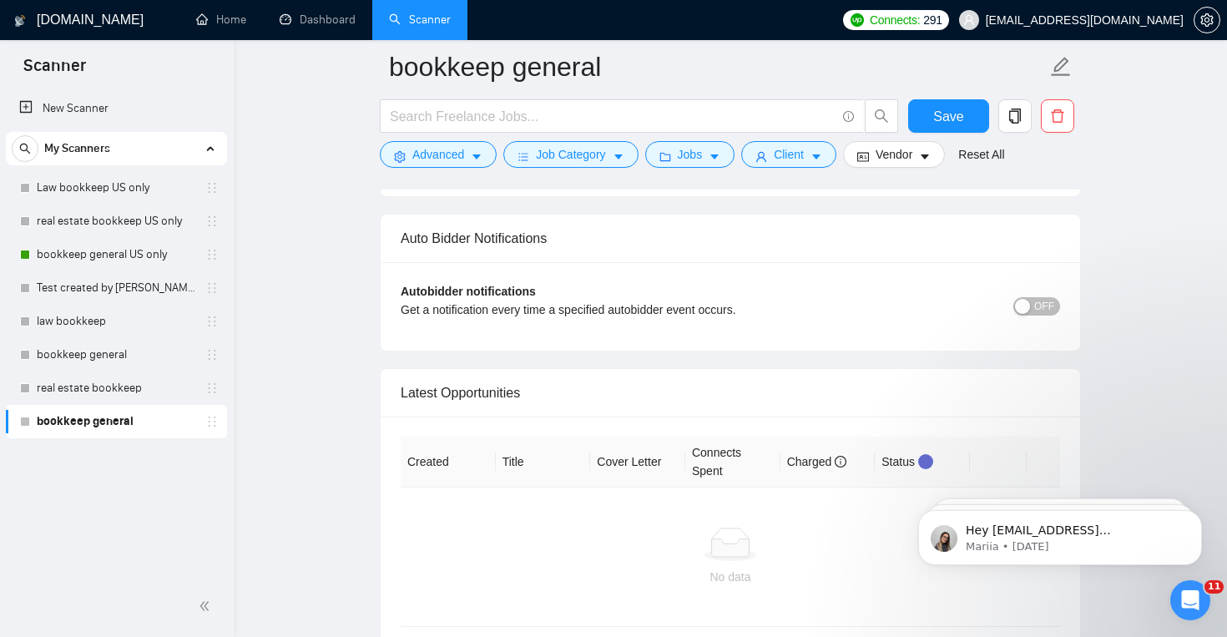
type textarea "[Lore ipsu d sitam consecte: “Ad {Elitse Doei},” te “In utlab,” (etd mag aliqua…"
click at [1047, 309] on span "OFF" at bounding box center [1044, 306] width 20 height 18
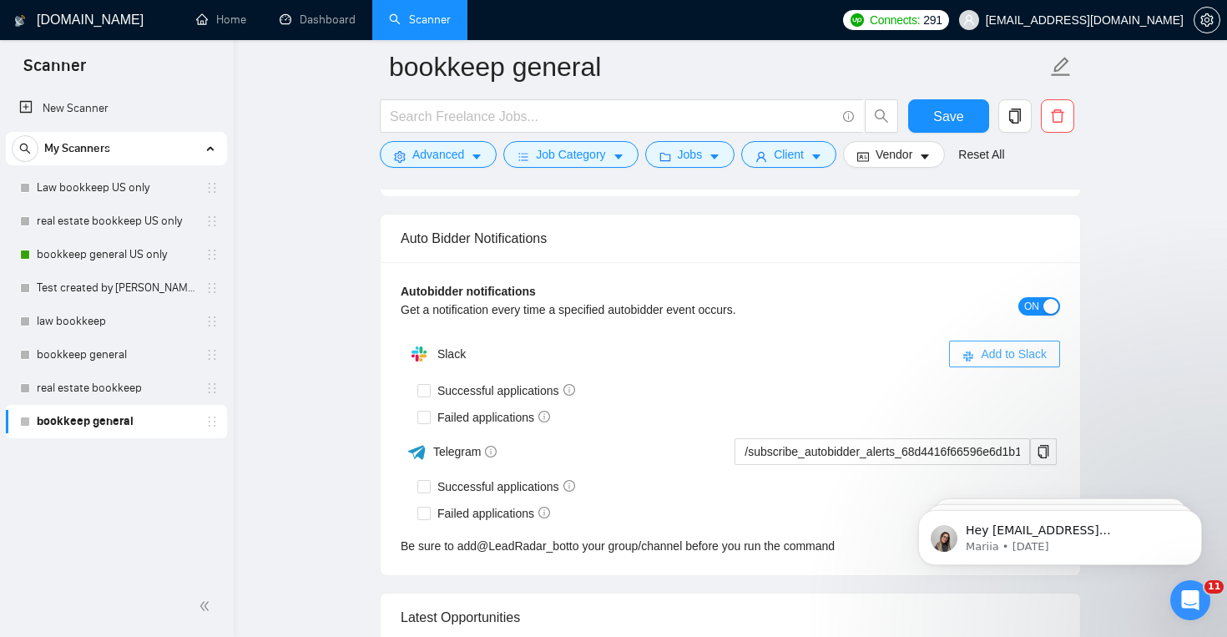
click at [999, 351] on span "Add to Slack" at bounding box center [1014, 354] width 66 height 18
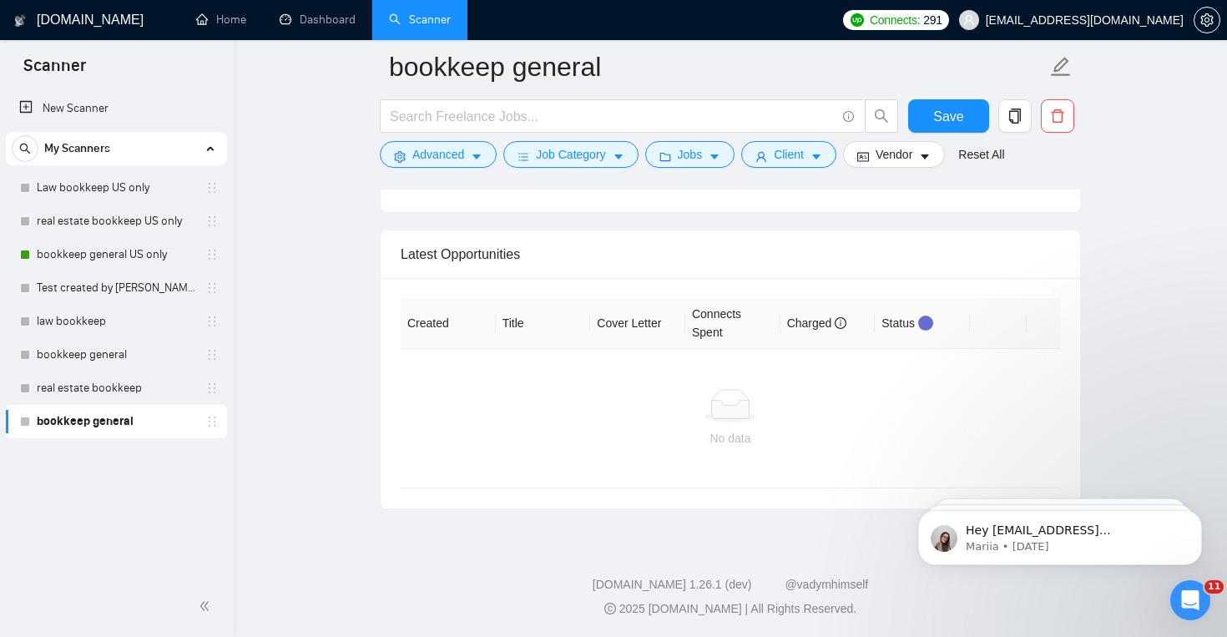
scroll to position [4148, 0]
click at [959, 124] on span "Save" at bounding box center [948, 116] width 30 height 21
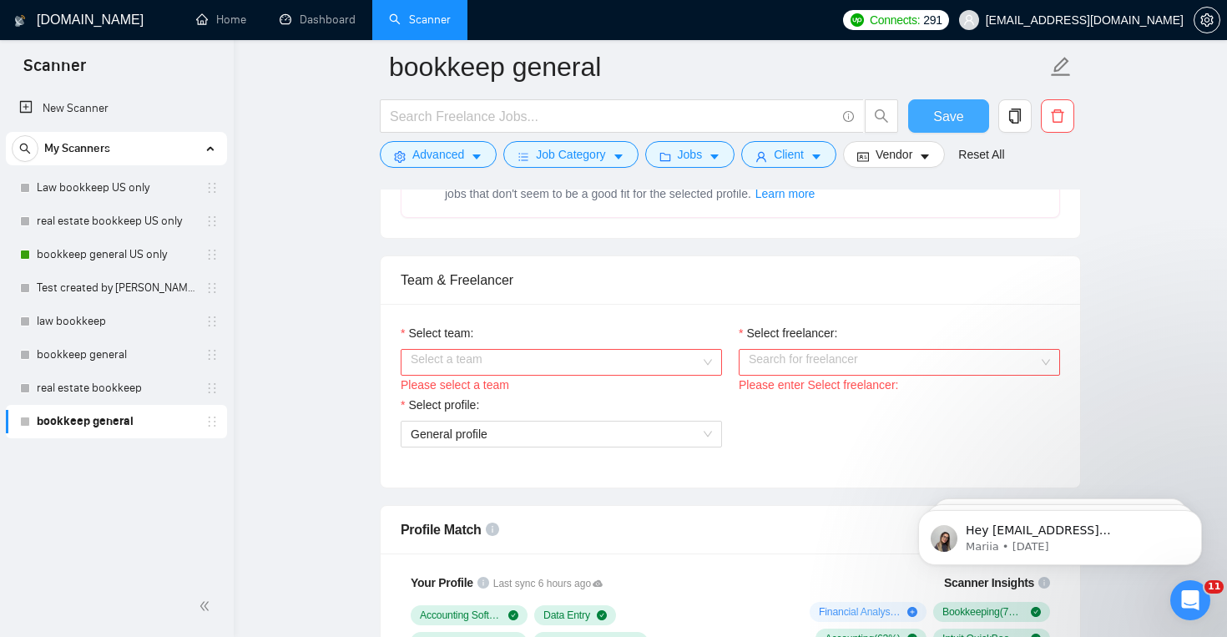
scroll to position [769, 0]
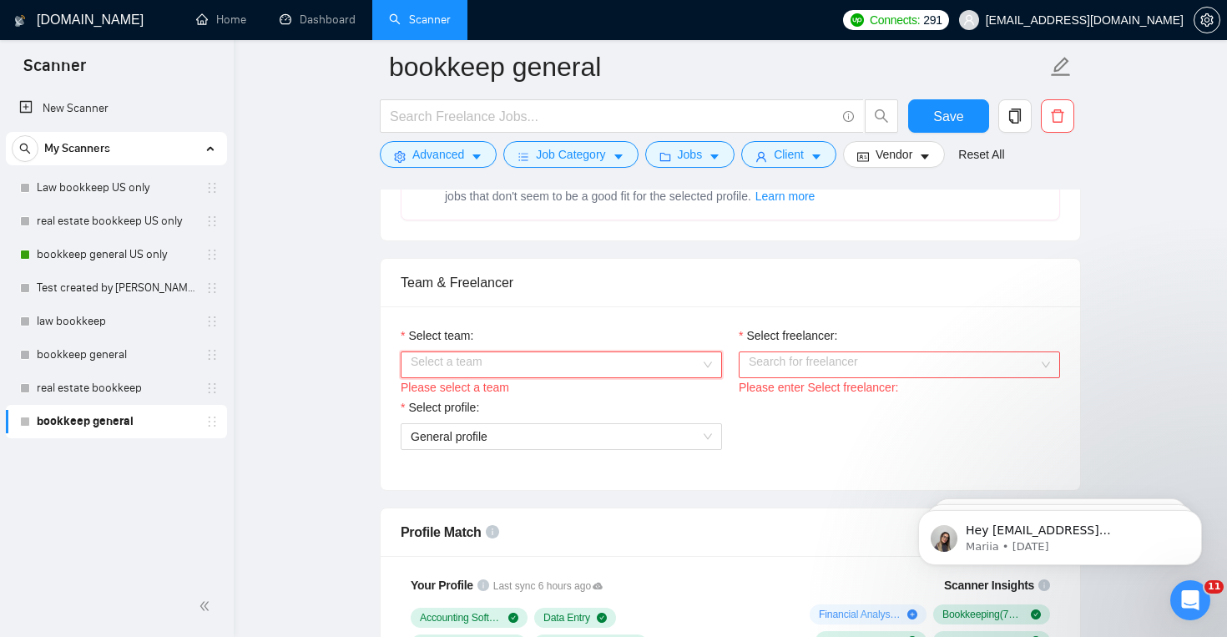
click at [675, 359] on input "Select team:" at bounding box center [556, 364] width 290 height 25
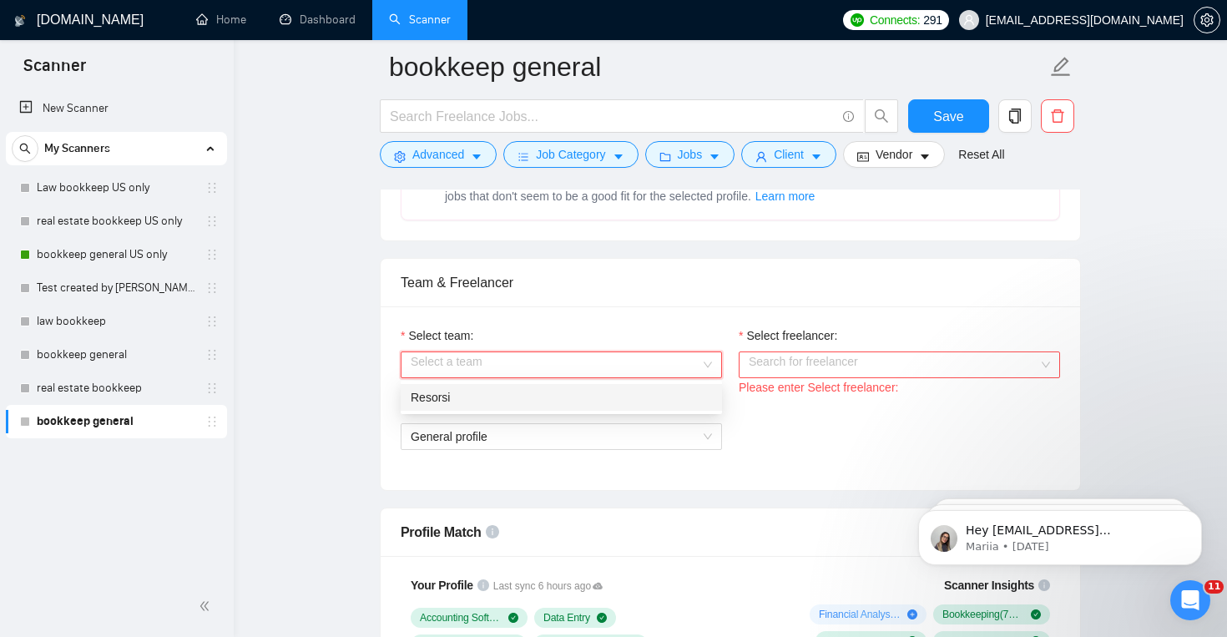
click at [655, 392] on div "Resorsi" at bounding box center [561, 397] width 301 height 18
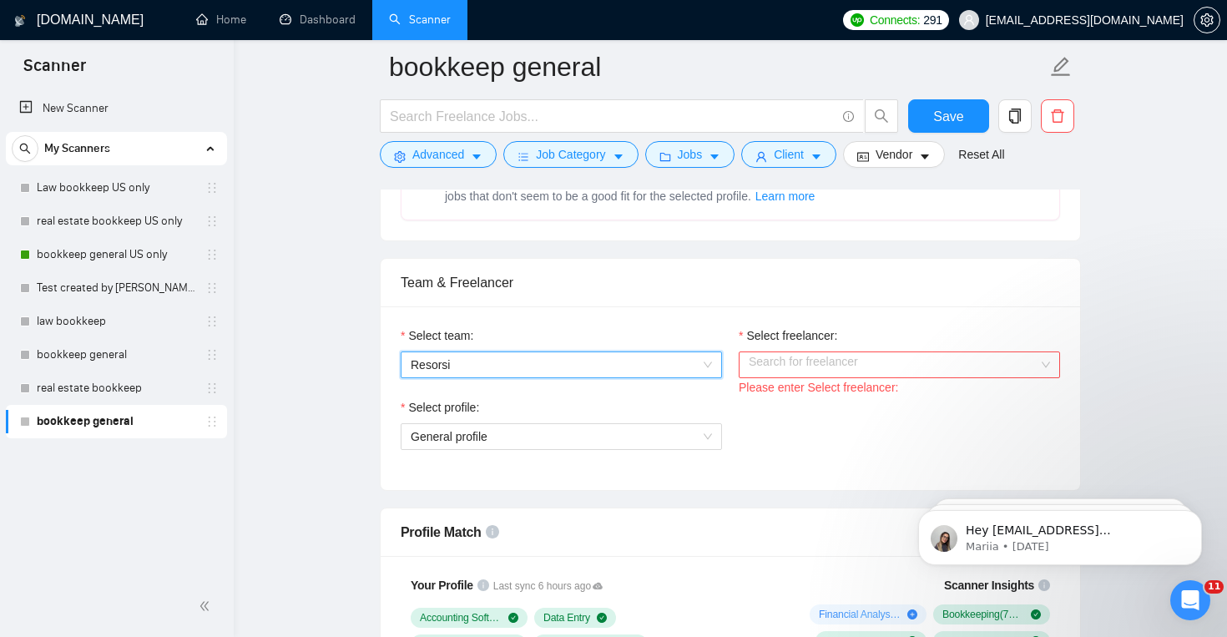
click at [776, 377] on div "Search for freelancer" at bounding box center [899, 365] width 321 height 27
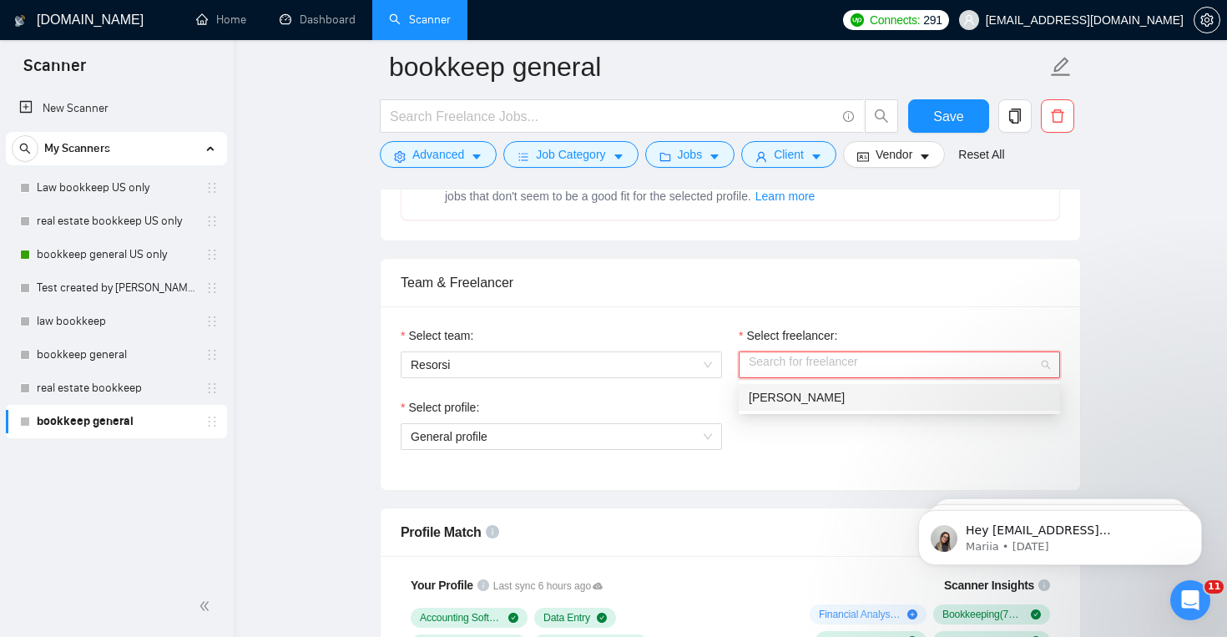
click at [789, 404] on div "[PERSON_NAME]" at bounding box center [899, 397] width 301 height 18
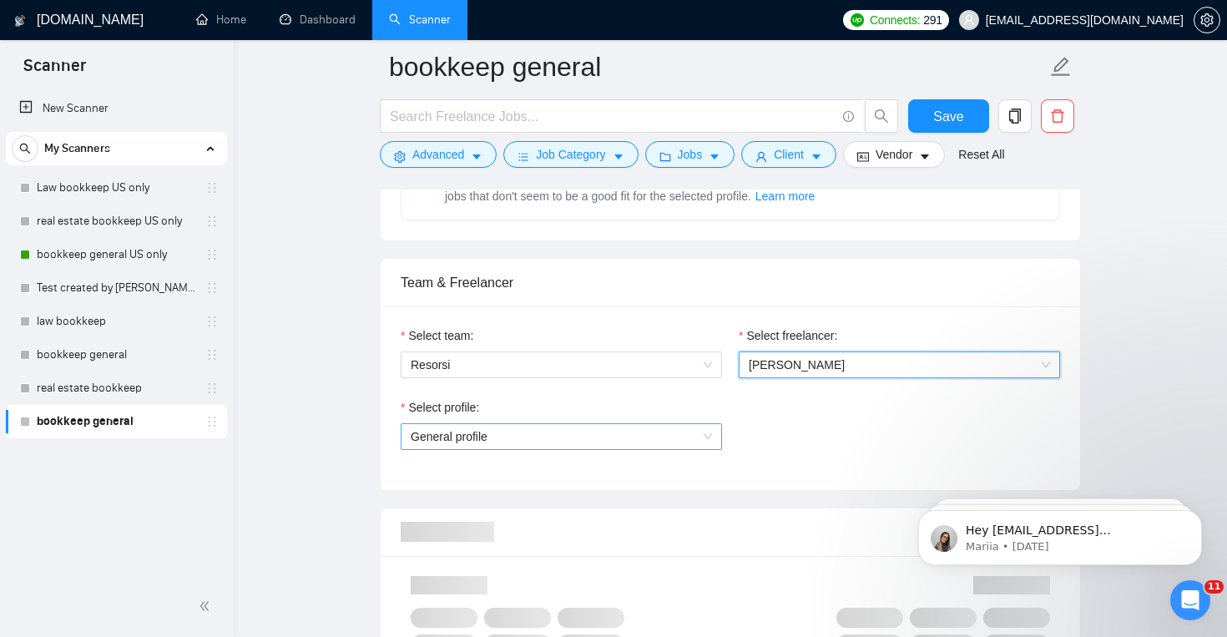
click at [688, 437] on span "General profile" at bounding box center [561, 436] width 301 height 25
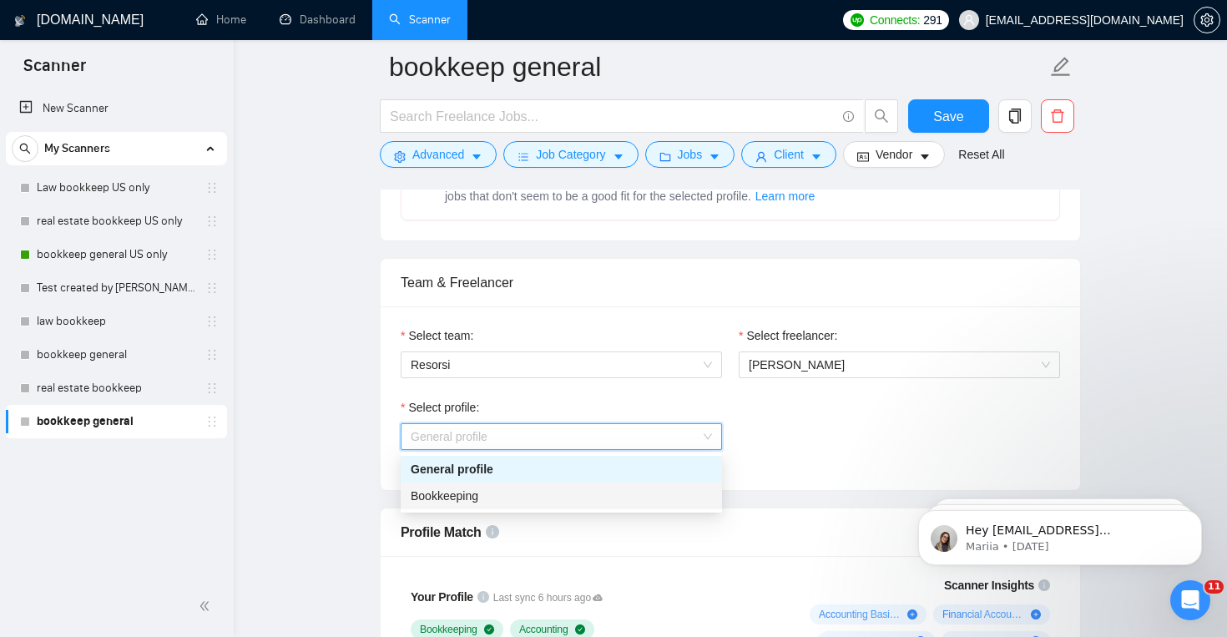
click at [674, 495] on div "Bookkeeping" at bounding box center [561, 496] width 301 height 18
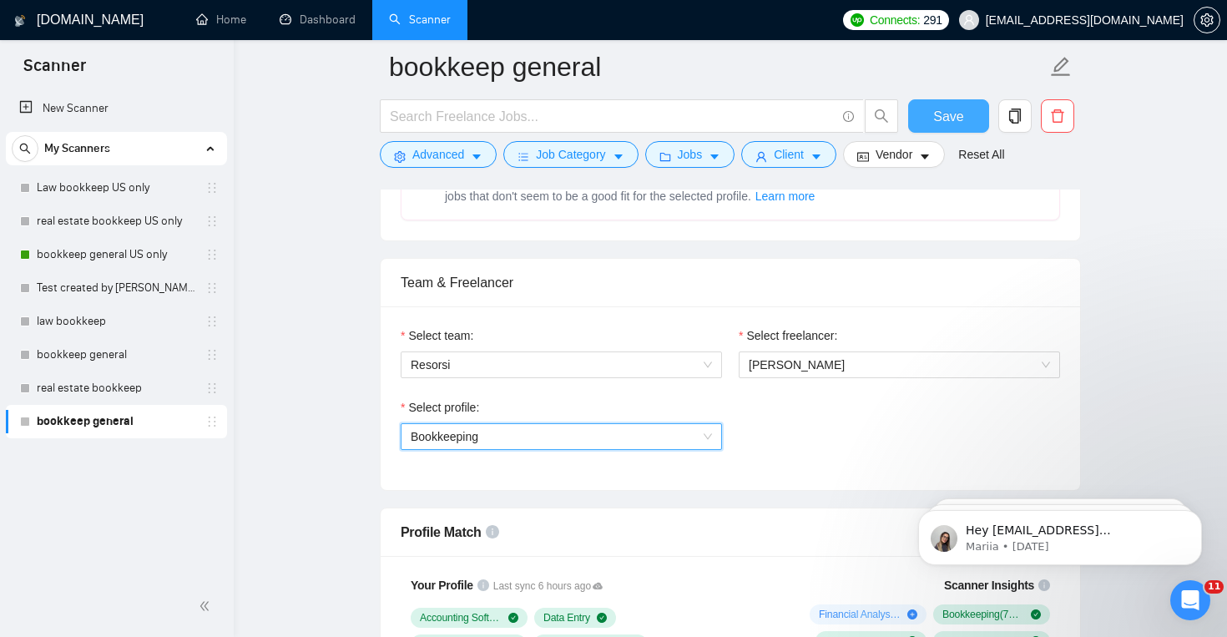
click at [943, 112] on span "Save" at bounding box center [948, 116] width 30 height 21
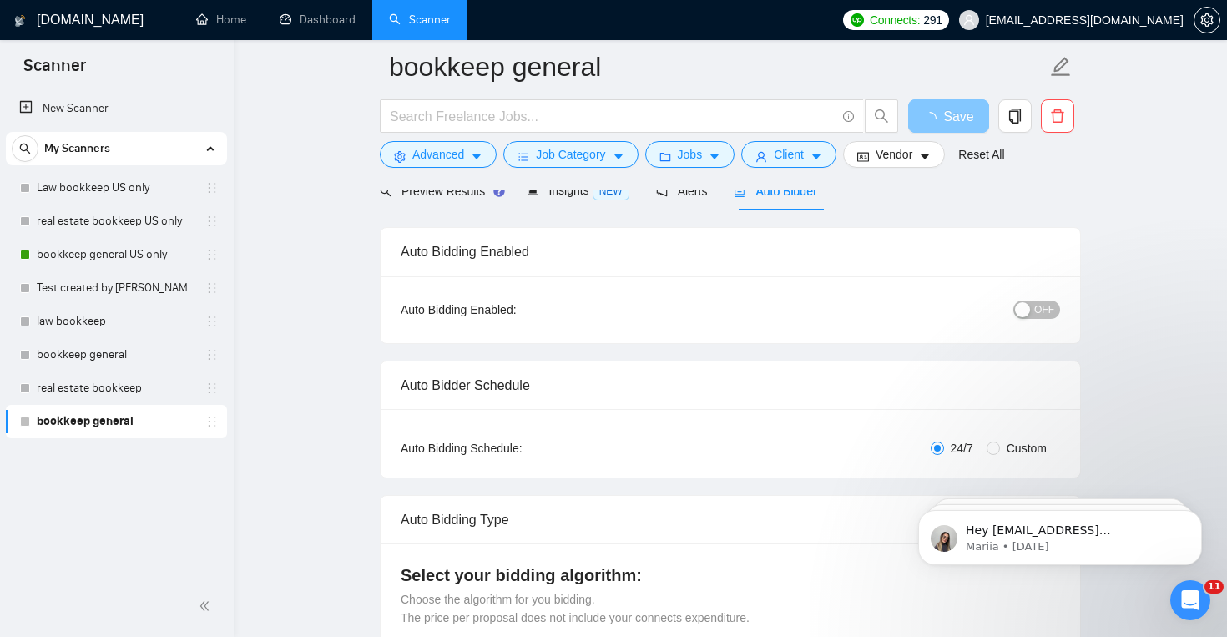
scroll to position [81, 0]
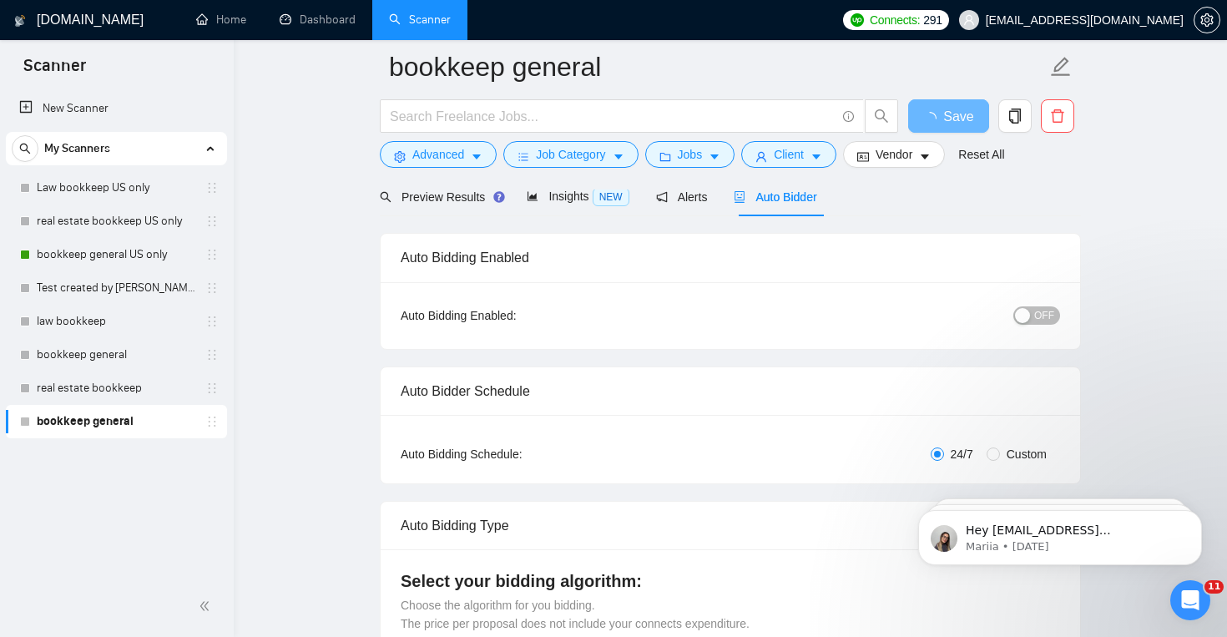
click at [1042, 321] on span "OFF" at bounding box center [1044, 315] width 20 height 18
click at [945, 123] on span "Save" at bounding box center [948, 116] width 30 height 21
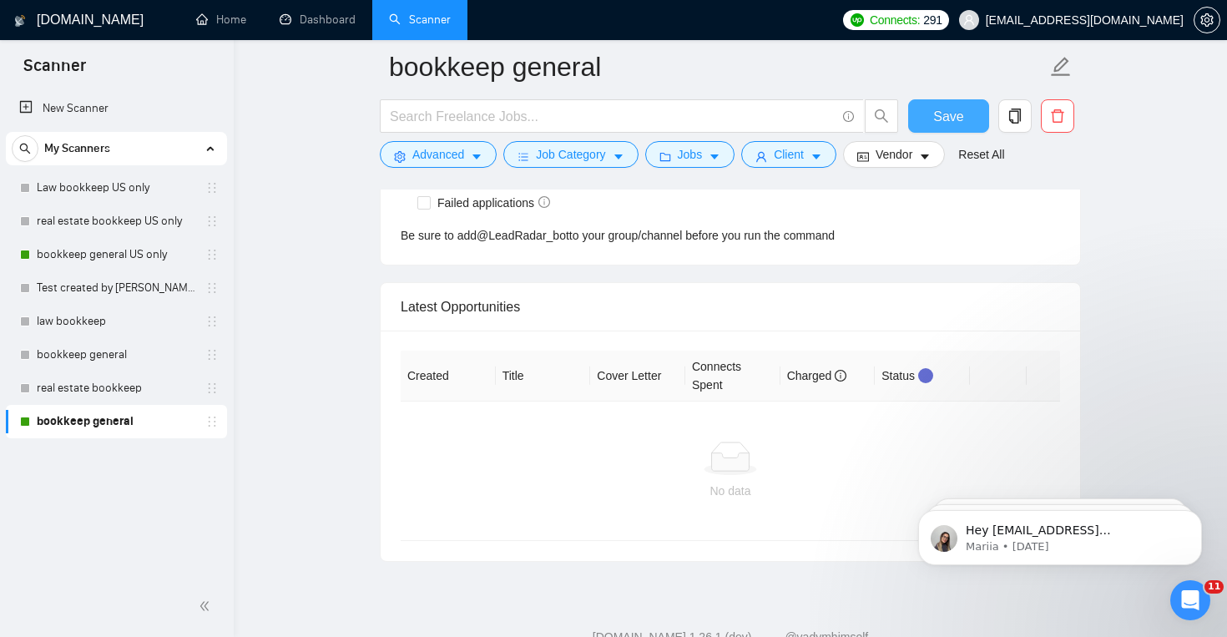
scroll to position [4284, 0]
